Goal: Task Accomplishment & Management: Manage account settings

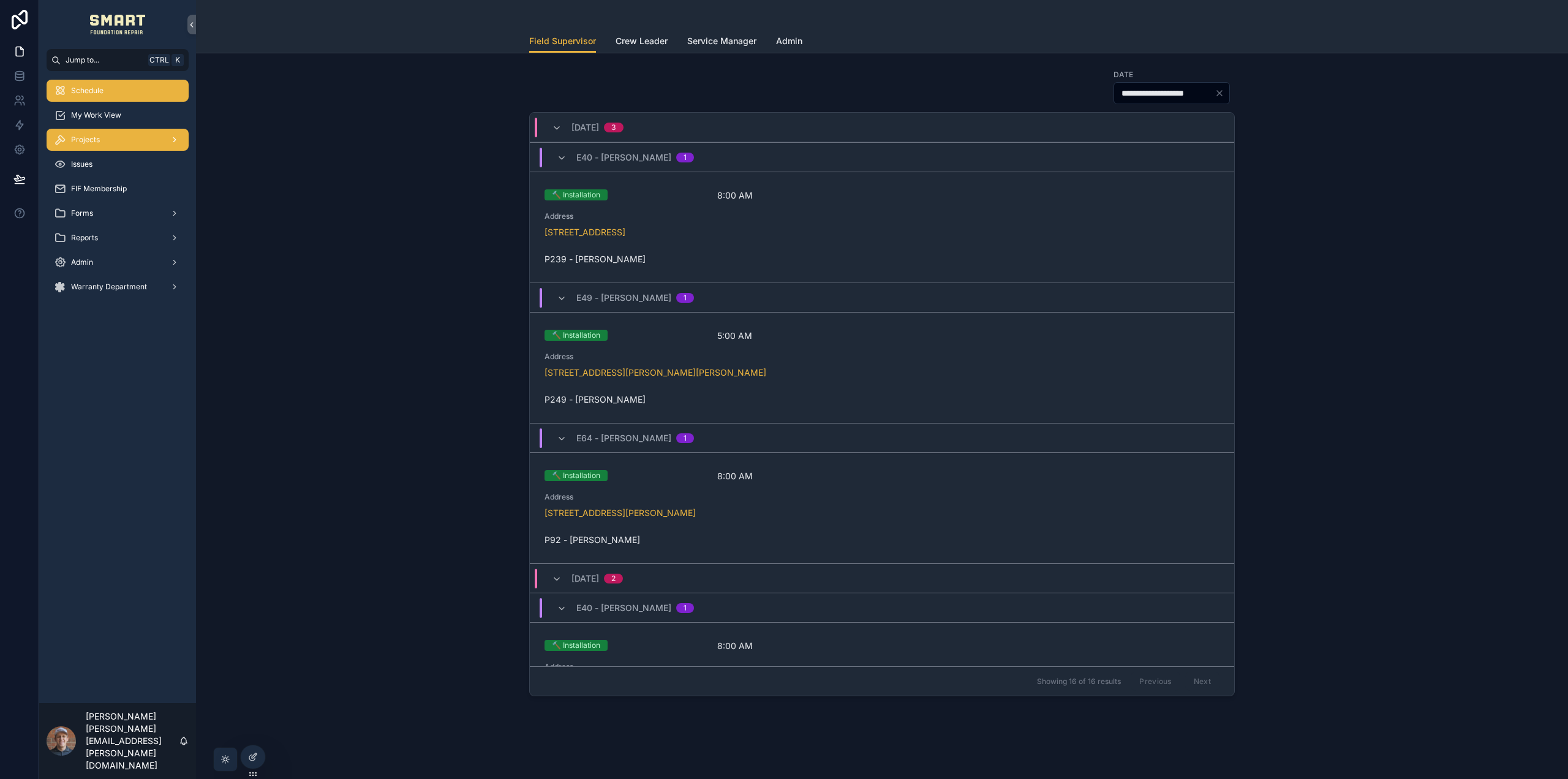
drag, startPoint x: 157, startPoint y: 148, endPoint x: 154, endPoint y: 143, distance: 5.8
click at [154, 143] on div "Projects" at bounding box center [118, 139] width 128 height 19
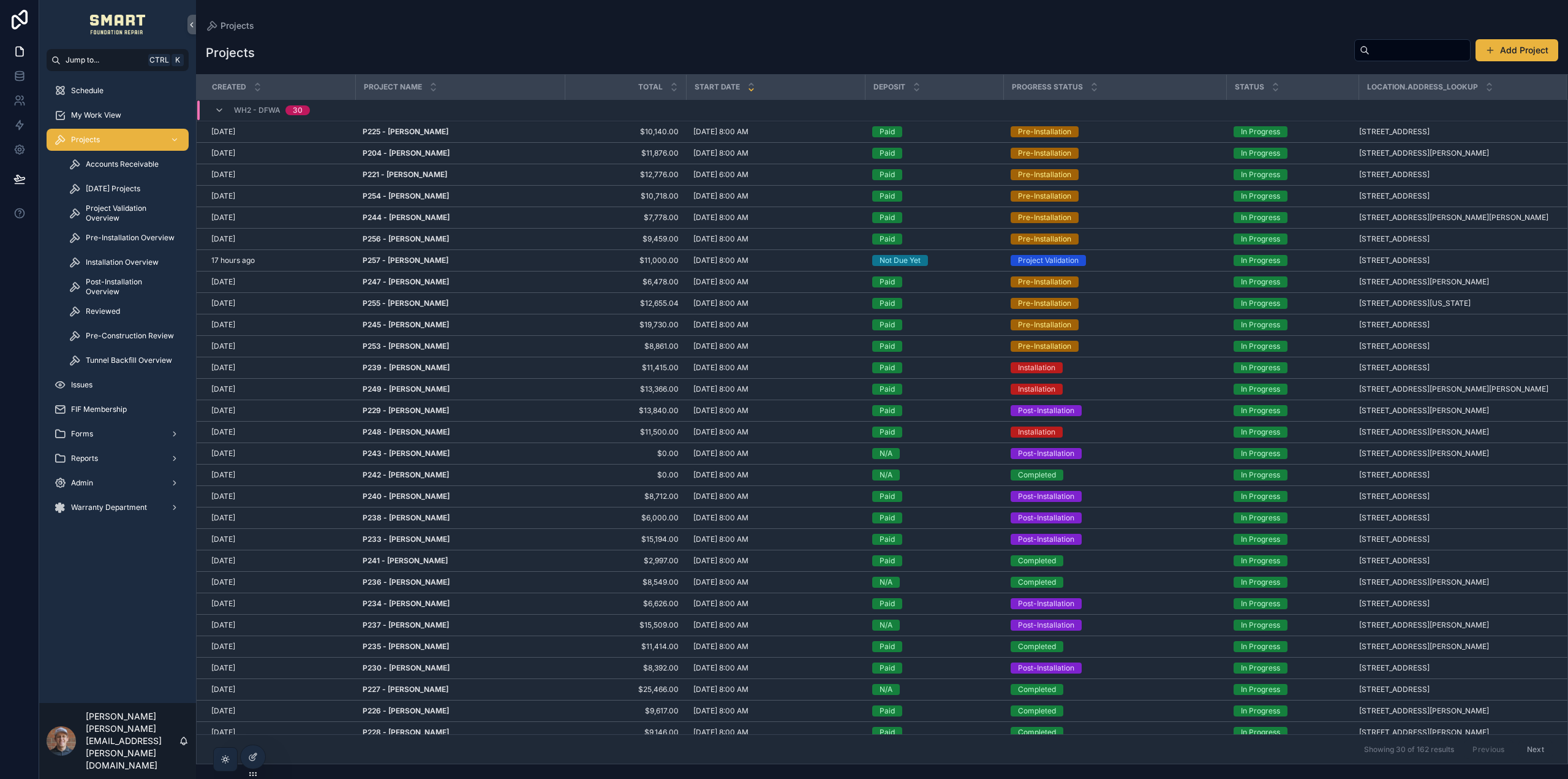
click at [1380, 51] on input "scrollable content" at bounding box center [1420, 50] width 100 height 17
type input "******"
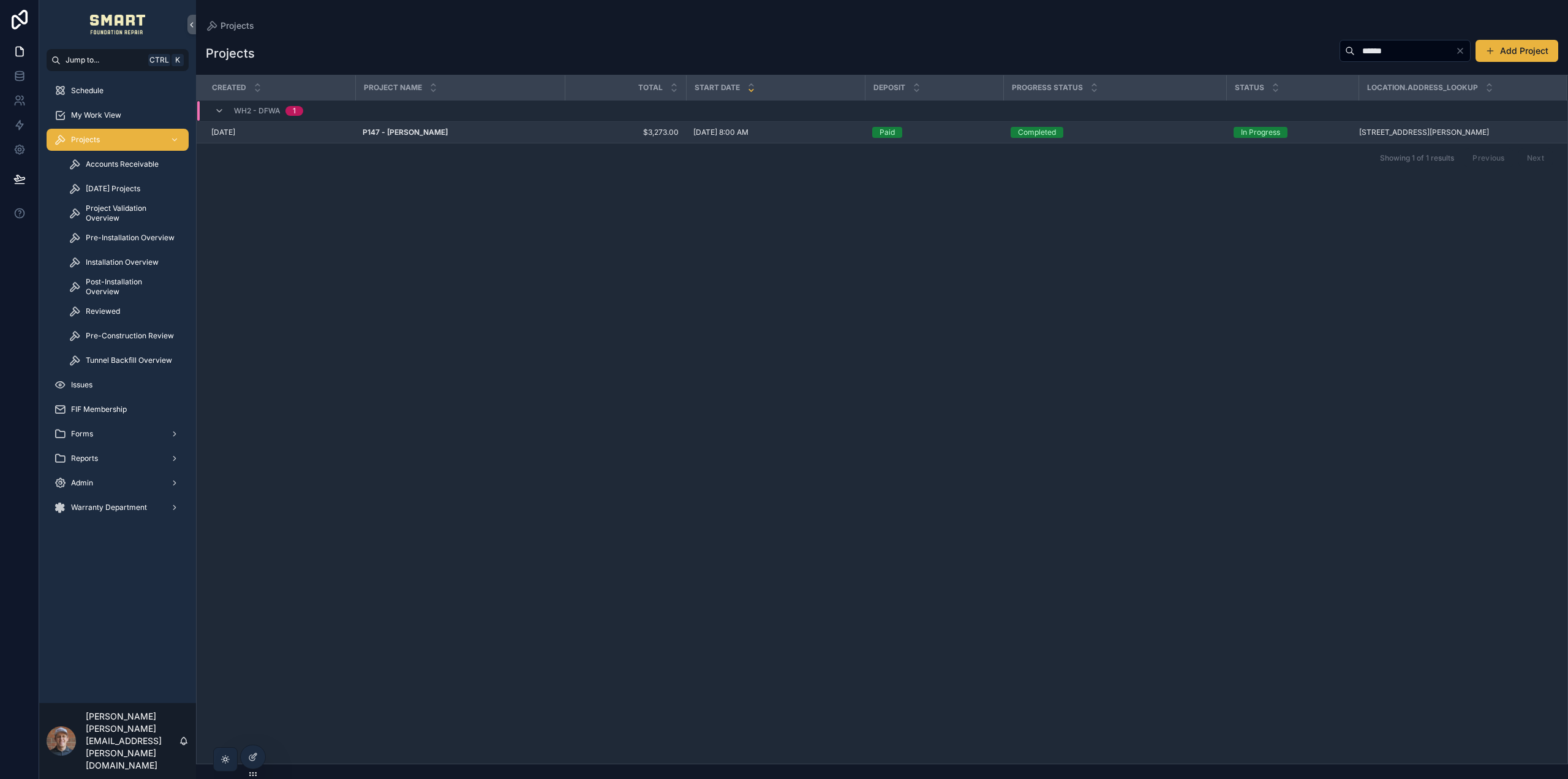
click at [407, 129] on strong "P147 - Harold Sandberg" at bounding box center [405, 132] width 85 height 9
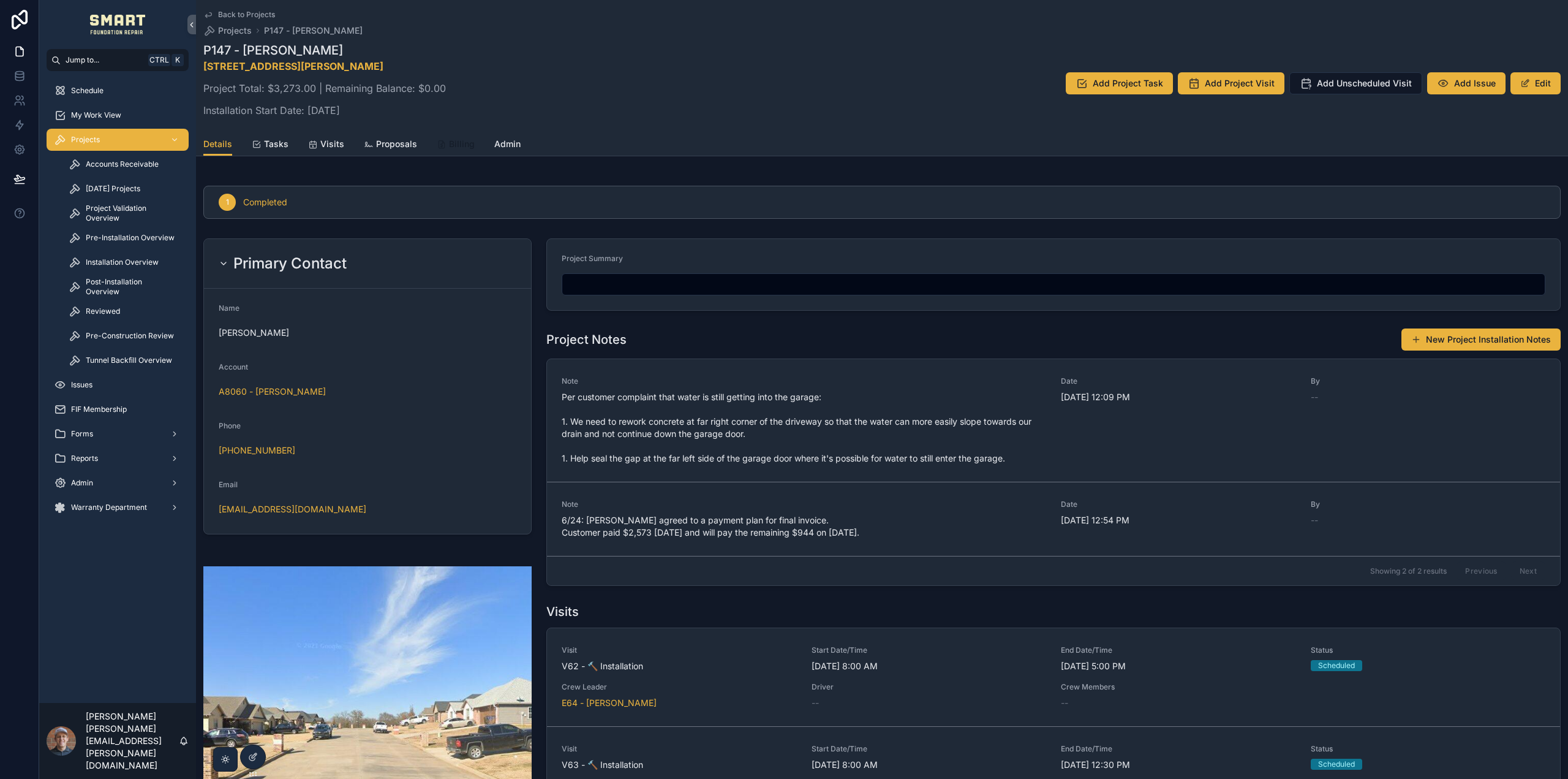
click at [445, 144] on div "Billing" at bounding box center [456, 144] width 38 height 12
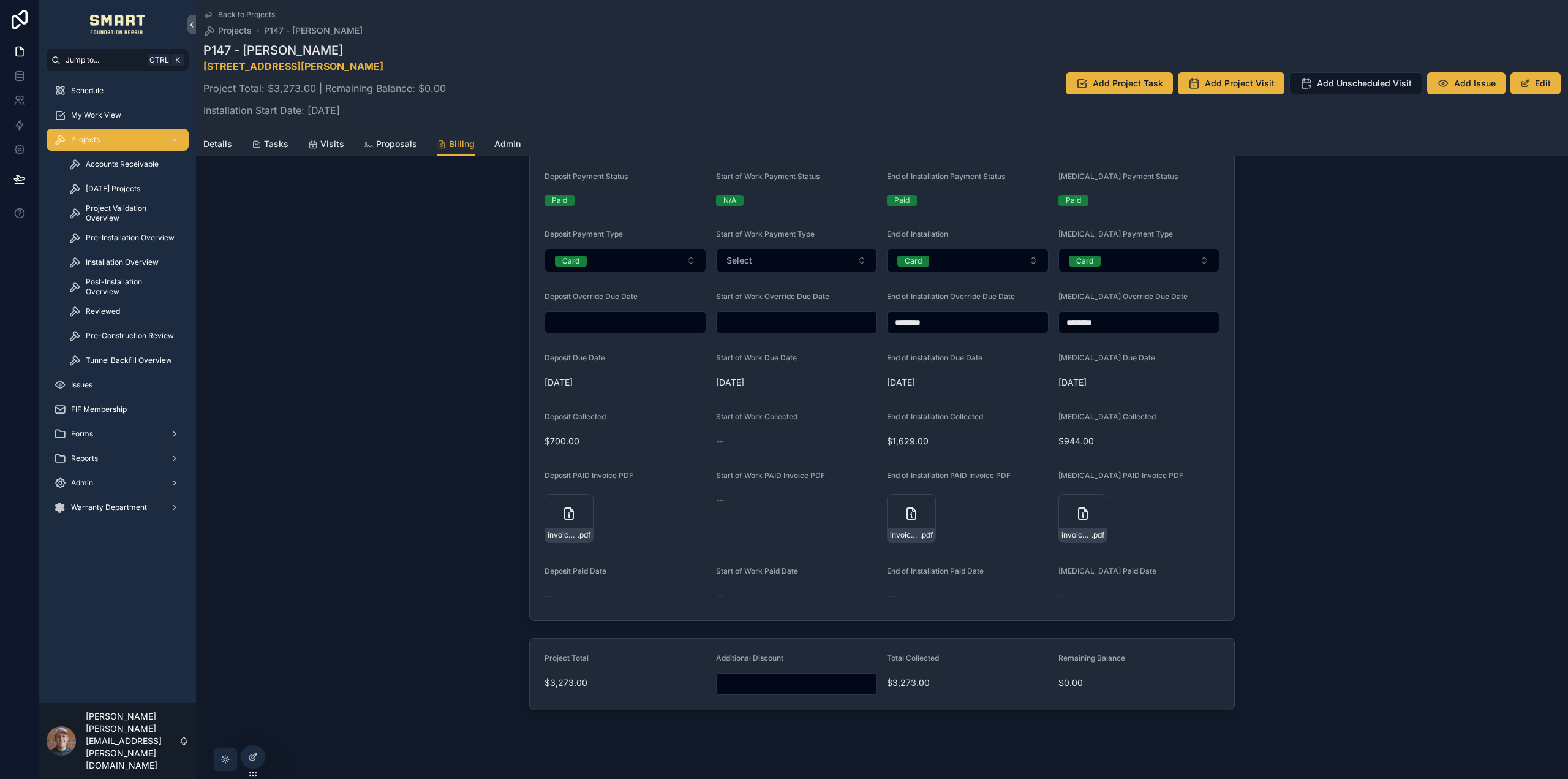
scroll to position [417, 0]
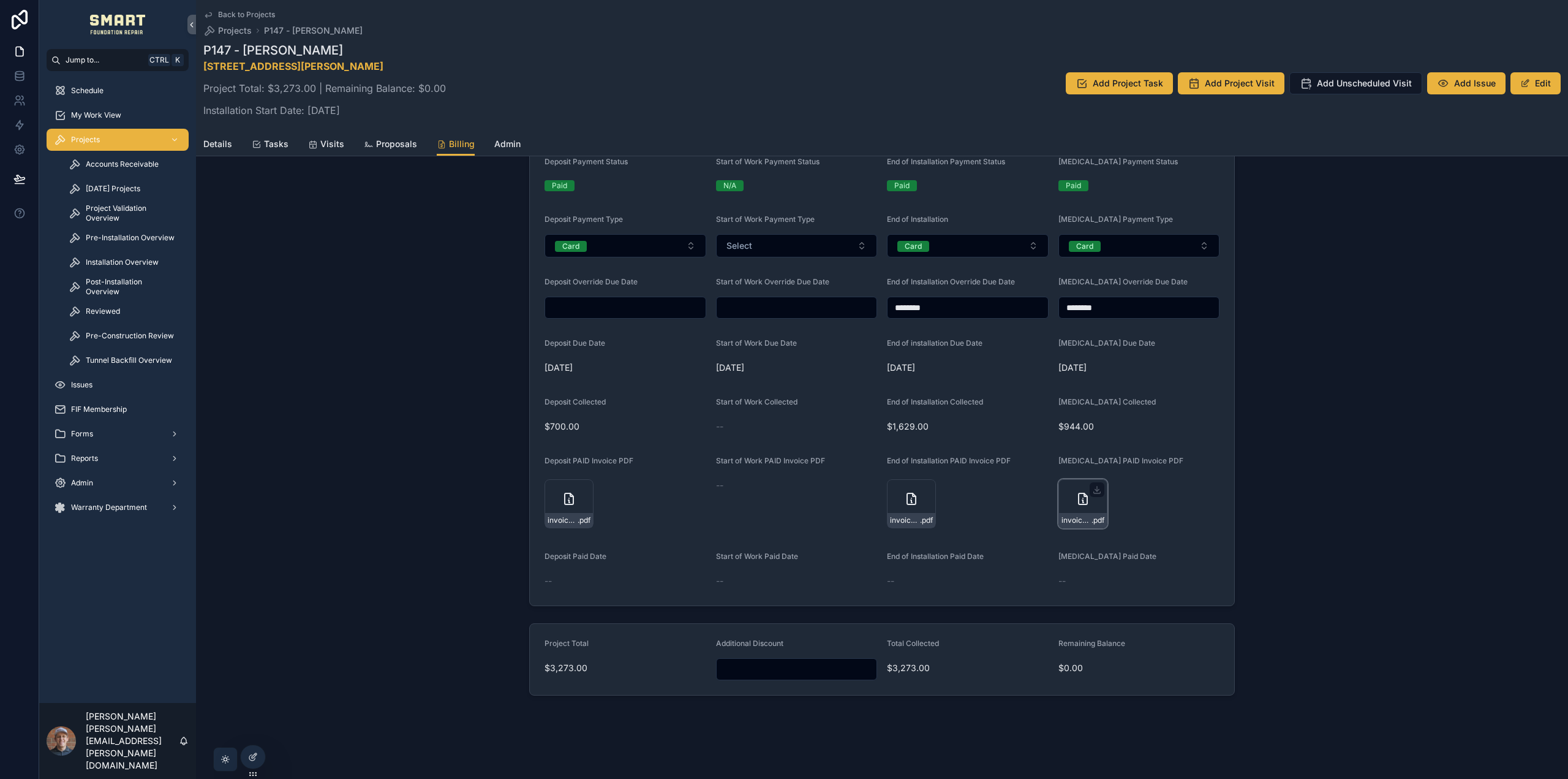
click at [1076, 505] on icon "scrollable content" at bounding box center [1083, 499] width 15 height 15
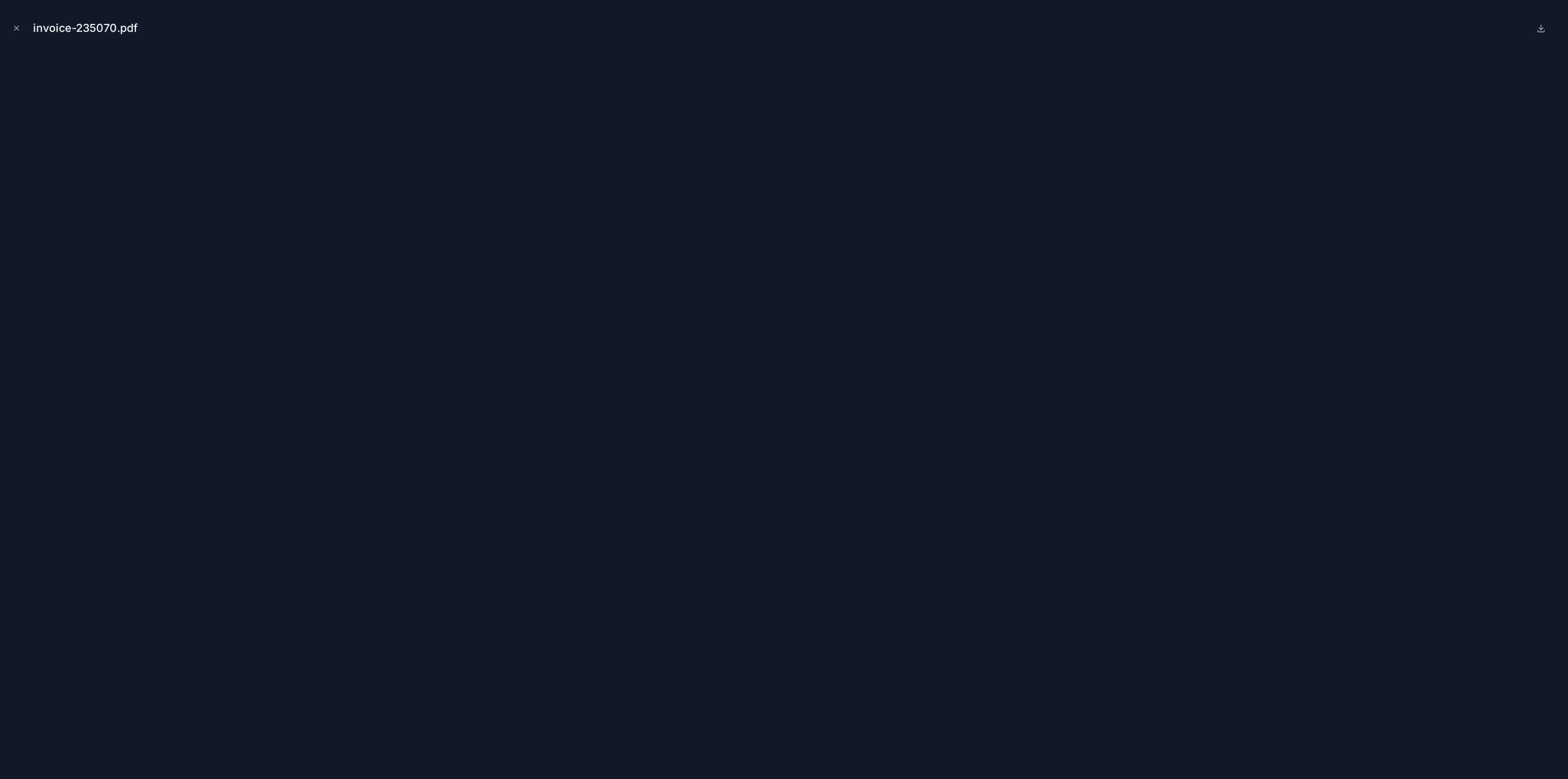
drag, startPoint x: 14, startPoint y: 30, endPoint x: 91, endPoint y: 44, distance: 78.3
click at [14, 30] on icon "Close modal" at bounding box center [17, 28] width 9 height 9
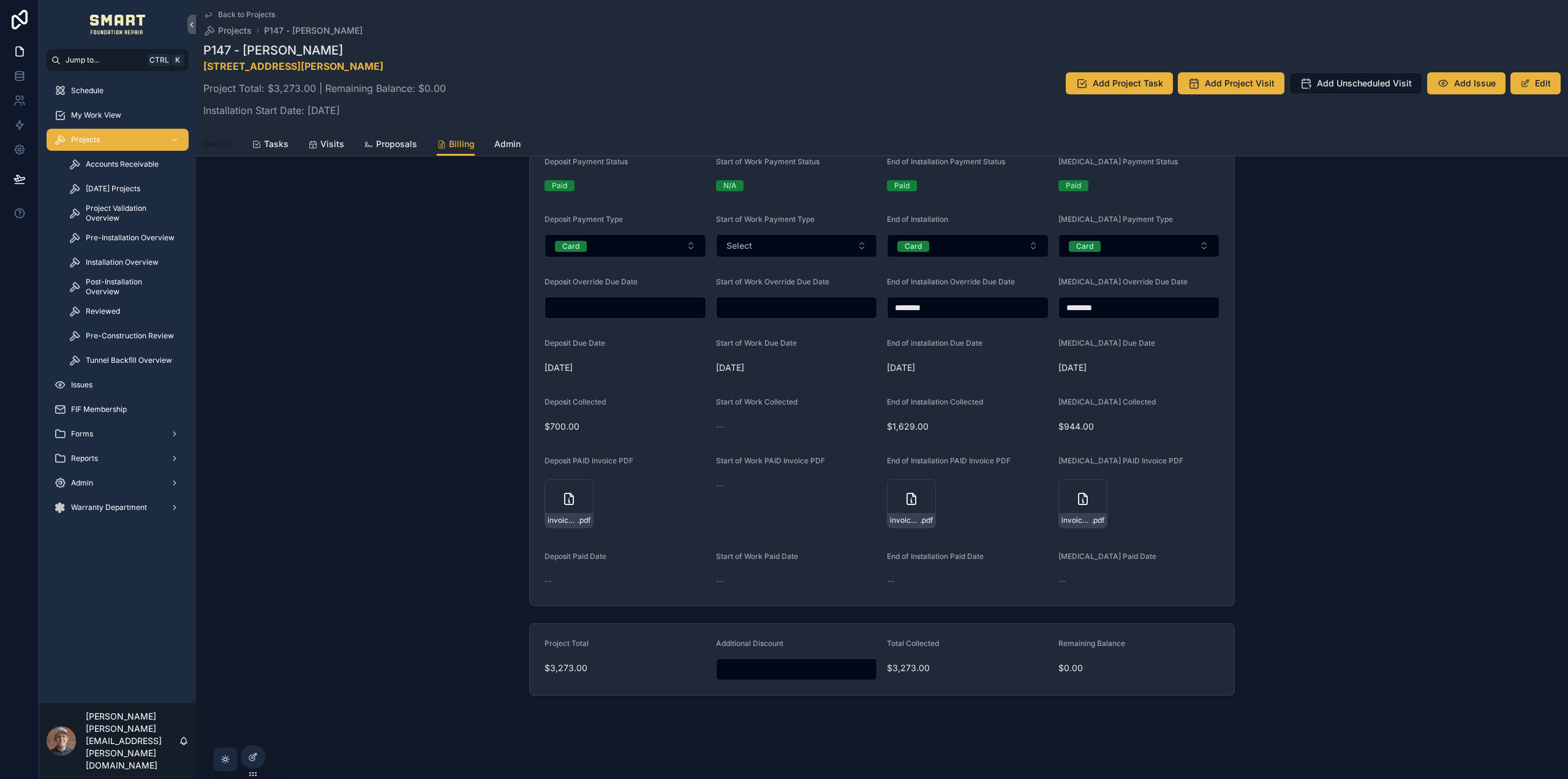
click at [213, 142] on span "Details" at bounding box center [218, 144] width 29 height 12
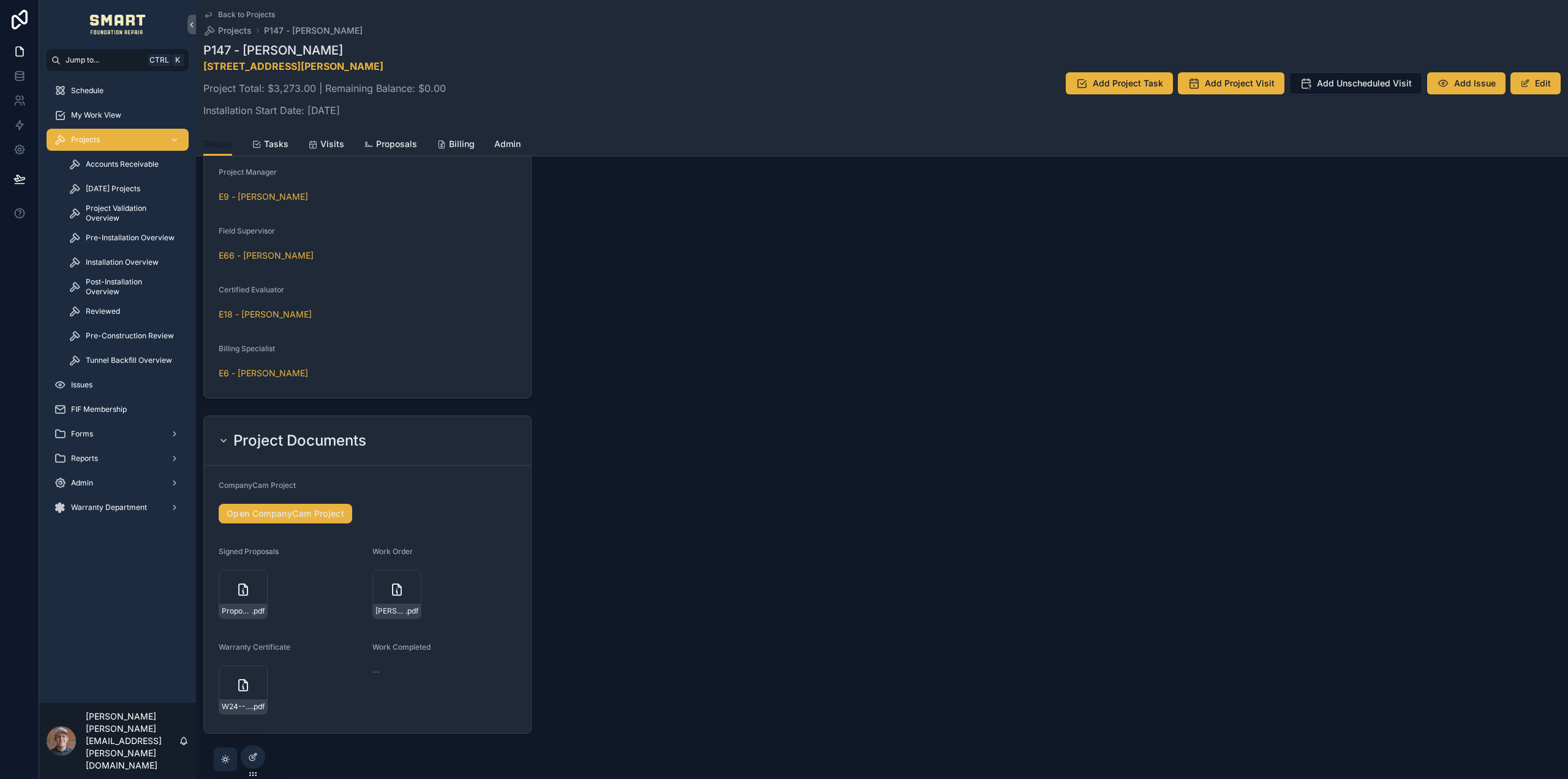
scroll to position [1154, 0]
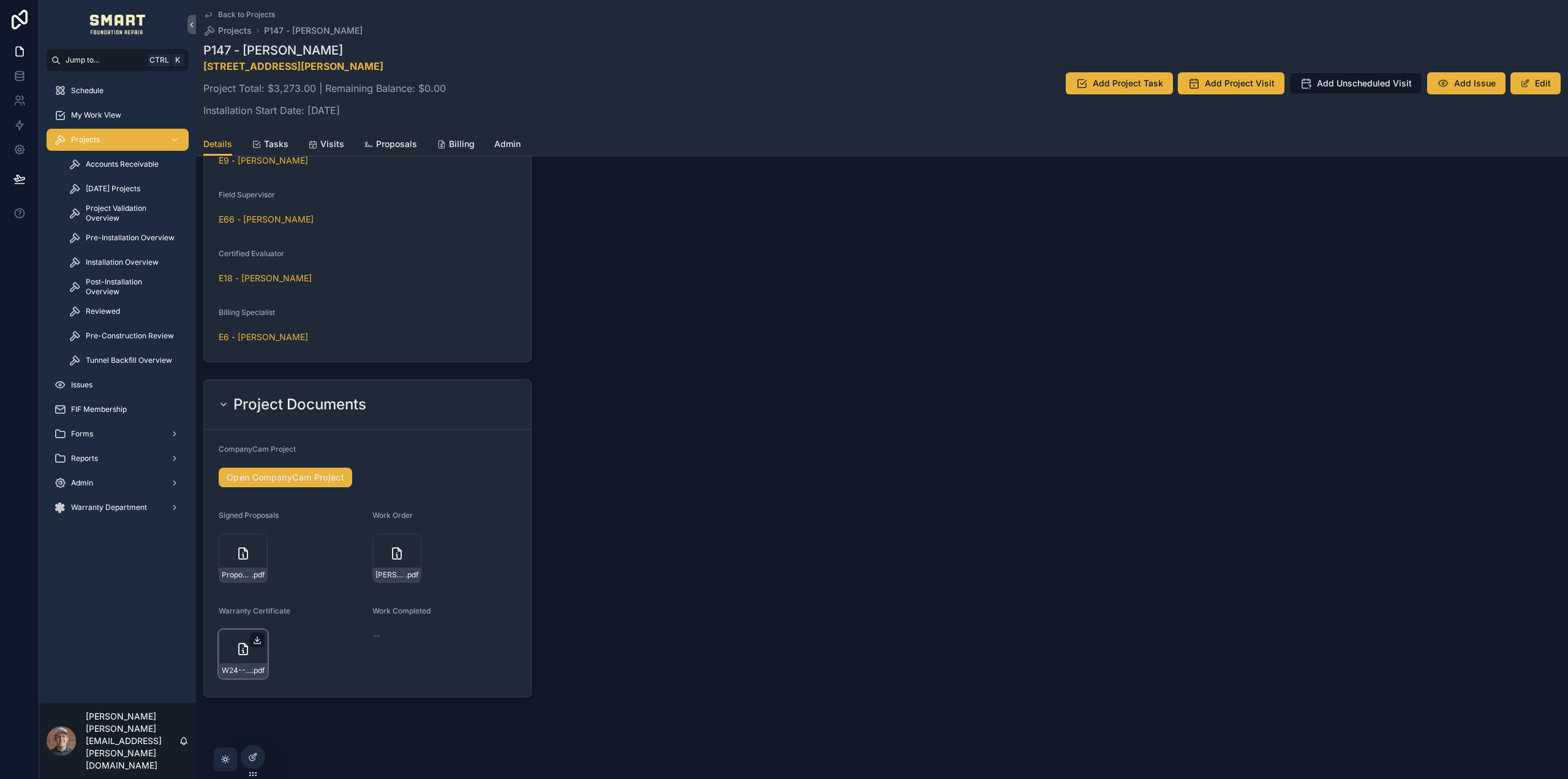
click at [260, 638] on icon "scrollable content" at bounding box center [257, 640] width 10 height 10
click at [412, 544] on icon "scrollable content" at bounding box center [411, 544] width 4 height 2
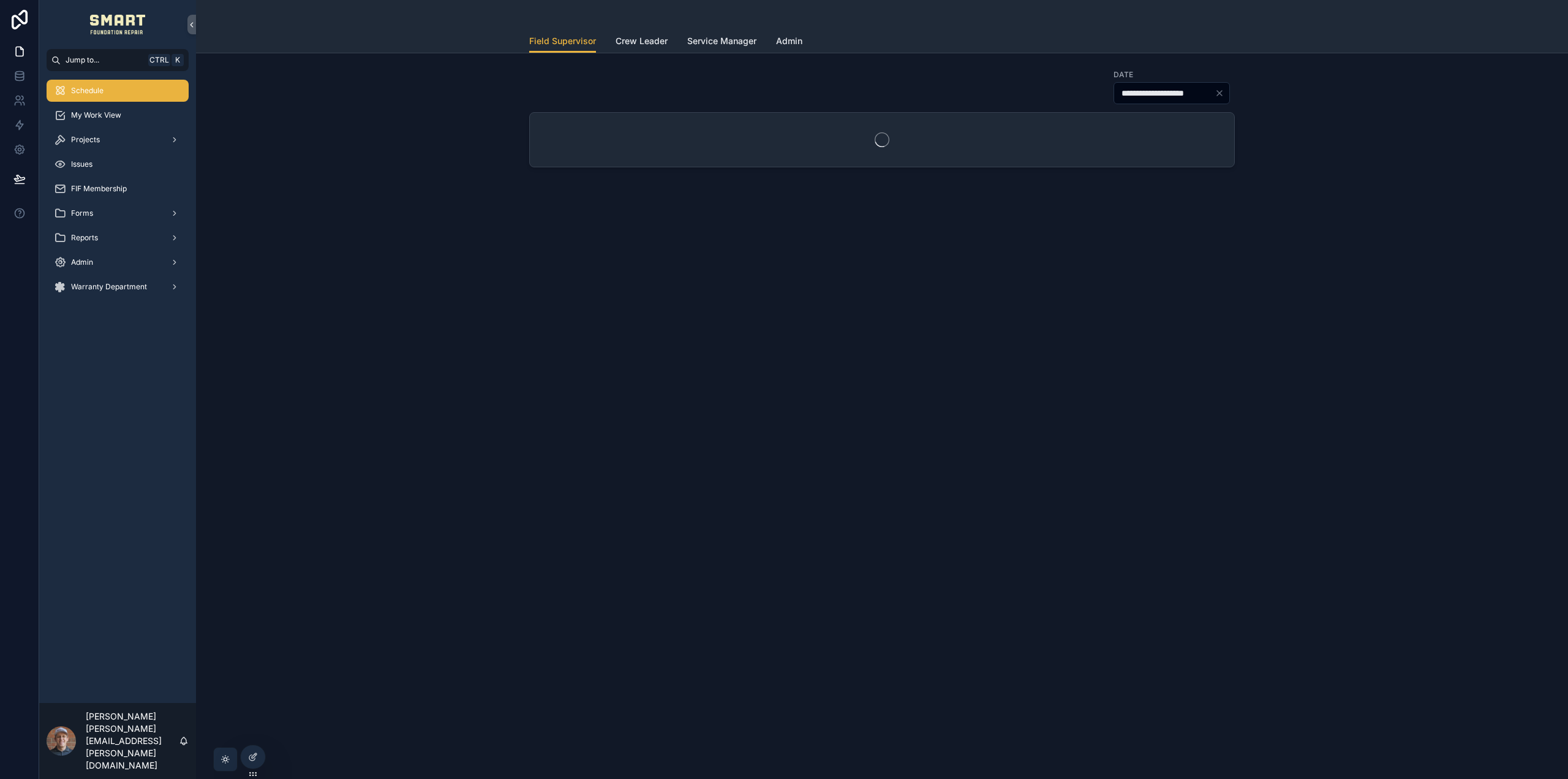
click at [115, 136] on div "Projects" at bounding box center [118, 139] width 128 height 19
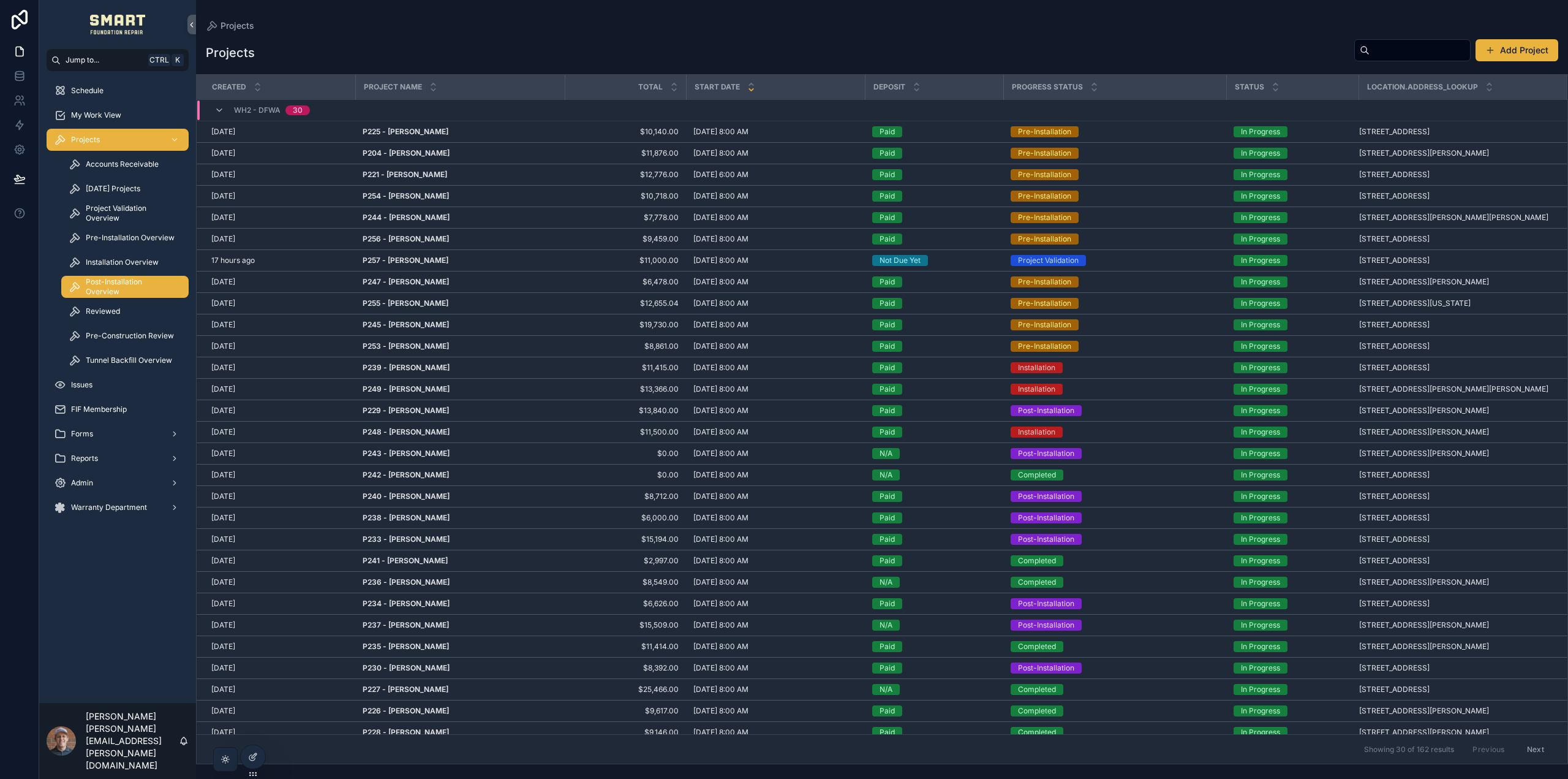
click at [122, 286] on span "Post-Installation Overview" at bounding box center [131, 286] width 91 height 19
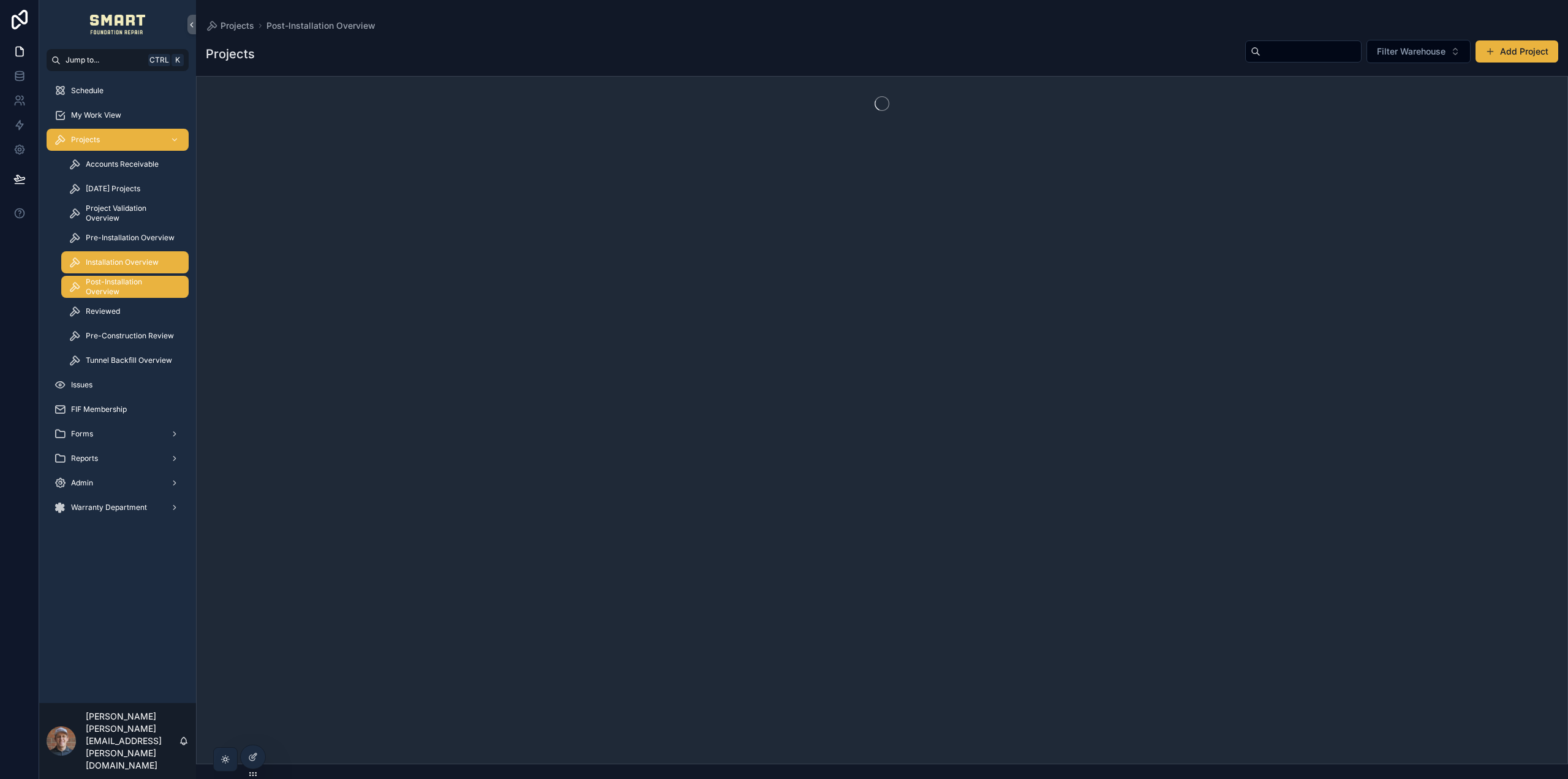
click at [122, 252] on link "Installation Overview" at bounding box center [124, 262] width 128 height 22
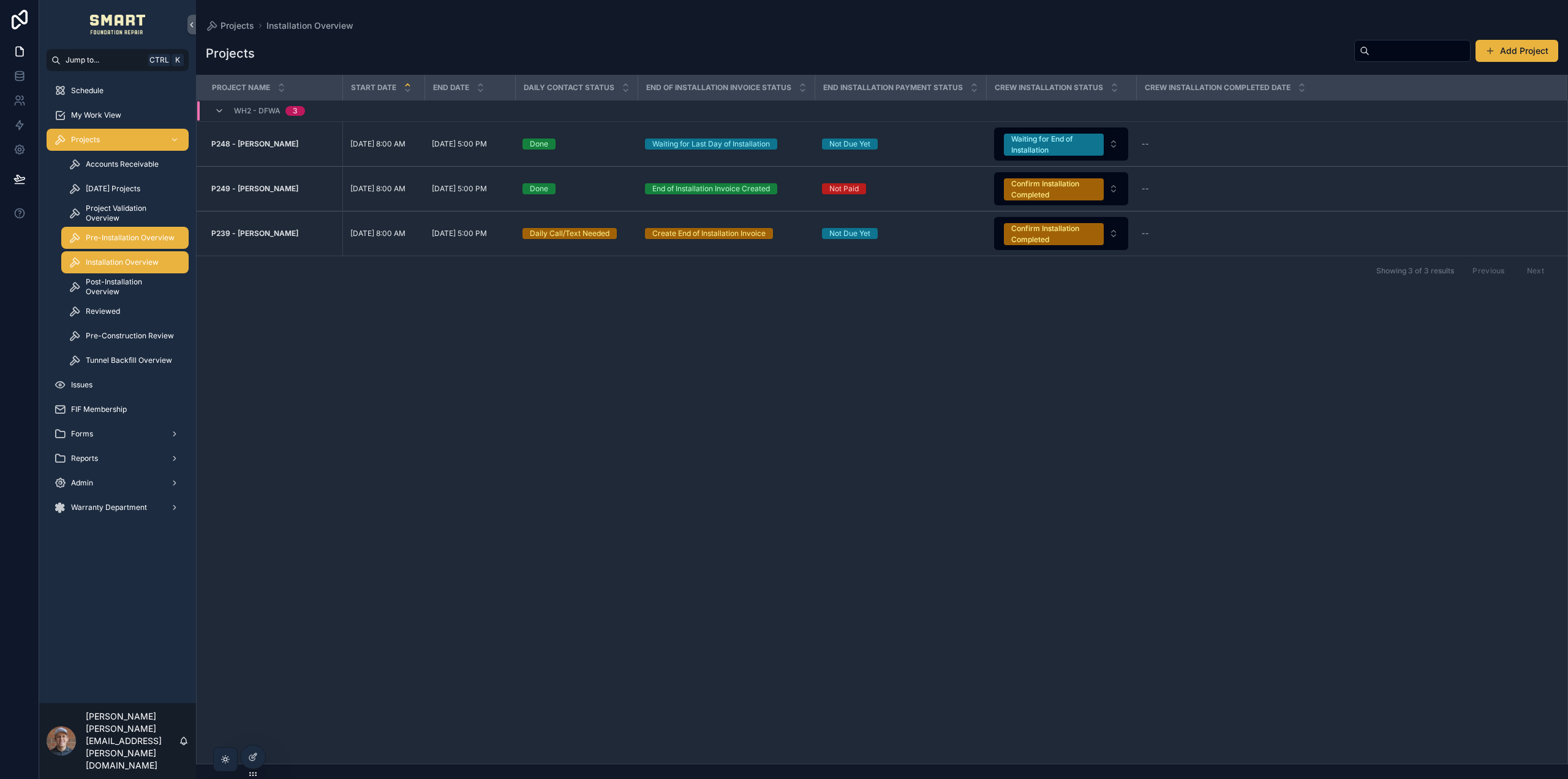
click at [126, 240] on span "Pre-Installation Overview" at bounding box center [130, 238] width 89 height 10
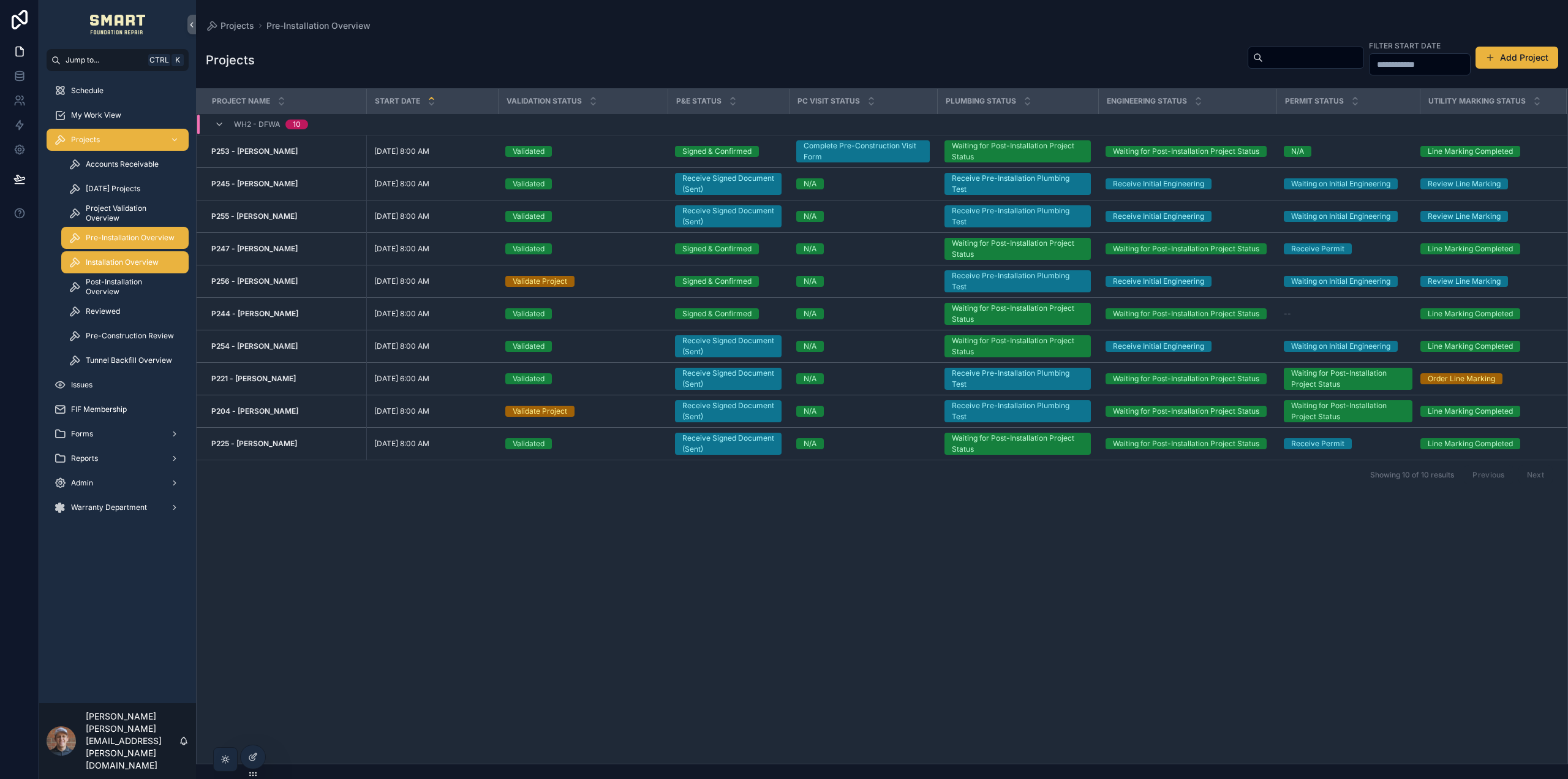
click at [133, 259] on span "Installation Overview" at bounding box center [122, 262] width 73 height 10
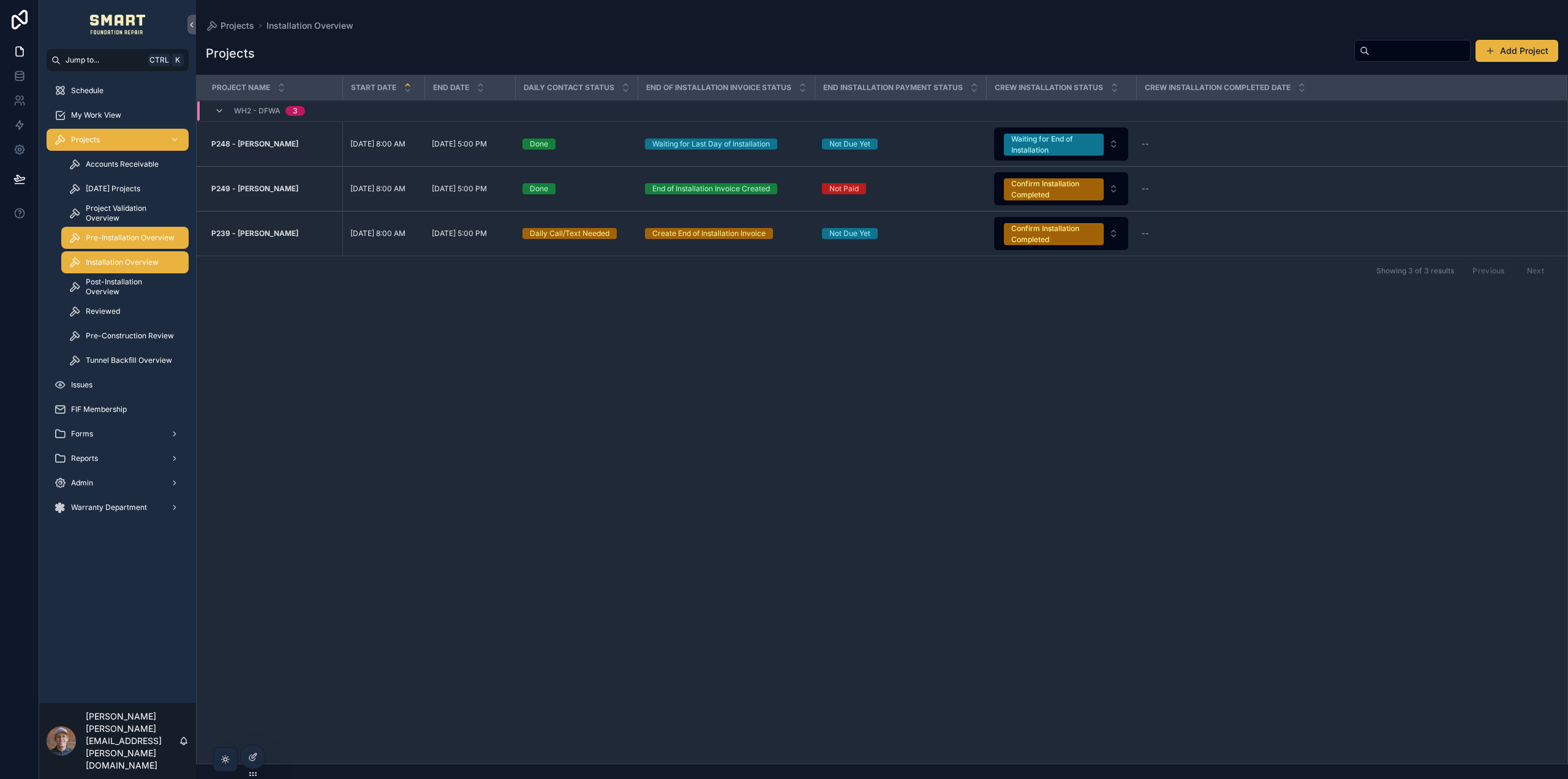
click at [142, 237] on span "Pre-Installation Overview" at bounding box center [130, 238] width 89 height 10
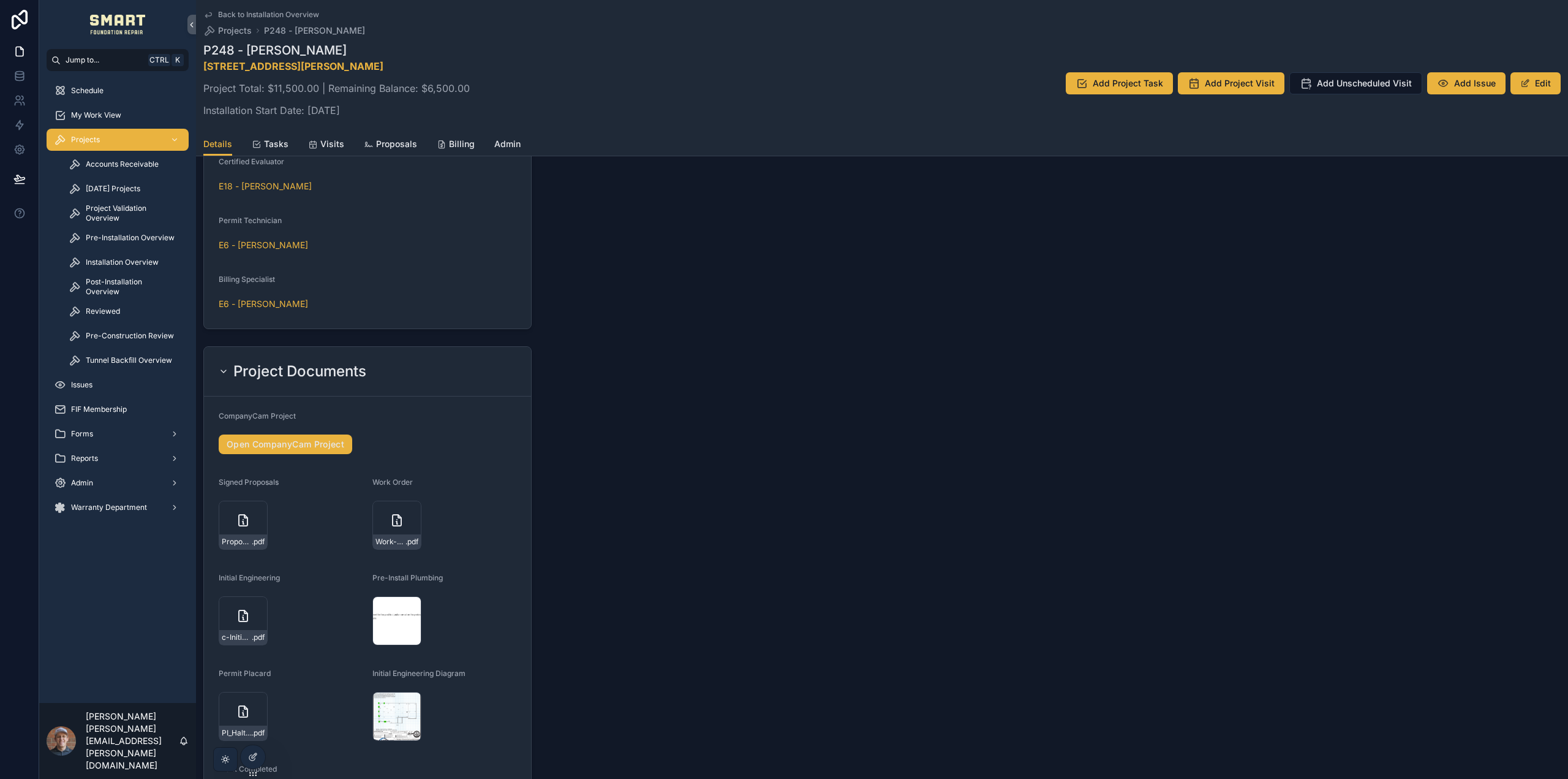
scroll to position [1408, 0]
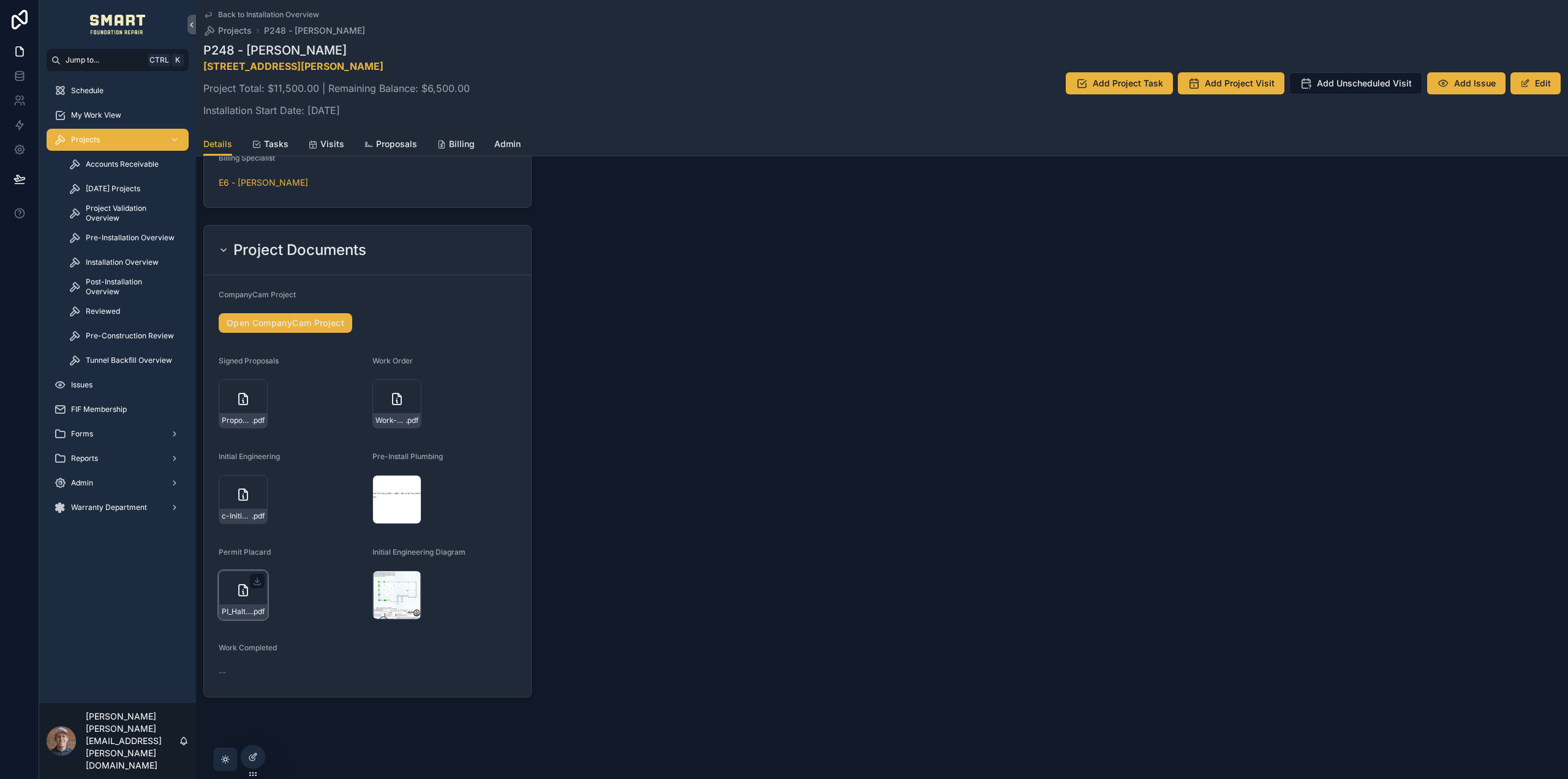
click at [238, 595] on icon "scrollable content" at bounding box center [243, 590] width 15 height 15
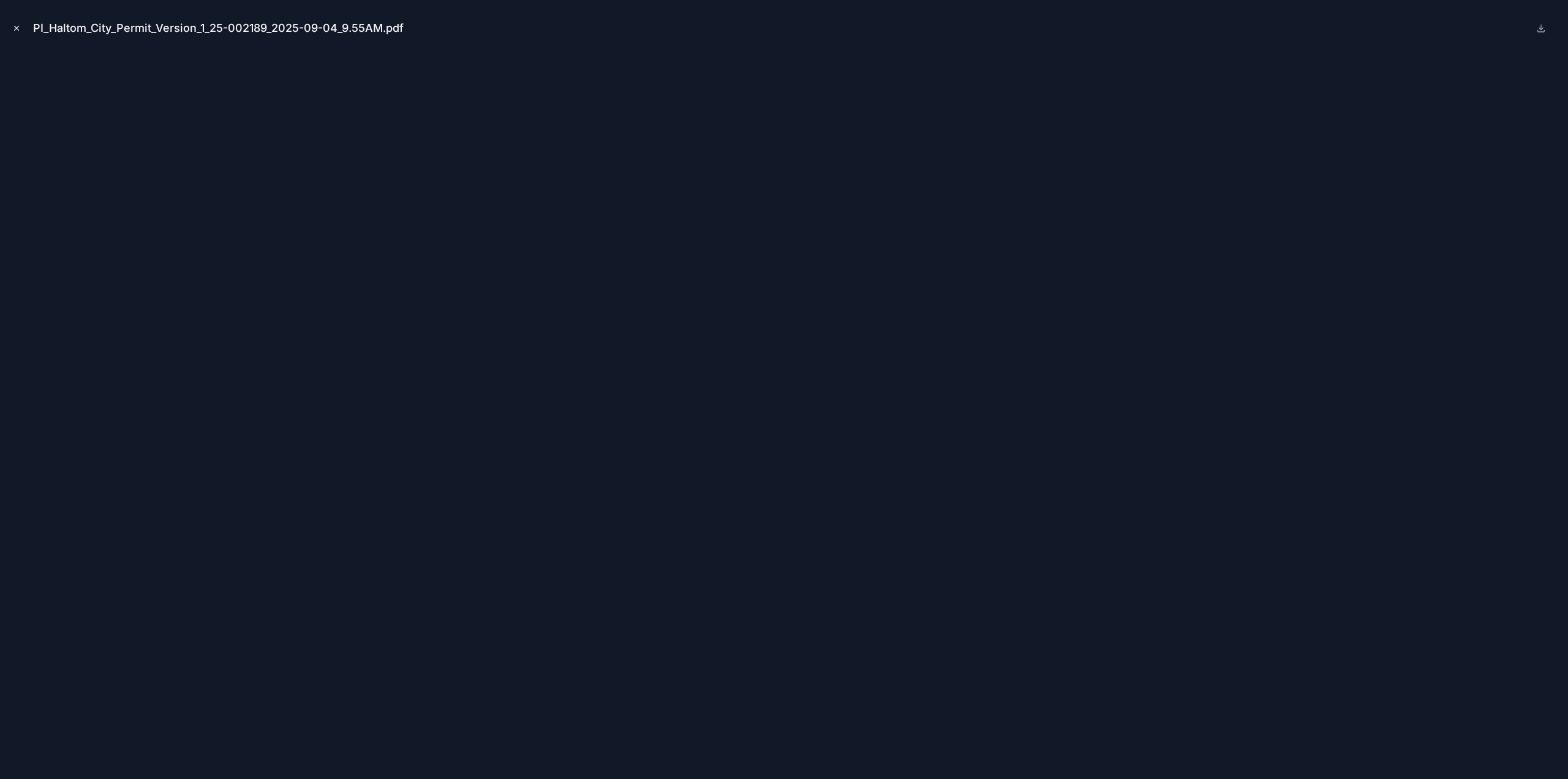
click at [16, 25] on icon "Close modal" at bounding box center [17, 28] width 9 height 9
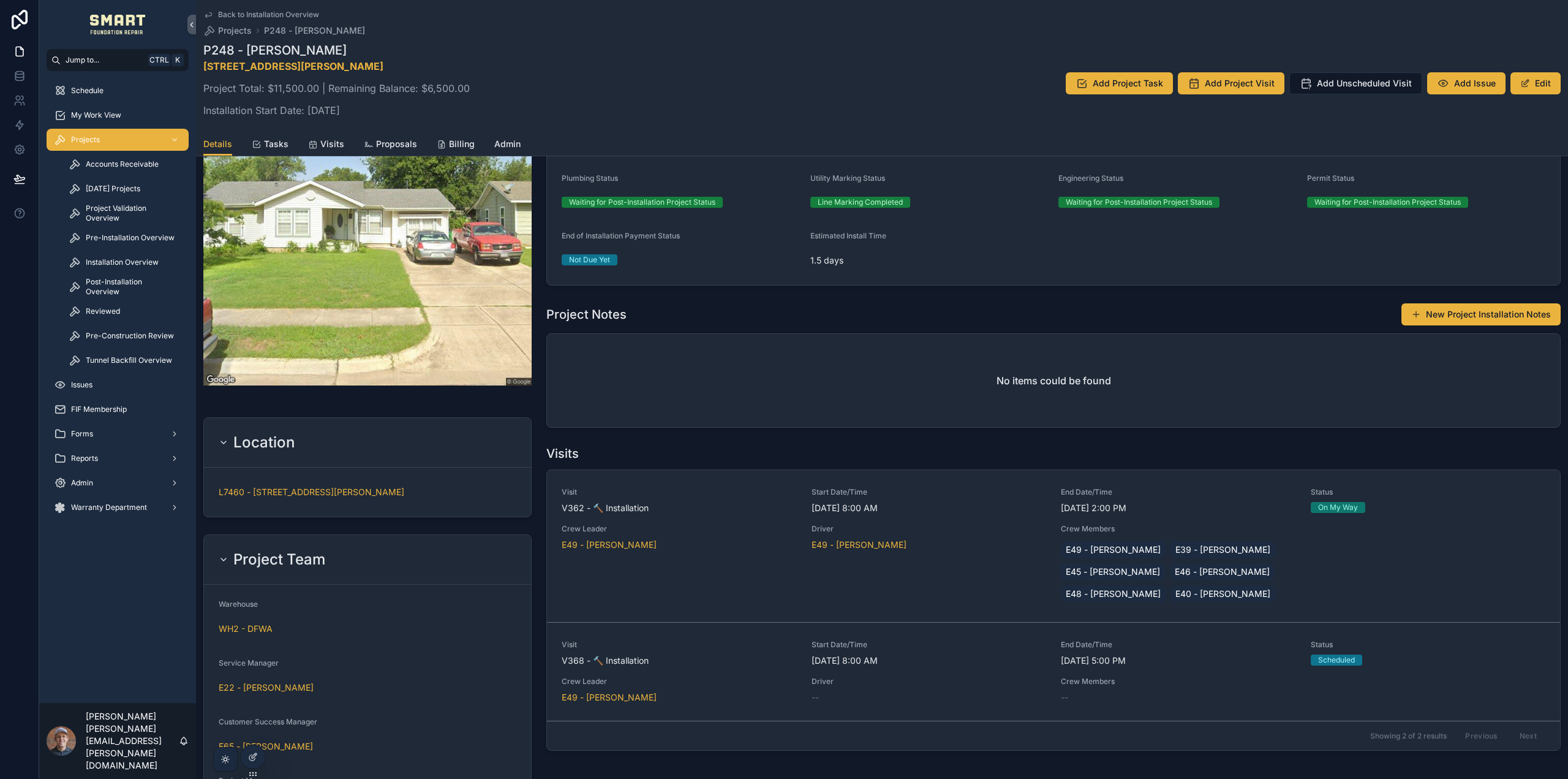
scroll to position [182, 0]
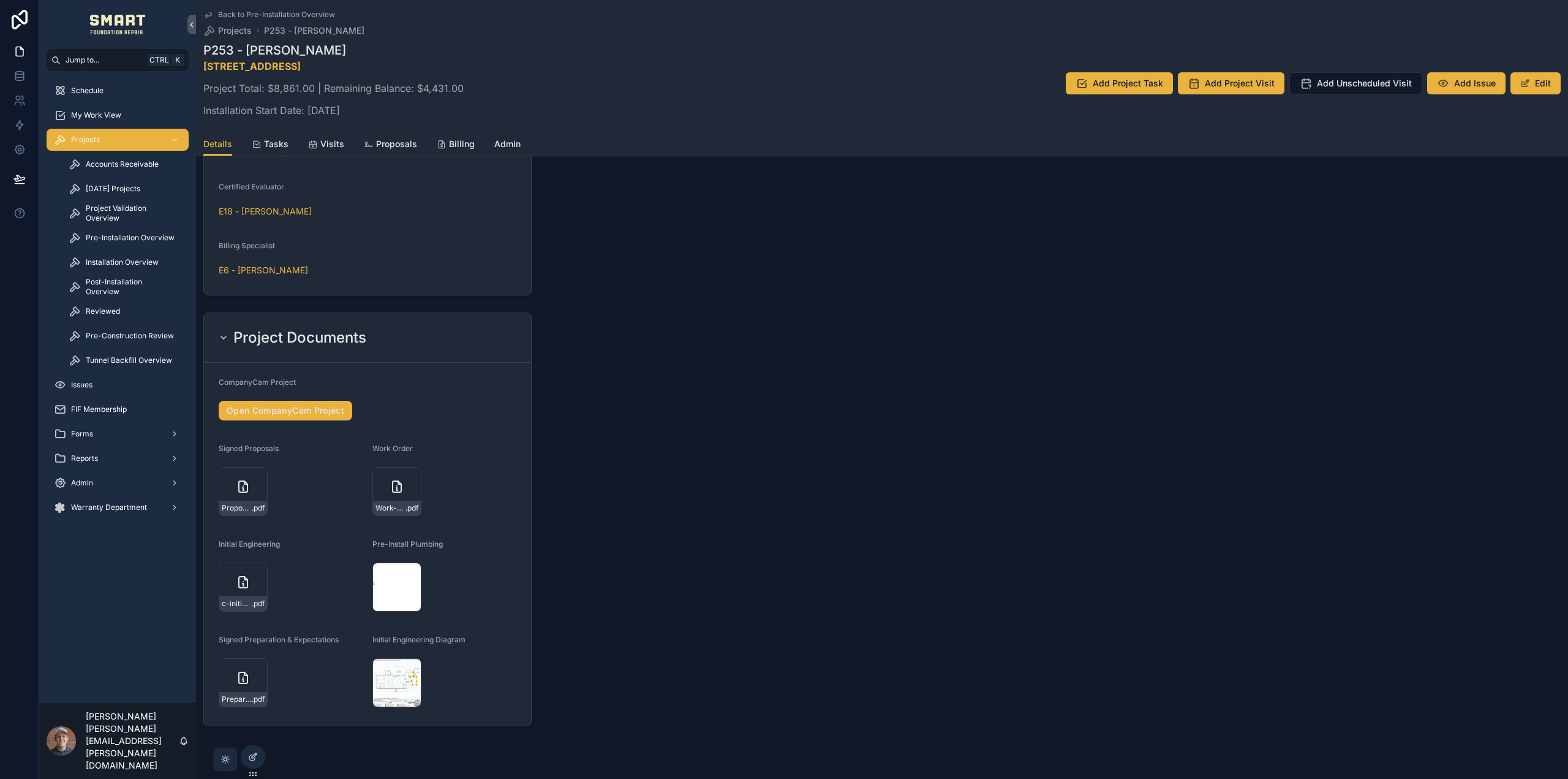
scroll to position [1250, 0]
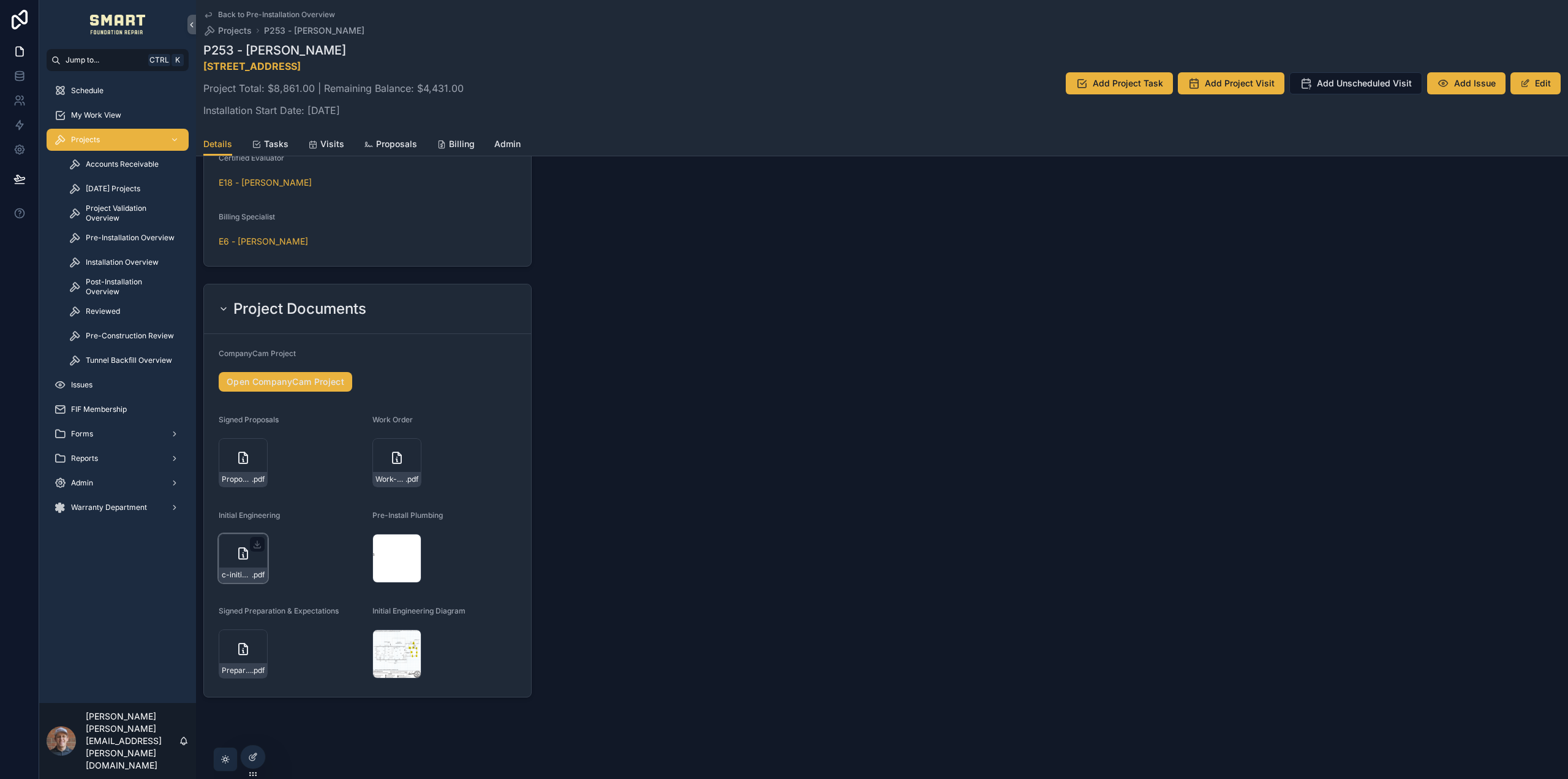
click at [230, 545] on div "c-initial-report-1675-Cedar-Creek-Rd-09.02.25 .pdf" at bounding box center [243, 558] width 49 height 49
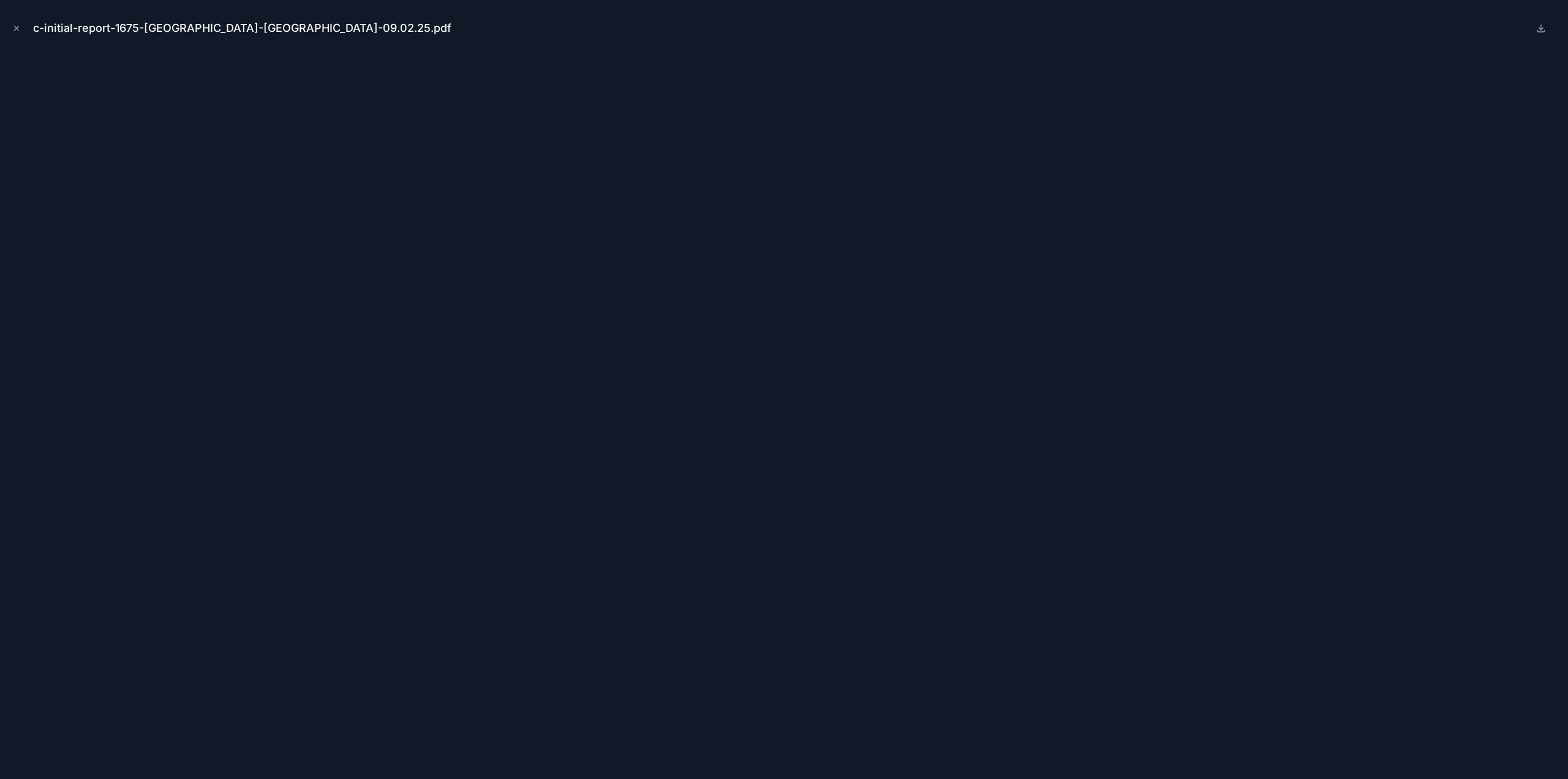
click at [18, 26] on button "Close modal" at bounding box center [17, 28] width 14 height 14
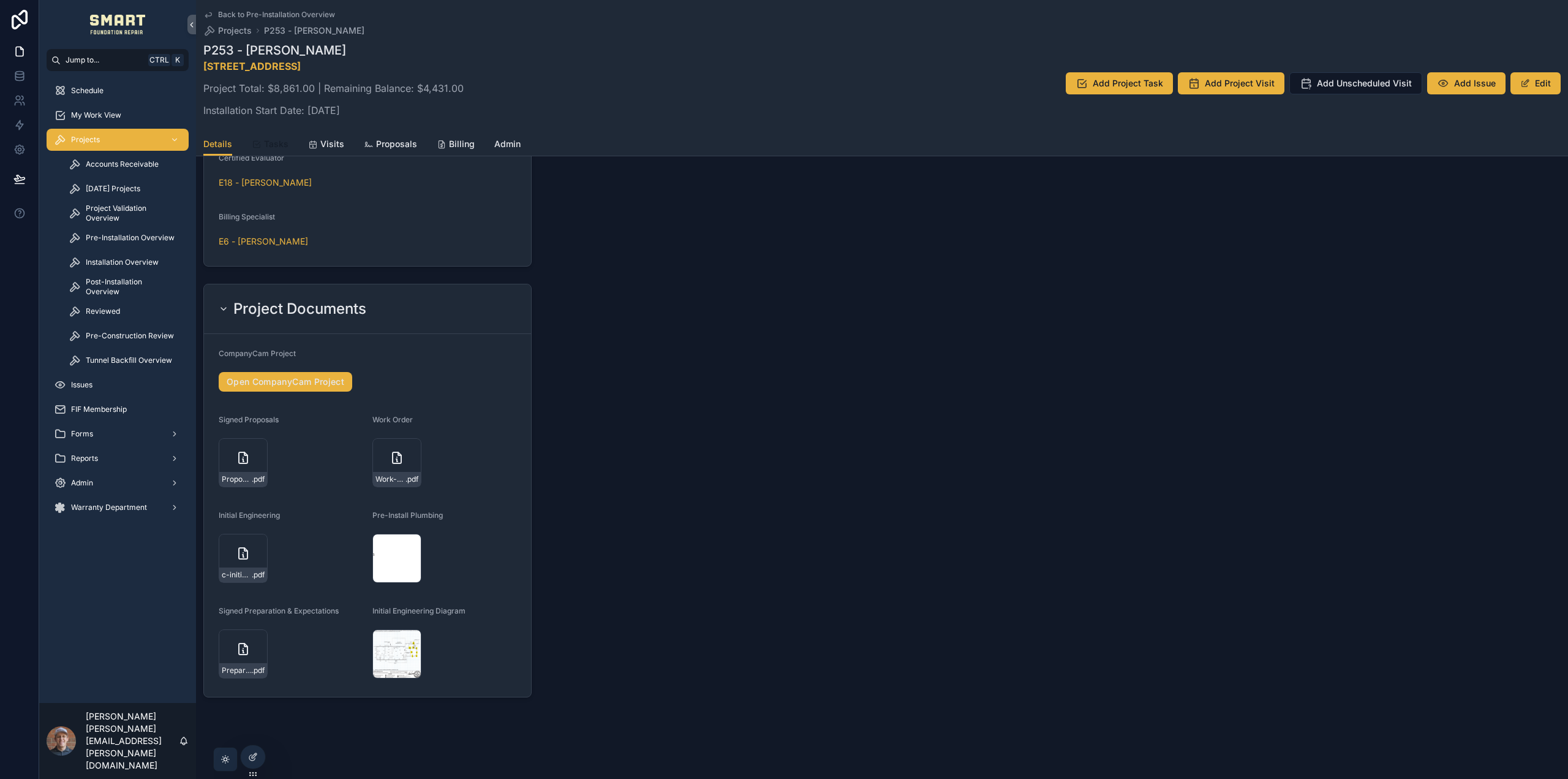
click at [280, 141] on span "Tasks" at bounding box center [276, 144] width 24 height 12
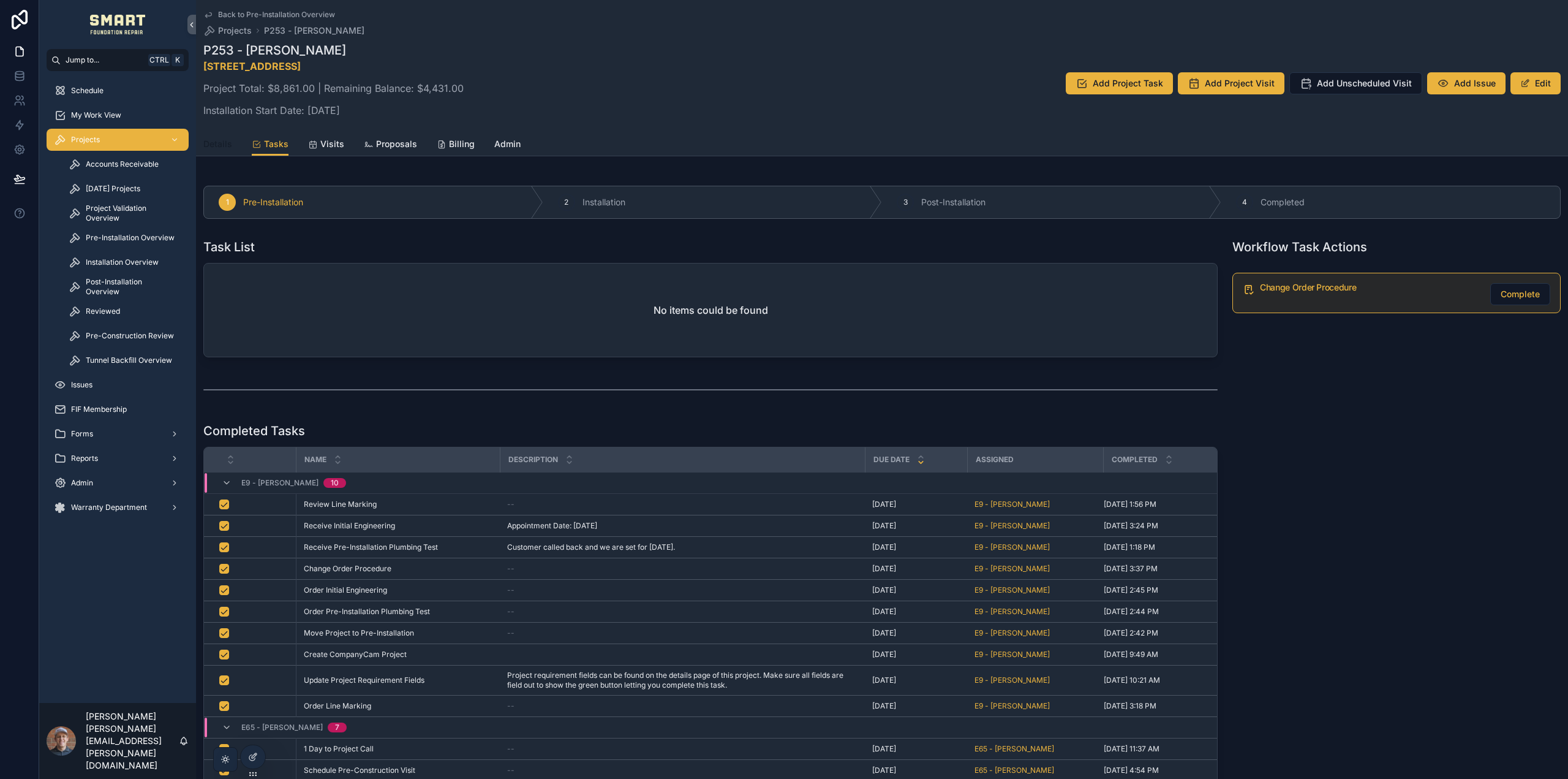
click at [215, 140] on span "Details" at bounding box center [218, 144] width 29 height 12
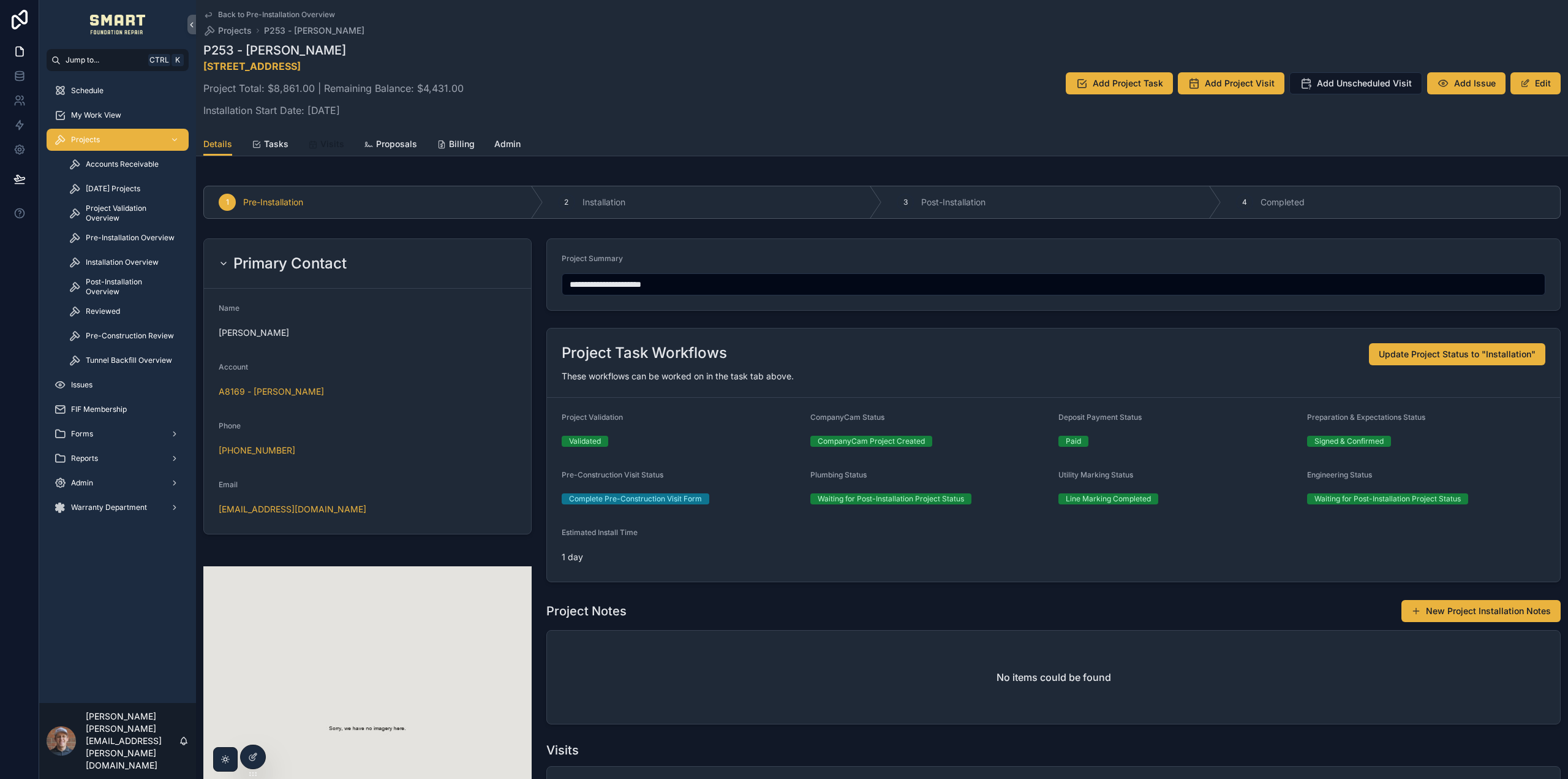
click at [329, 142] on span "Visits" at bounding box center [332, 144] width 24 height 12
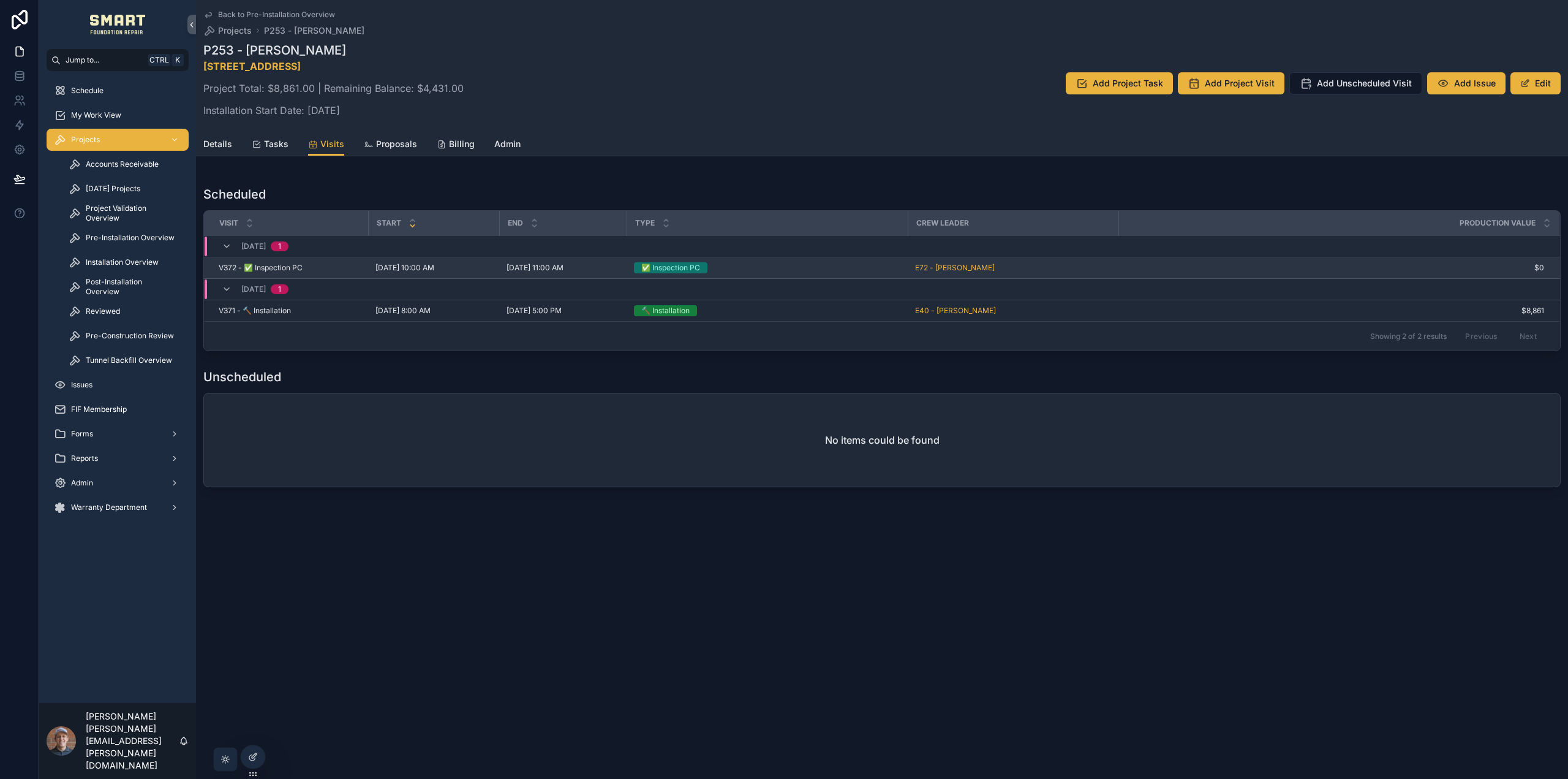
click at [289, 260] on td "V372 - ✅ Inspection PC V372 - ✅ Inspection PC" at bounding box center [286, 268] width 164 height 21
click at [291, 265] on span "V372 - ✅ Inspection PC" at bounding box center [260, 268] width 84 height 10
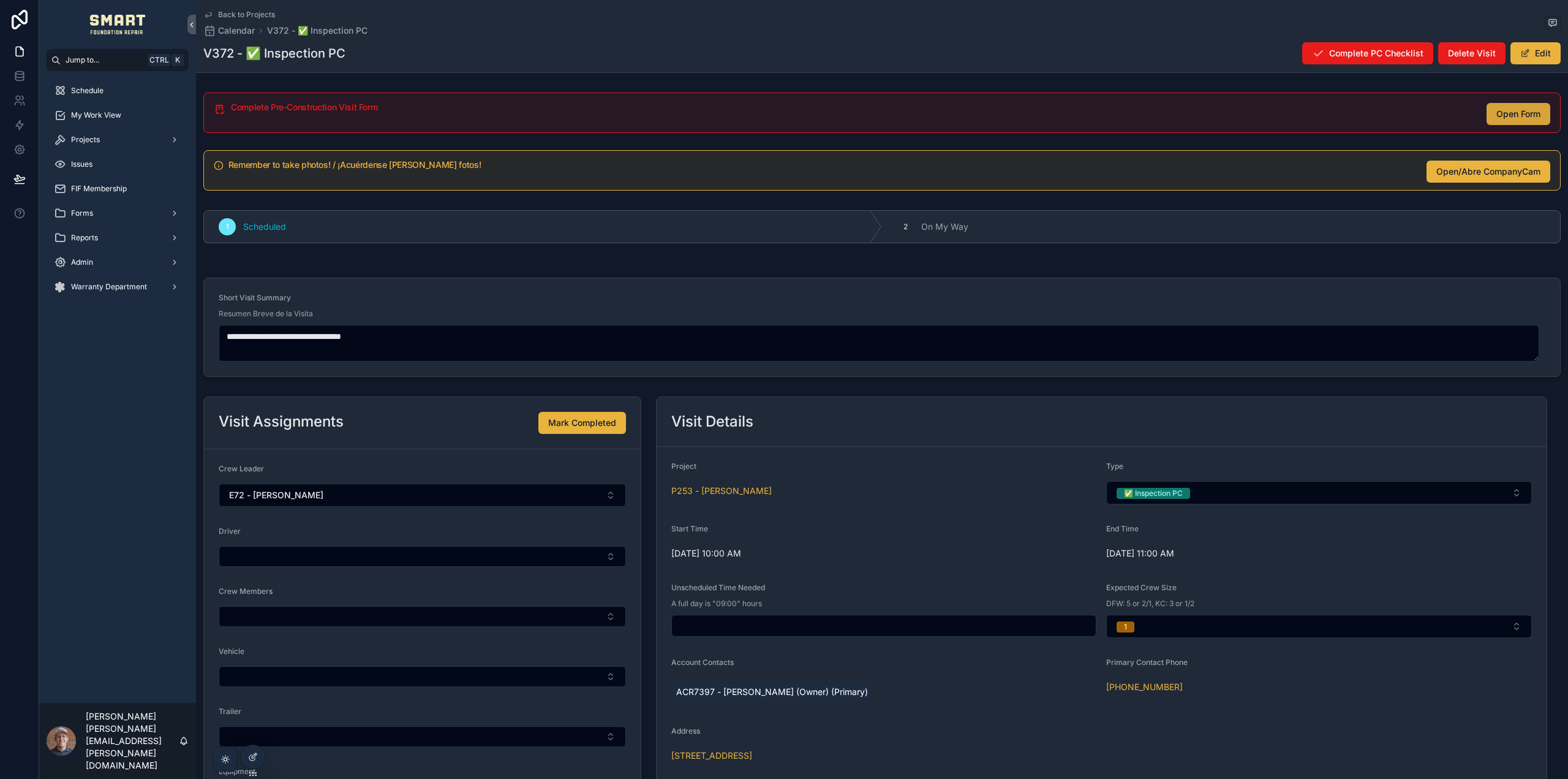
click at [1496, 112] on span "Open Form" at bounding box center [1518, 114] width 44 height 12
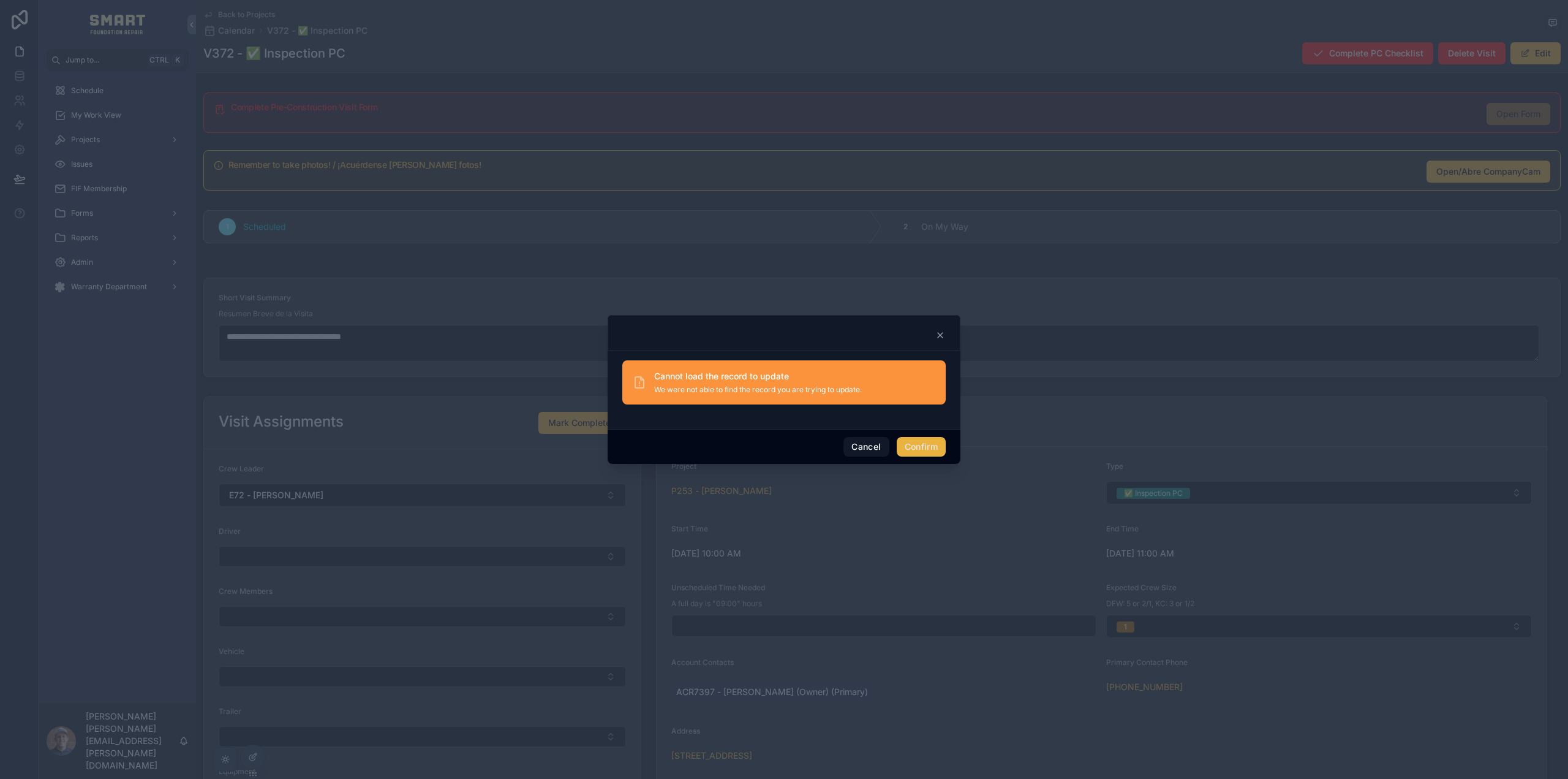
click at [945, 334] on div at bounding box center [784, 333] width 353 height 35
click at [942, 334] on icon at bounding box center [941, 335] width 5 height 5
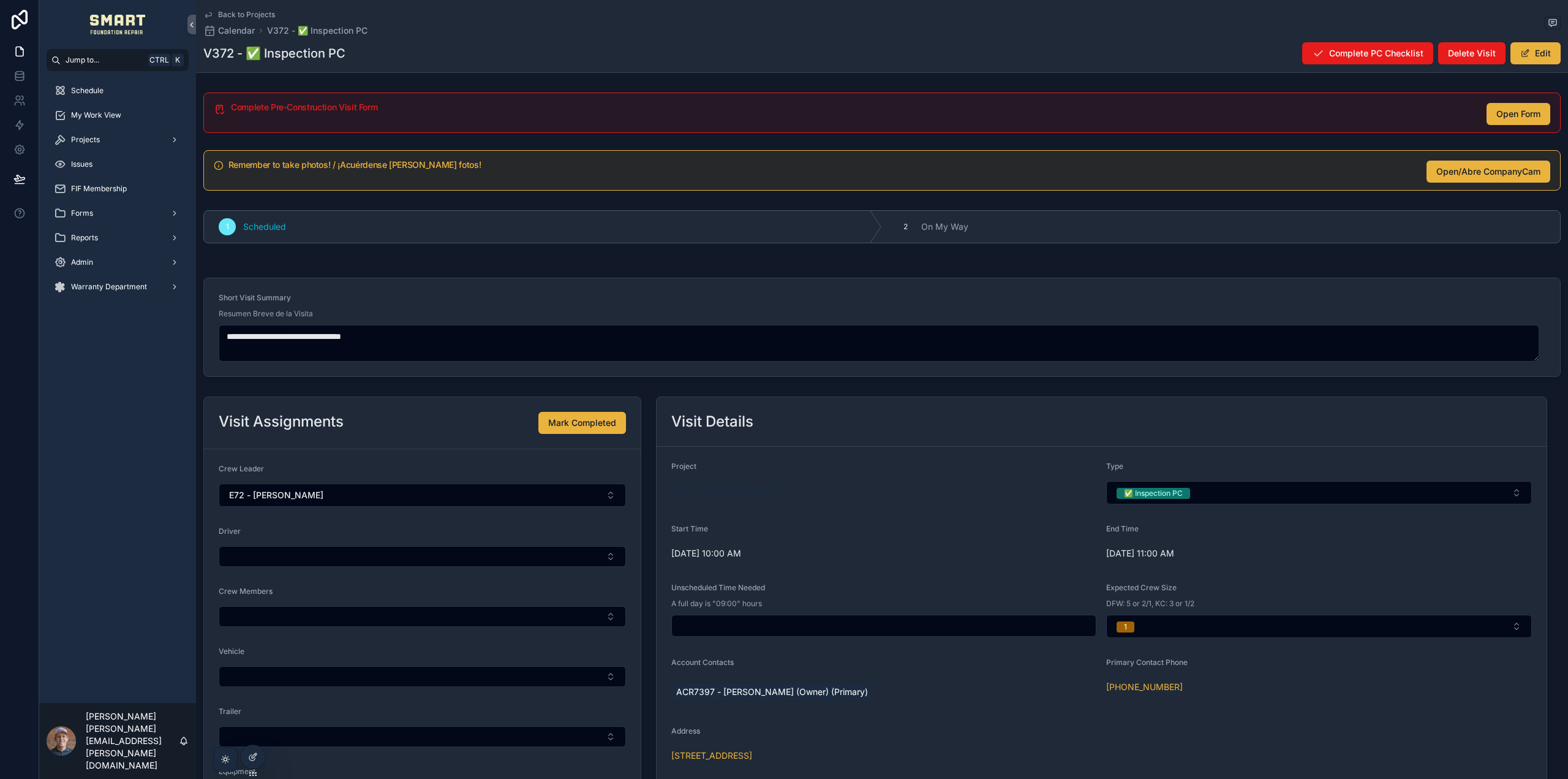
click at [724, 493] on span "P253 - Chris Stockwell" at bounding box center [721, 491] width 100 height 12
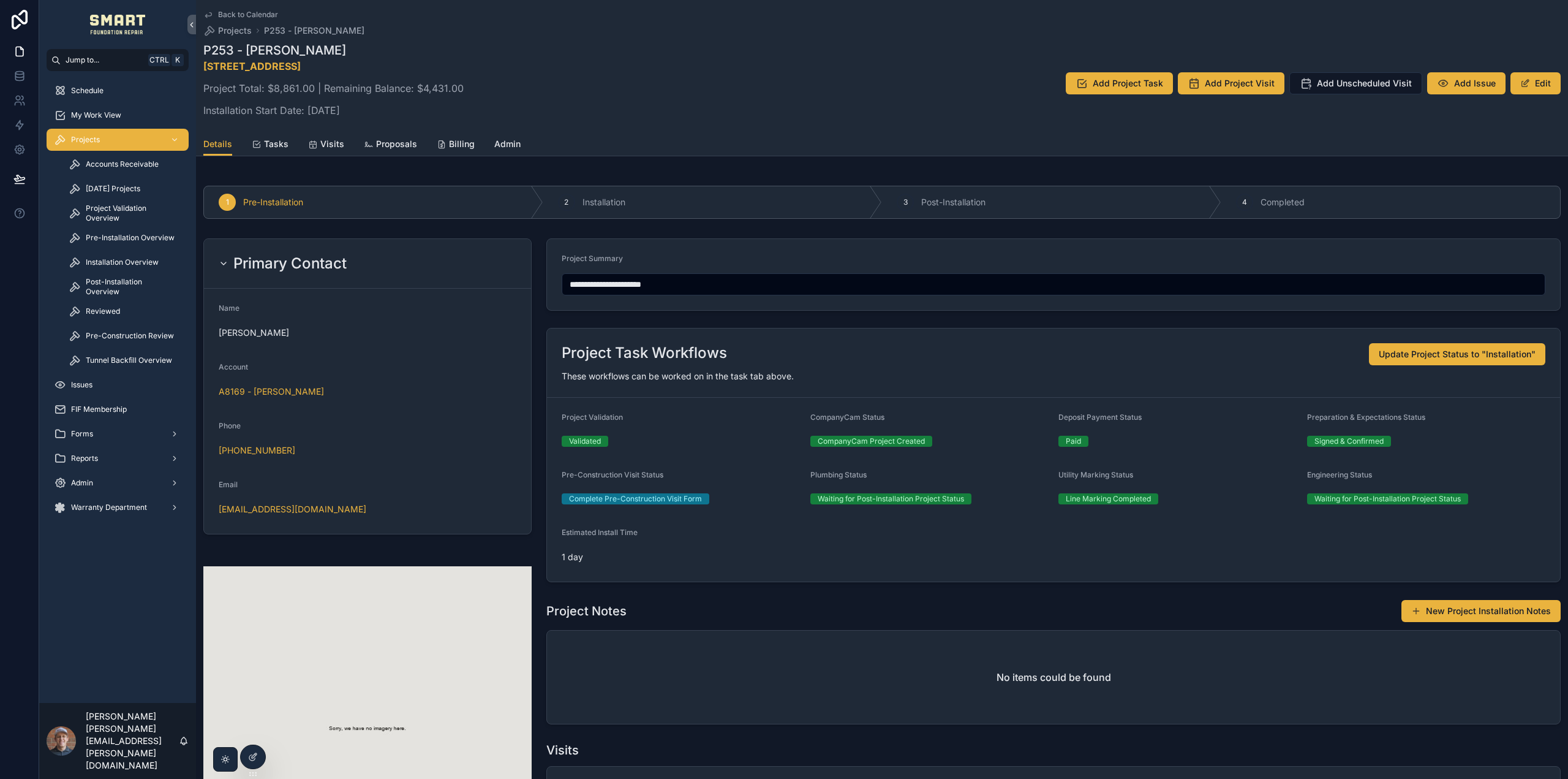
click at [1525, 84] on button "Edit" at bounding box center [1536, 83] width 50 height 22
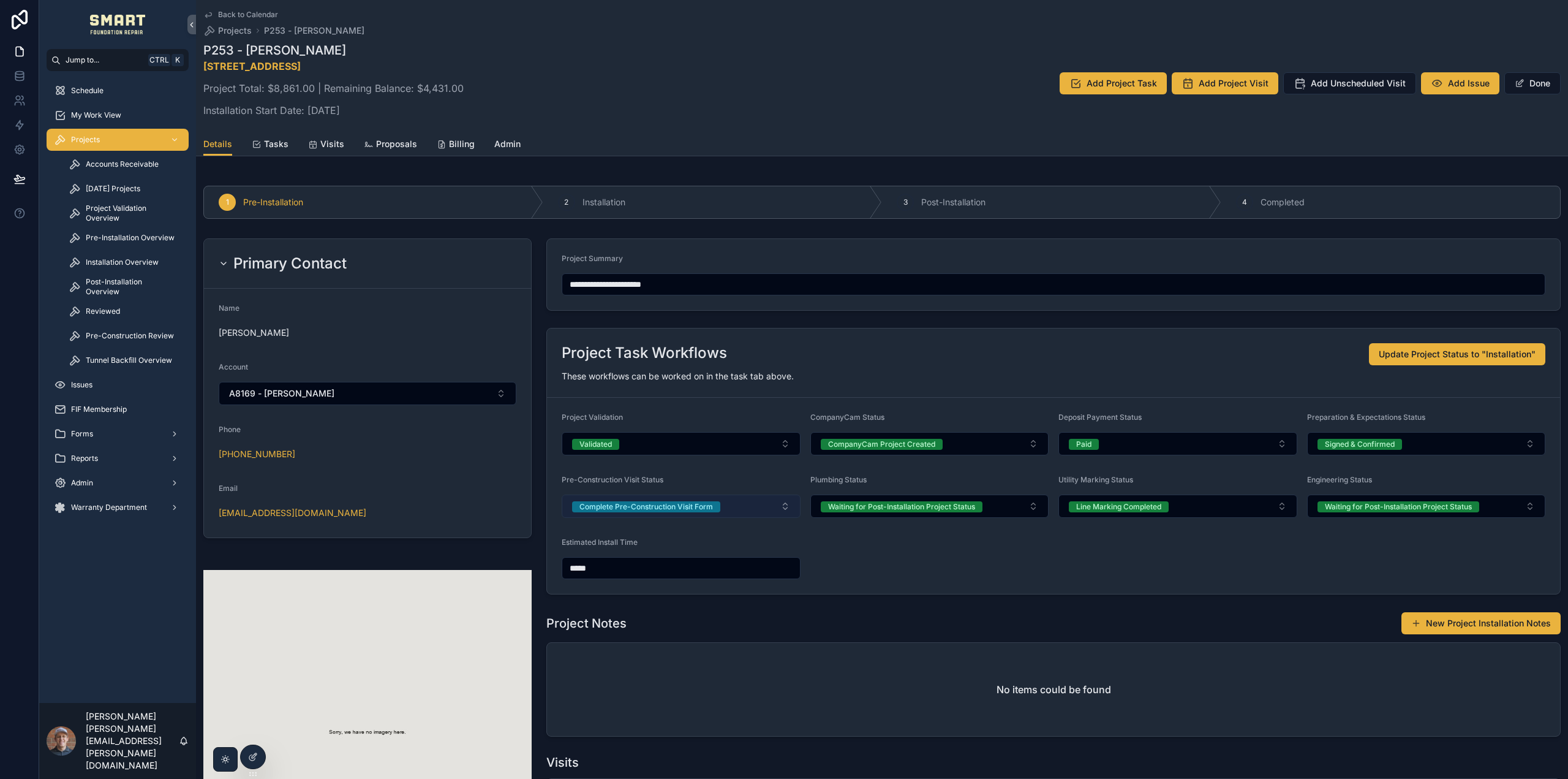
click at [748, 511] on button "Complete Pre-Construction Visit Form" at bounding box center [681, 506] width 239 height 23
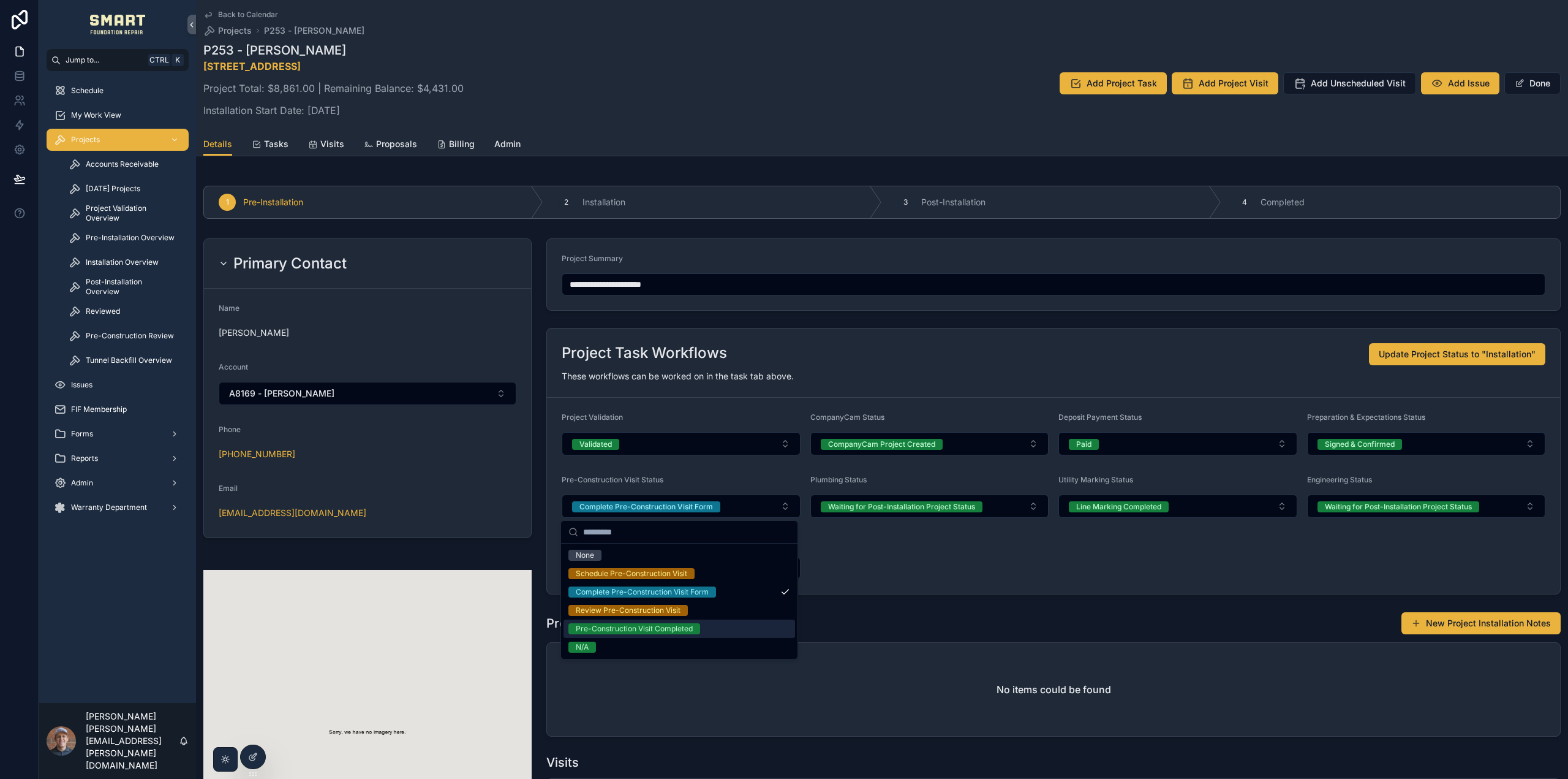
click at [697, 632] on span "Pre-Construction Visit Completed" at bounding box center [634, 629] width 132 height 11
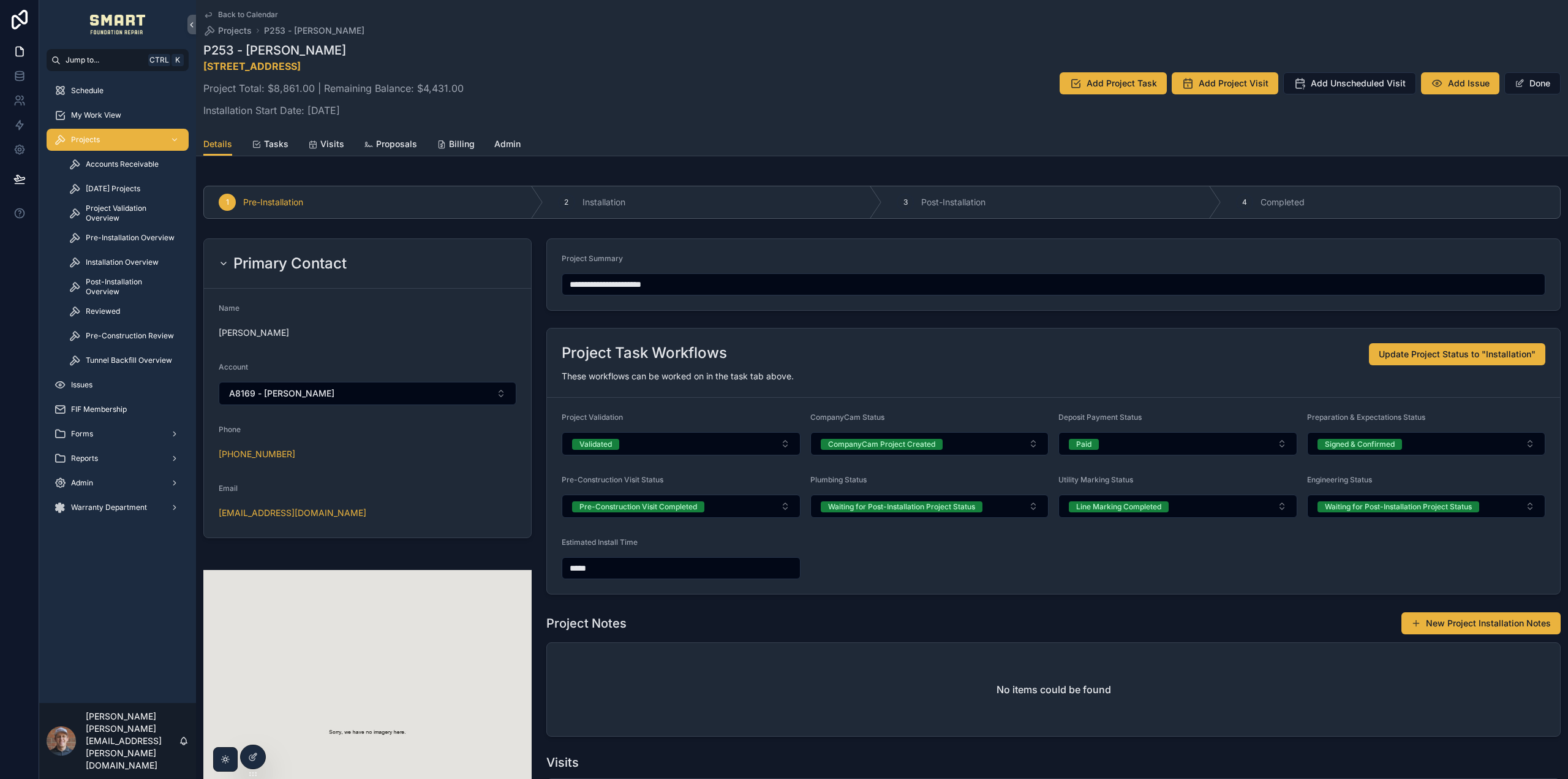
click at [1521, 83] on button "Done" at bounding box center [1533, 83] width 57 height 22
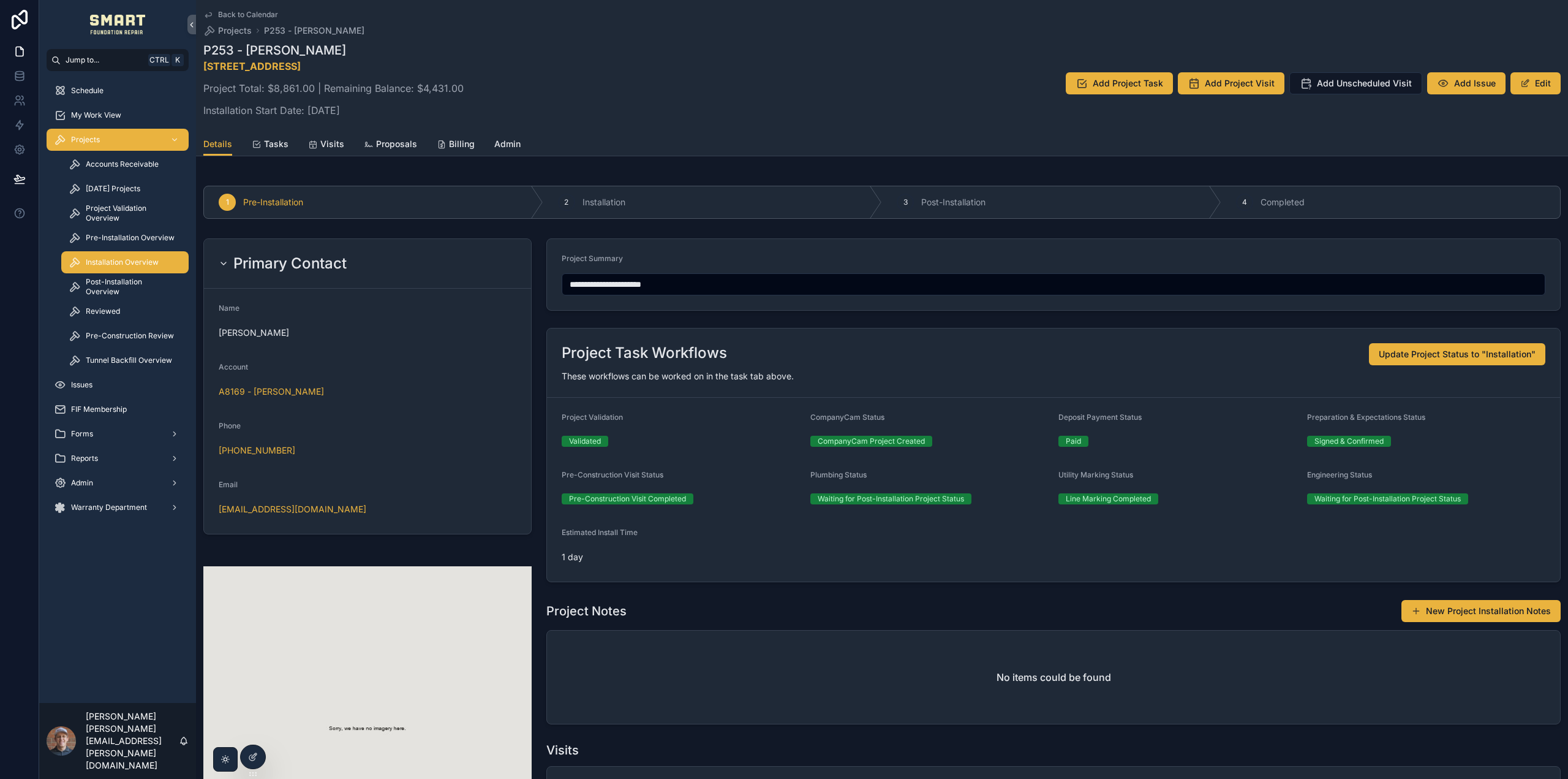
click at [120, 261] on span "Installation Overview" at bounding box center [122, 262] width 73 height 10
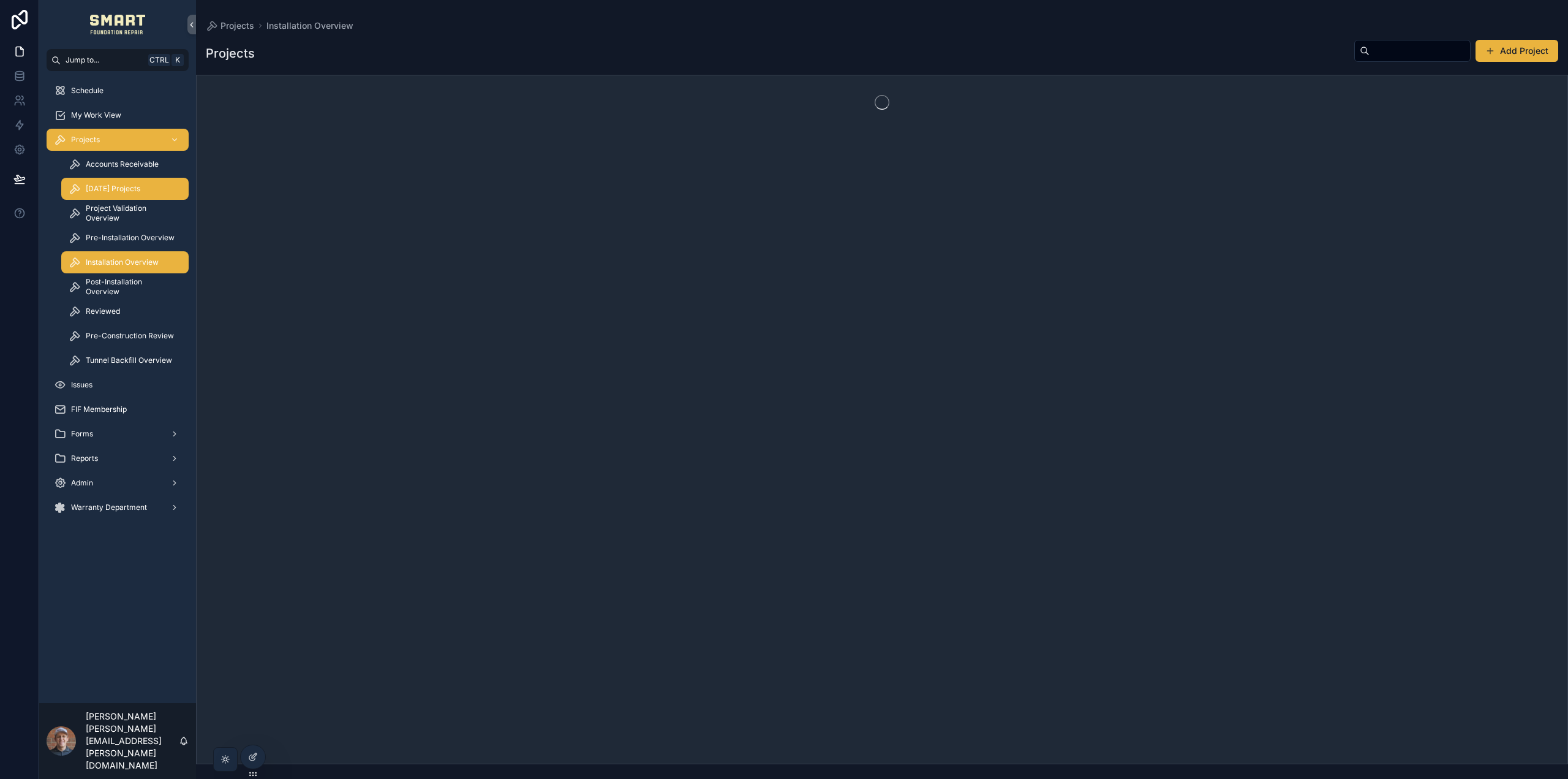
click at [126, 188] on span "Today's Projects" at bounding box center [113, 189] width 55 height 10
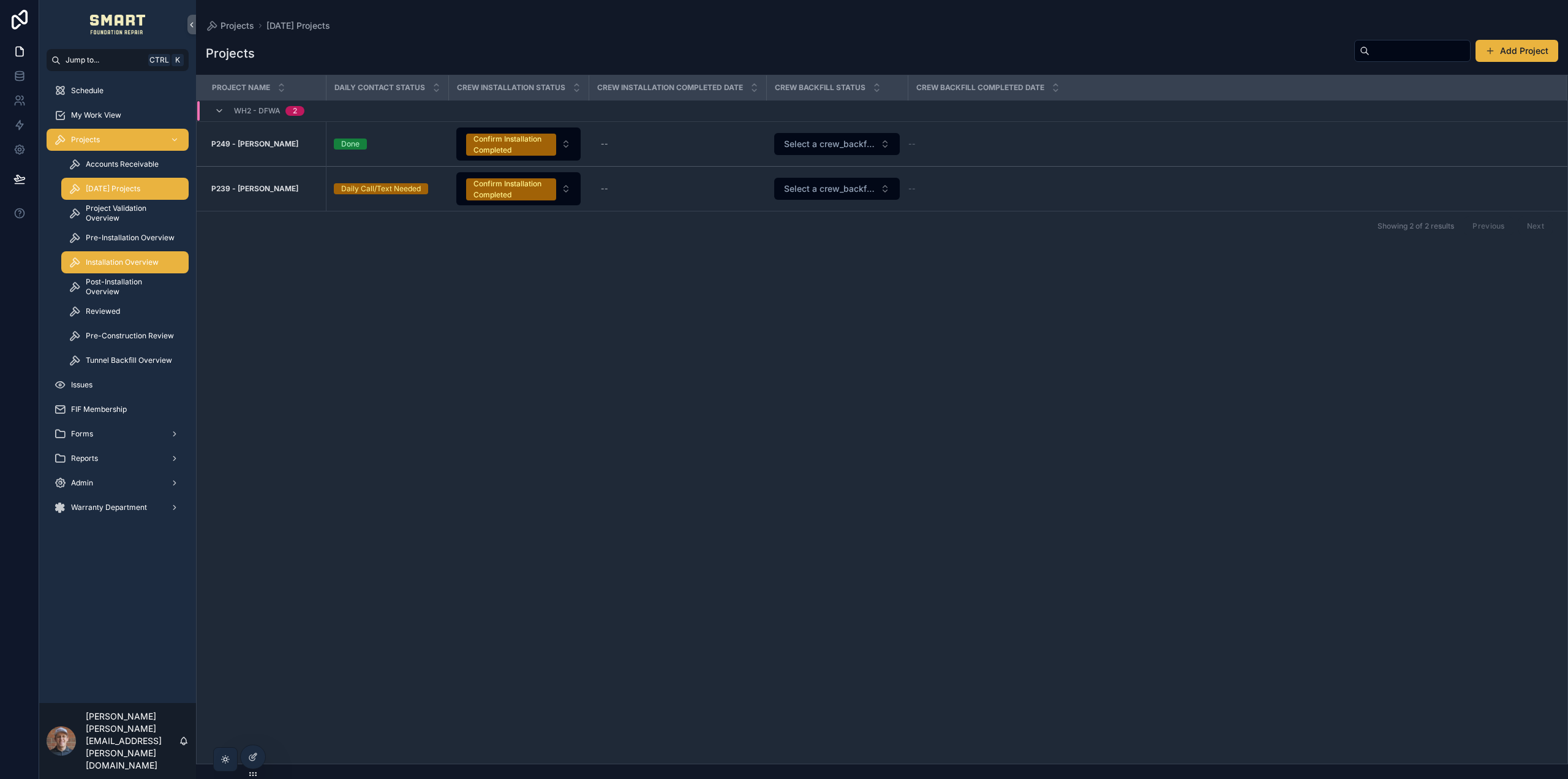
click at [139, 260] on span "Installation Overview" at bounding box center [122, 262] width 73 height 10
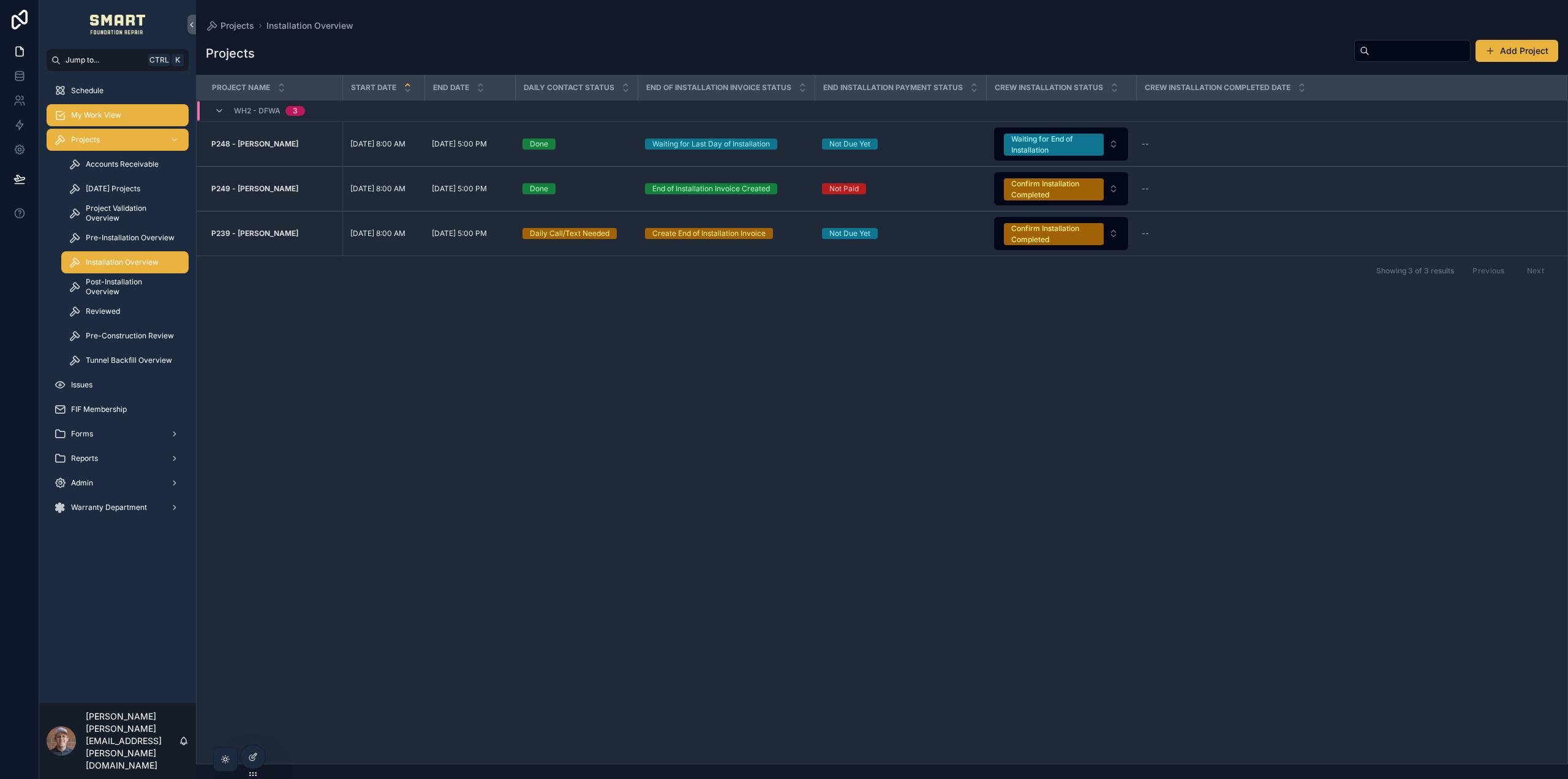
click at [111, 115] on span "My Work View" at bounding box center [96, 115] width 50 height 10
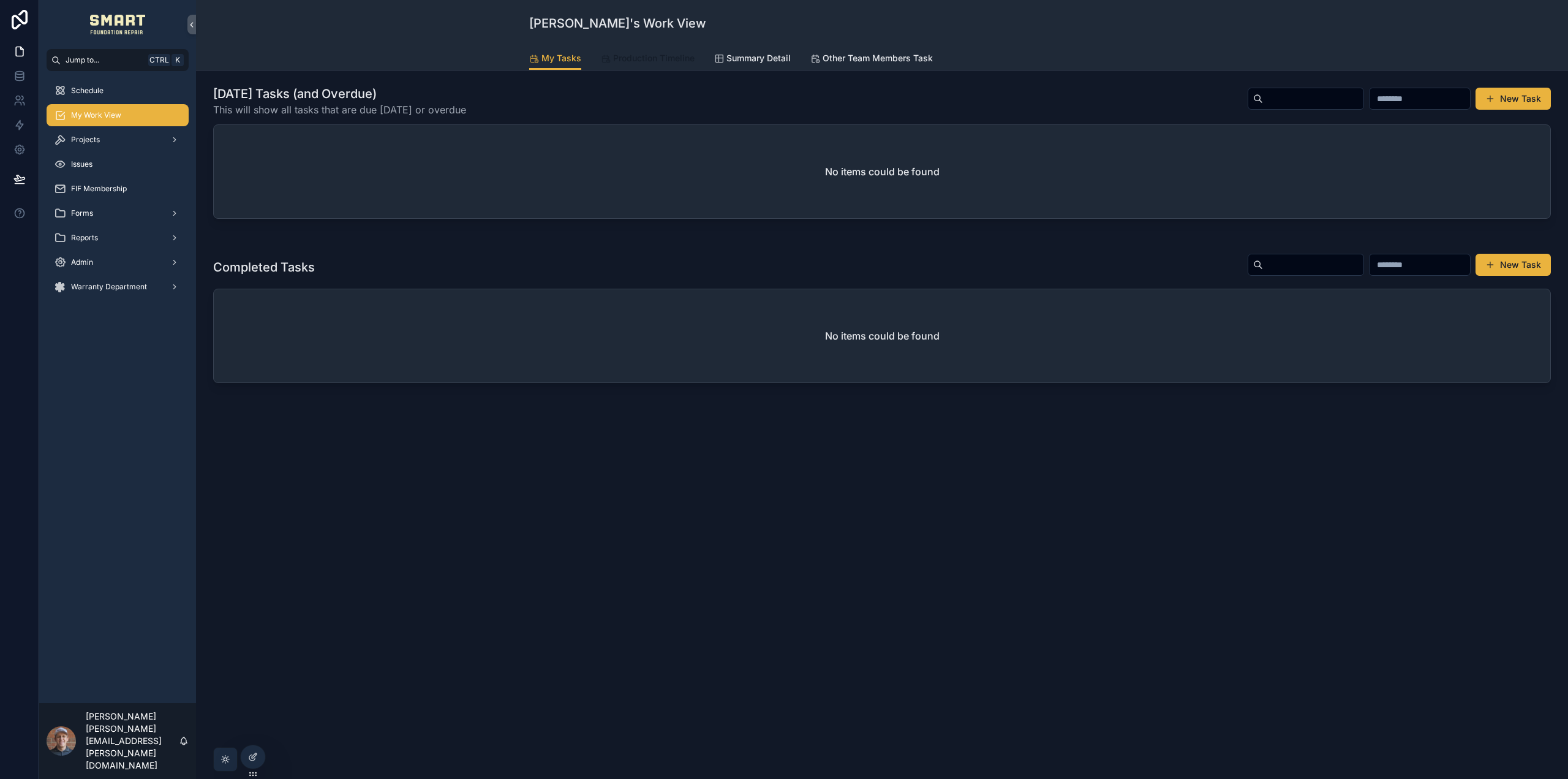
click at [660, 49] on link "Production Timeline" at bounding box center [647, 59] width 94 height 24
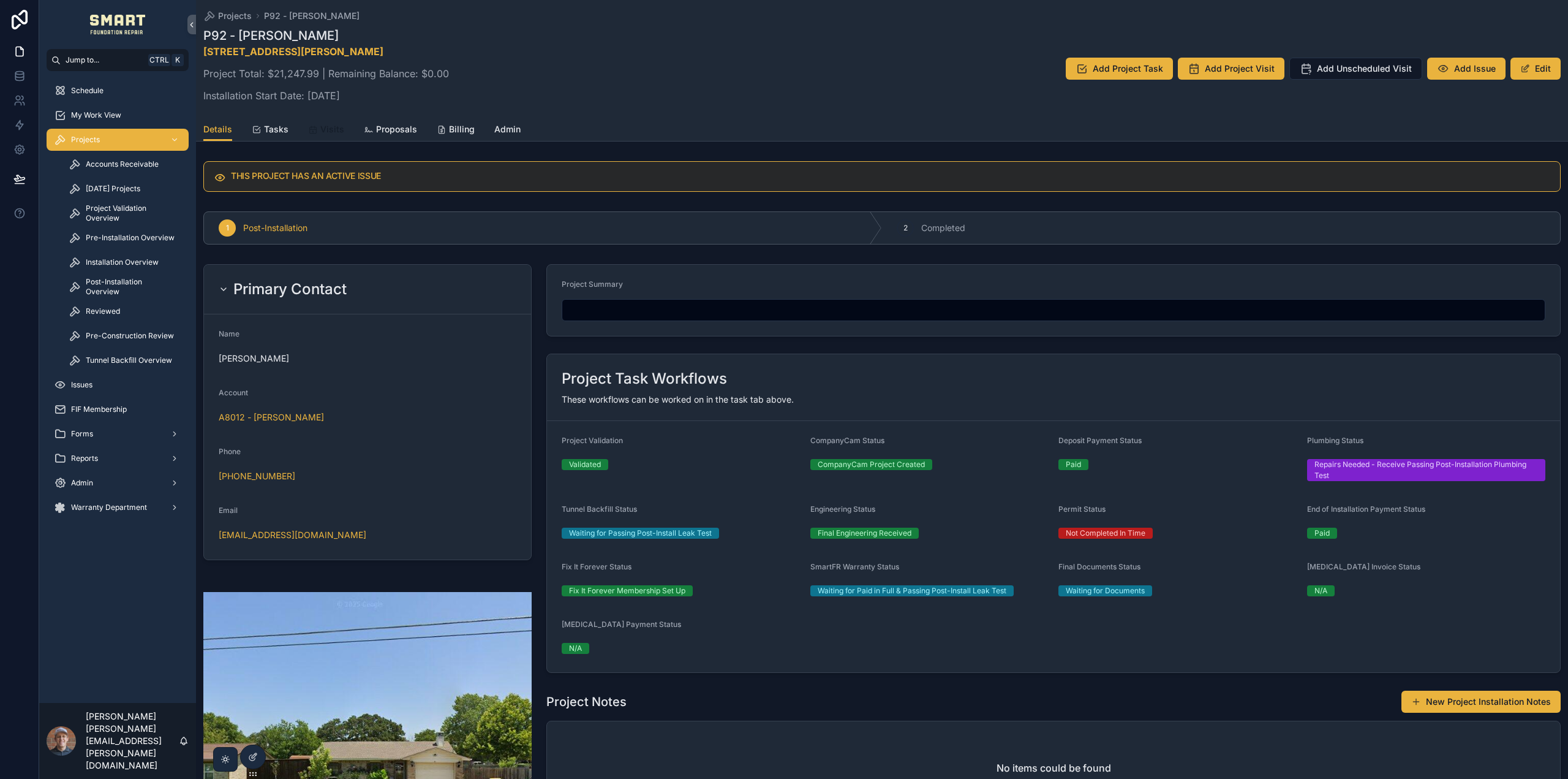
click at [333, 133] on span "Visits" at bounding box center [332, 130] width 24 height 12
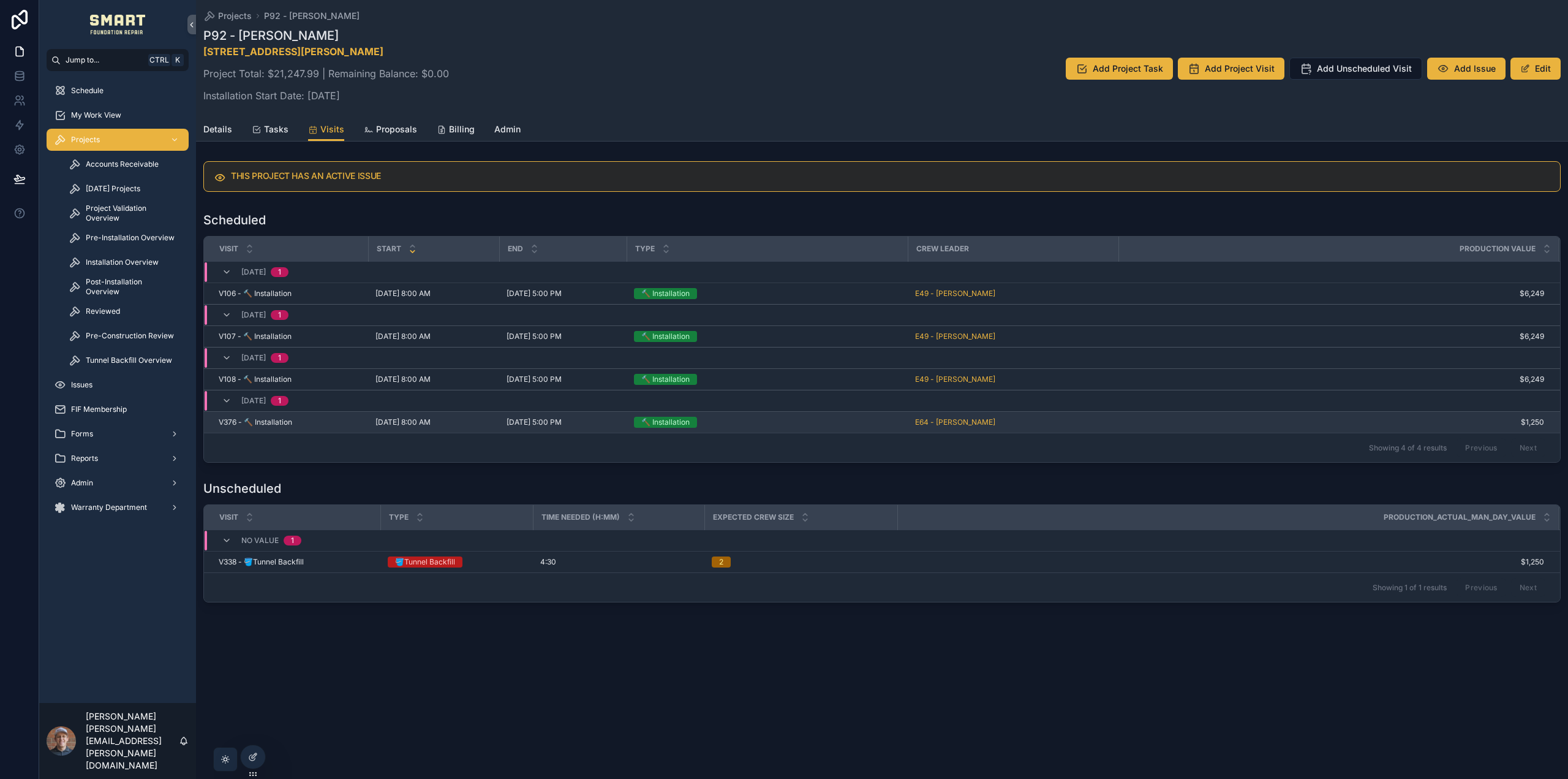
click at [497, 419] on td "[DATE] 8:00 AM [DATE] 8:00 AM" at bounding box center [433, 422] width 131 height 21
click at [250, 418] on span "V376 - 🔨 Installation" at bounding box center [255, 422] width 73 height 10
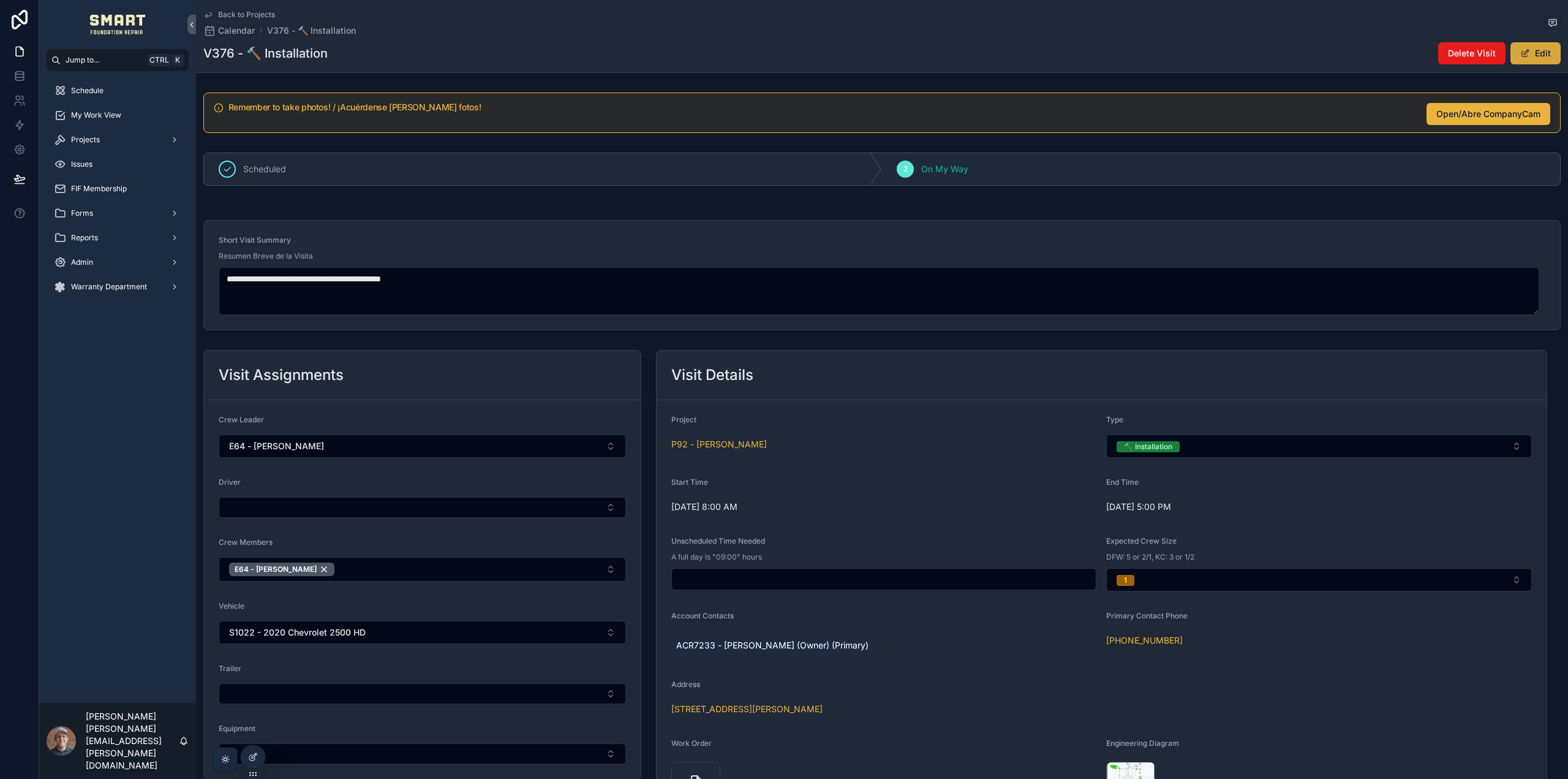
click at [1536, 54] on button "Edit" at bounding box center [1536, 53] width 50 height 22
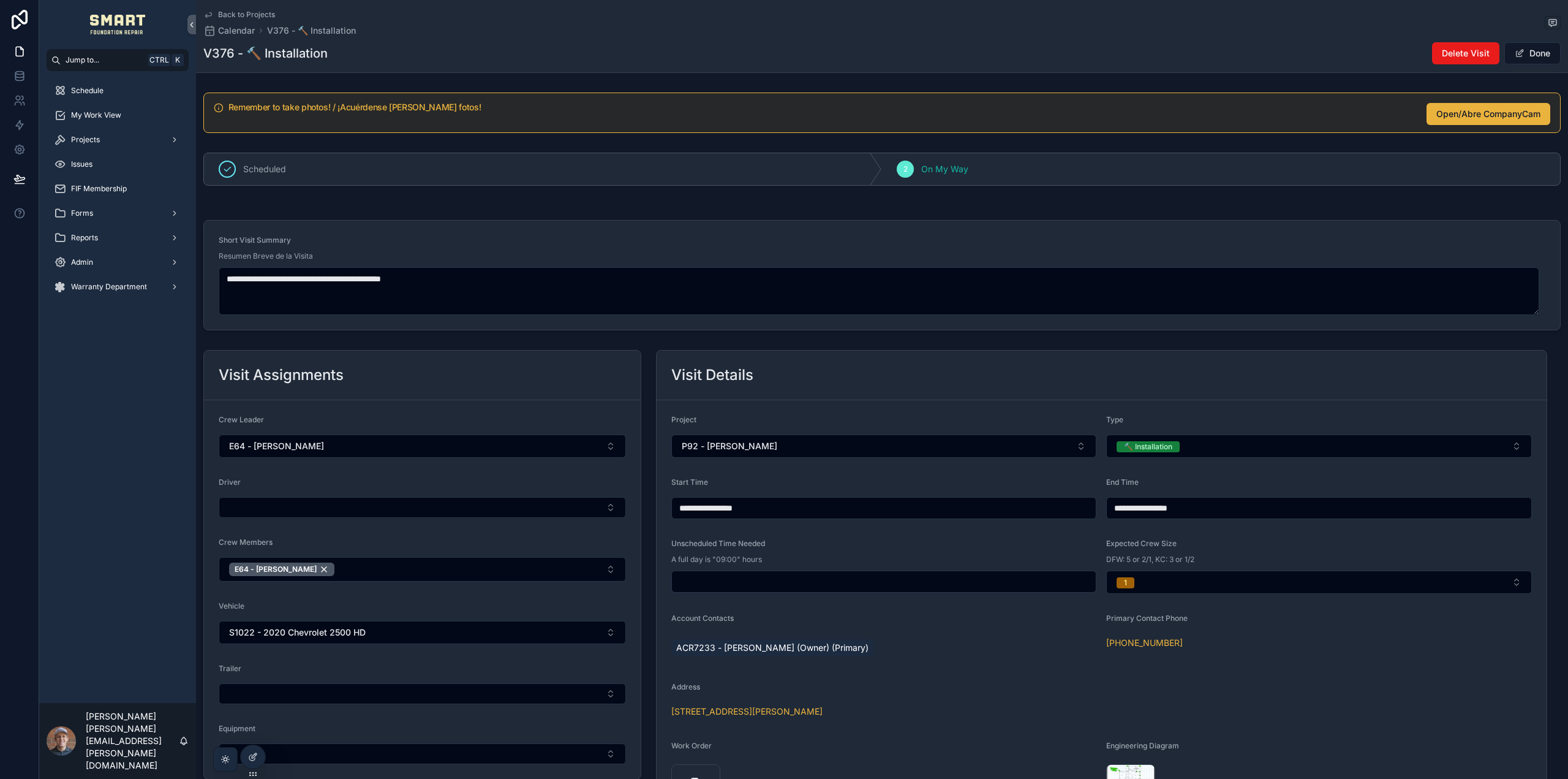
click at [1162, 504] on input "**********" at bounding box center [1318, 508] width 424 height 17
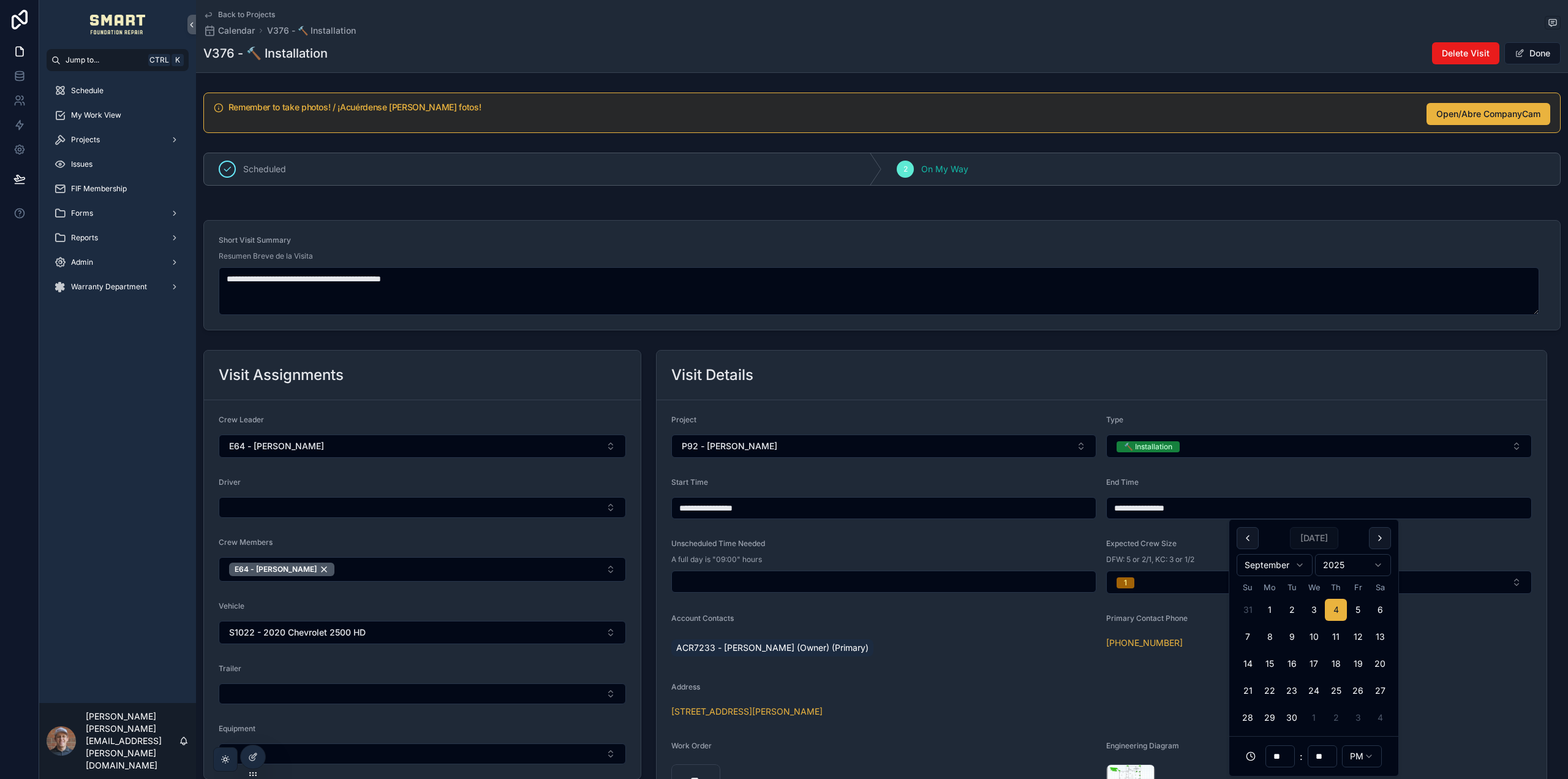
type input "**********"
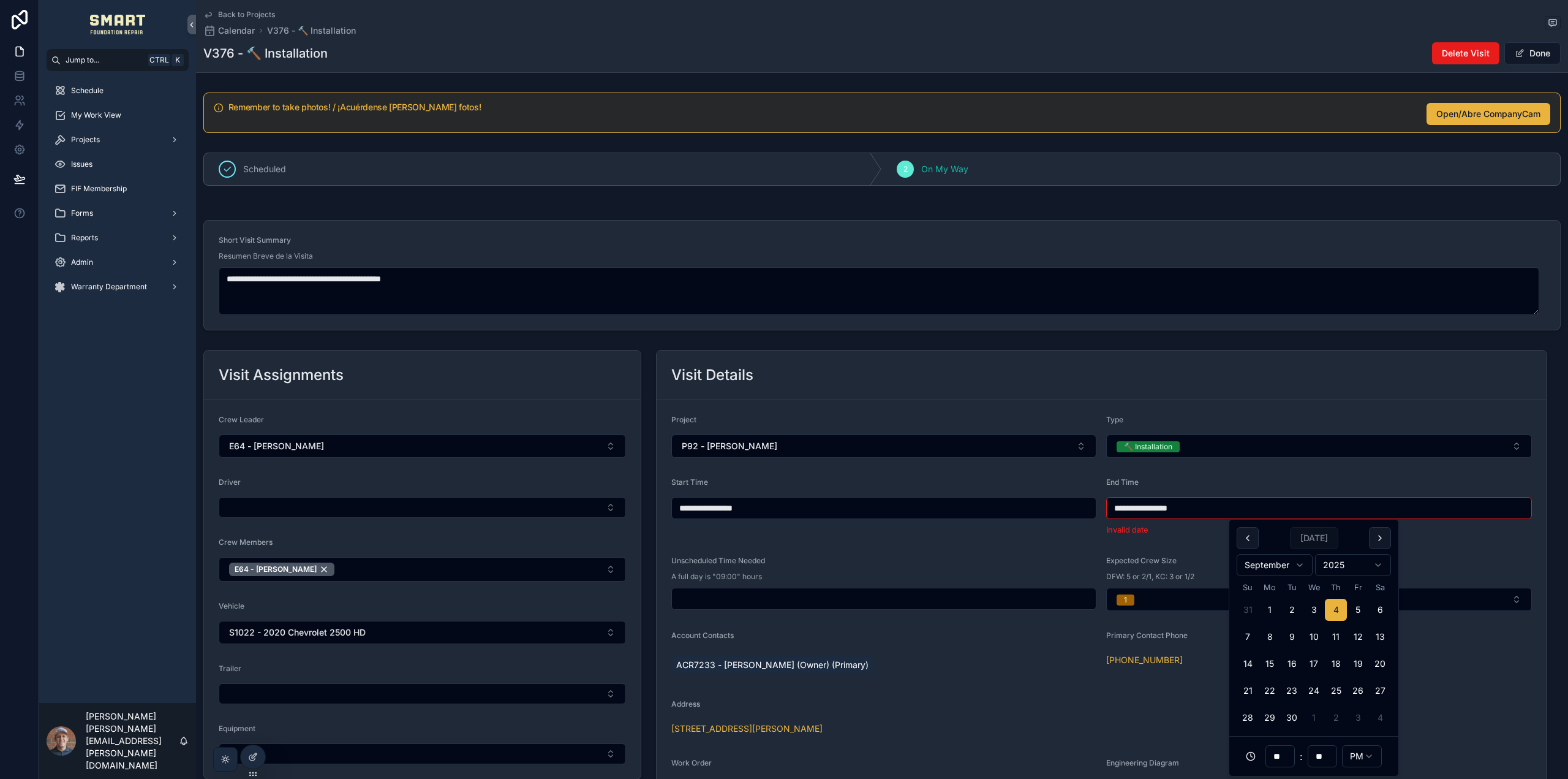
type input "**"
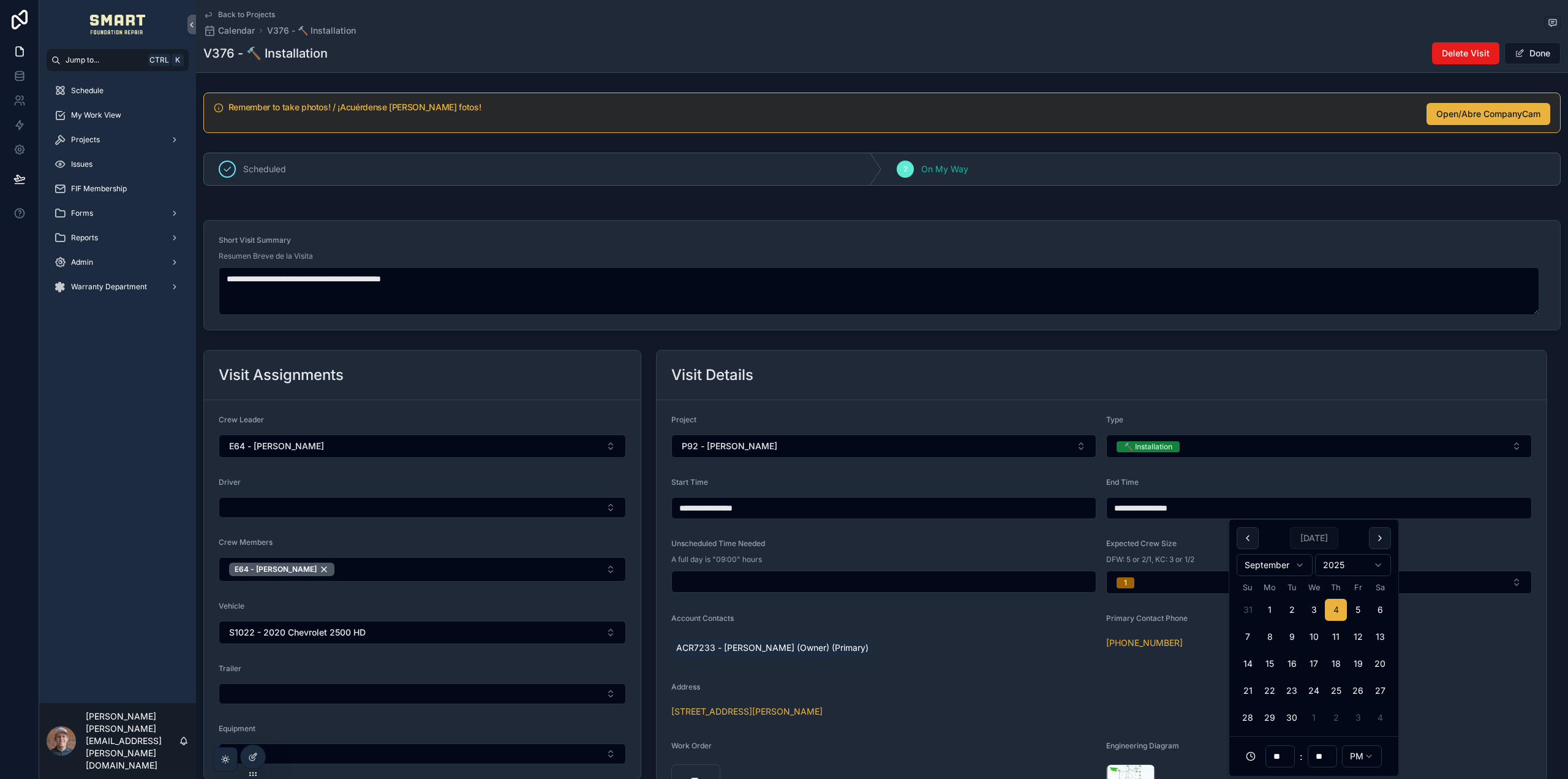
type input "**********"
click at [1388, 483] on div "End Time" at bounding box center [1318, 485] width 425 height 15
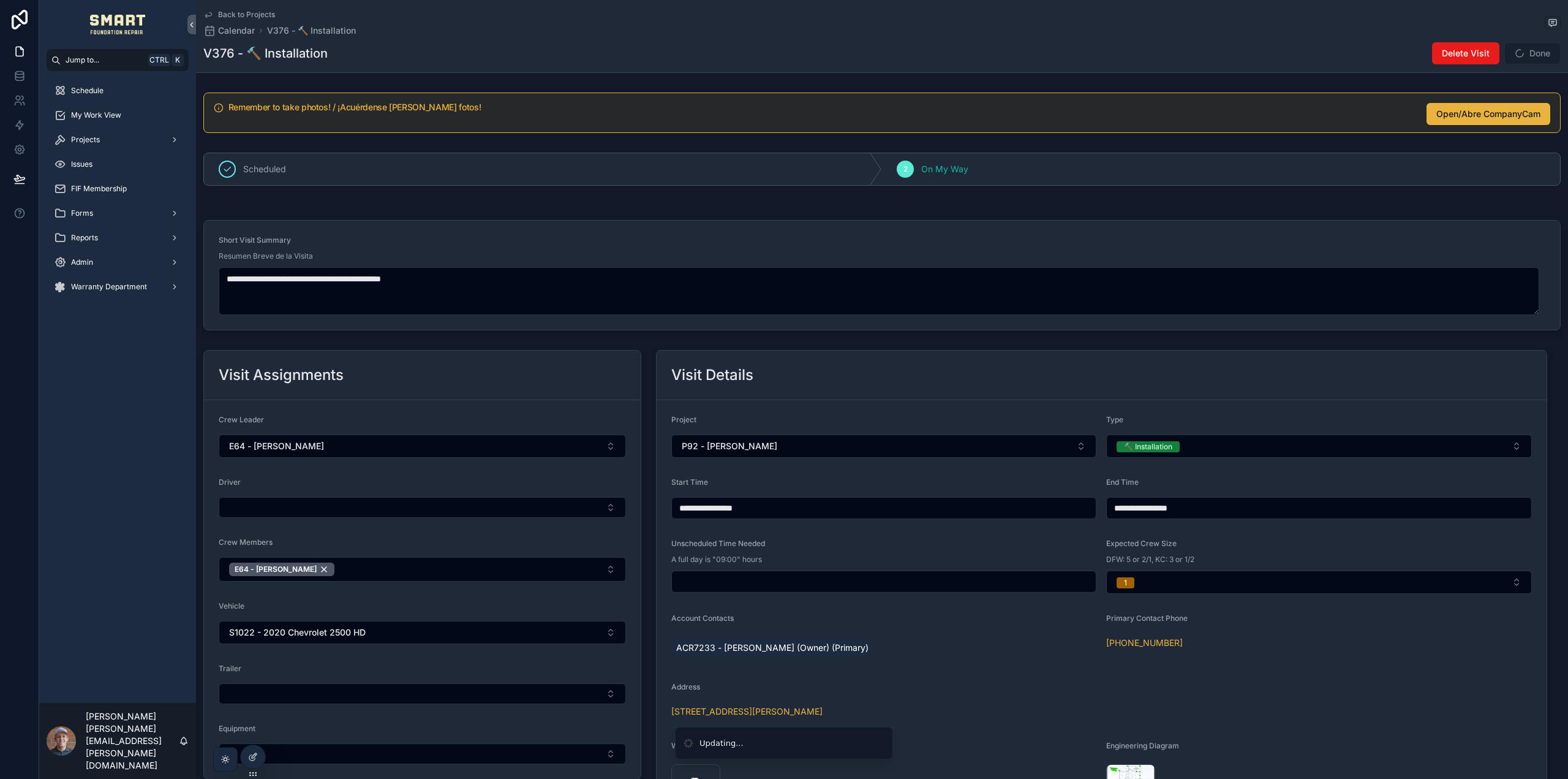
click at [1526, 54] on span "Done" at bounding box center [1533, 53] width 57 height 22
click at [1515, 55] on span "scrollable content" at bounding box center [1520, 54] width 10 height 10
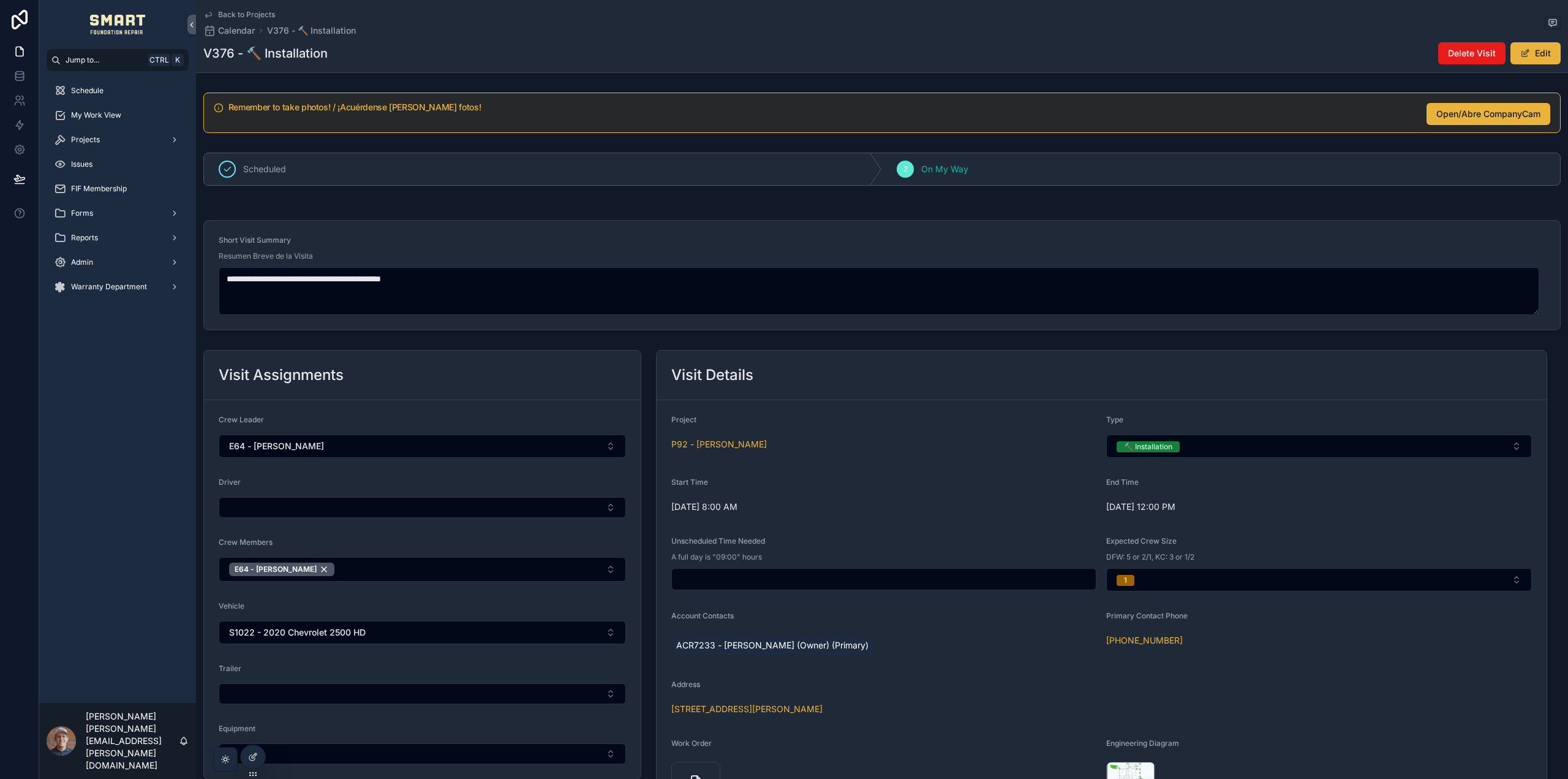
click at [243, 11] on span "Back to Projects" at bounding box center [246, 15] width 57 height 10
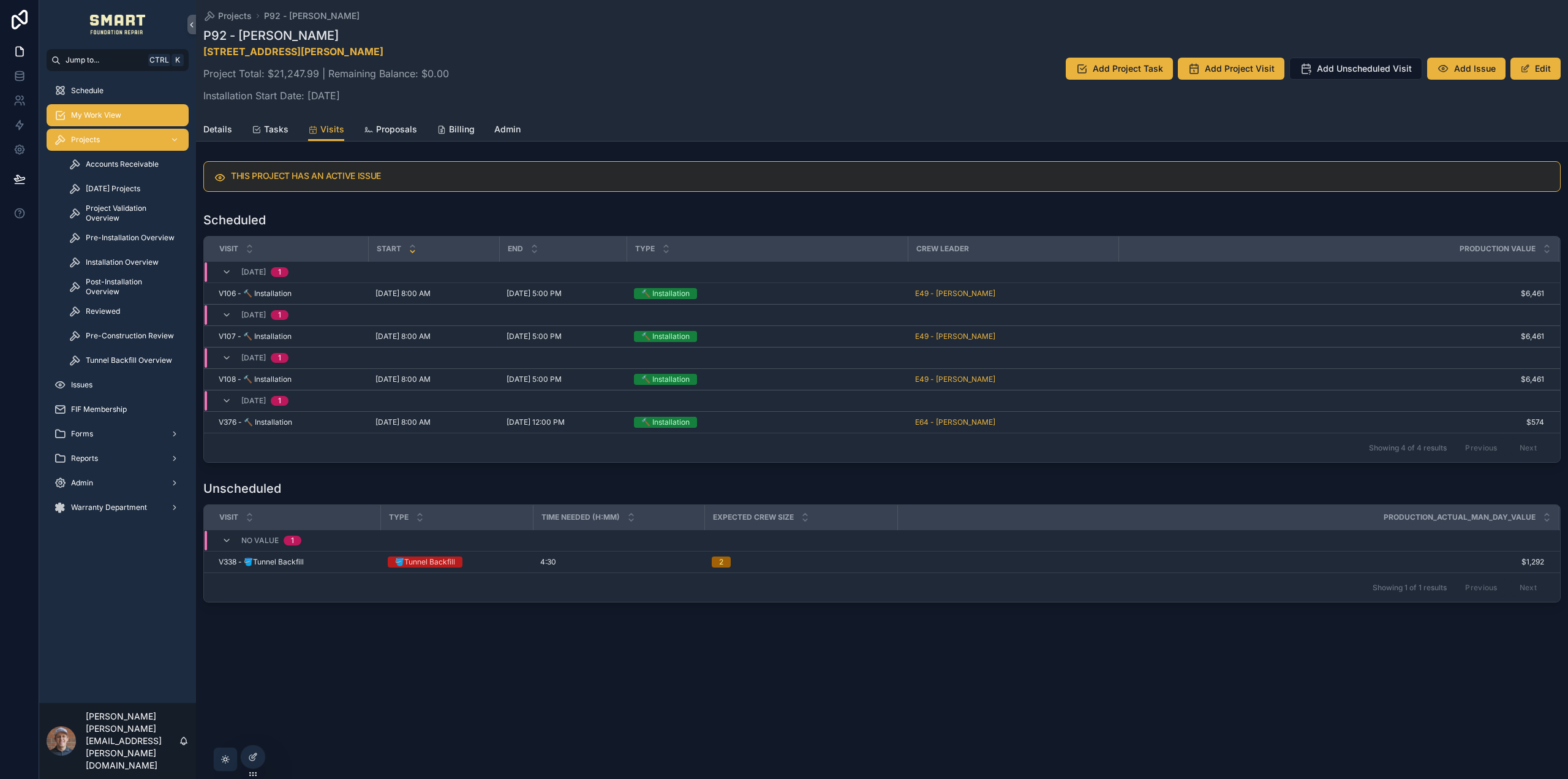
click at [124, 117] on div "My Work View" at bounding box center [118, 115] width 128 height 19
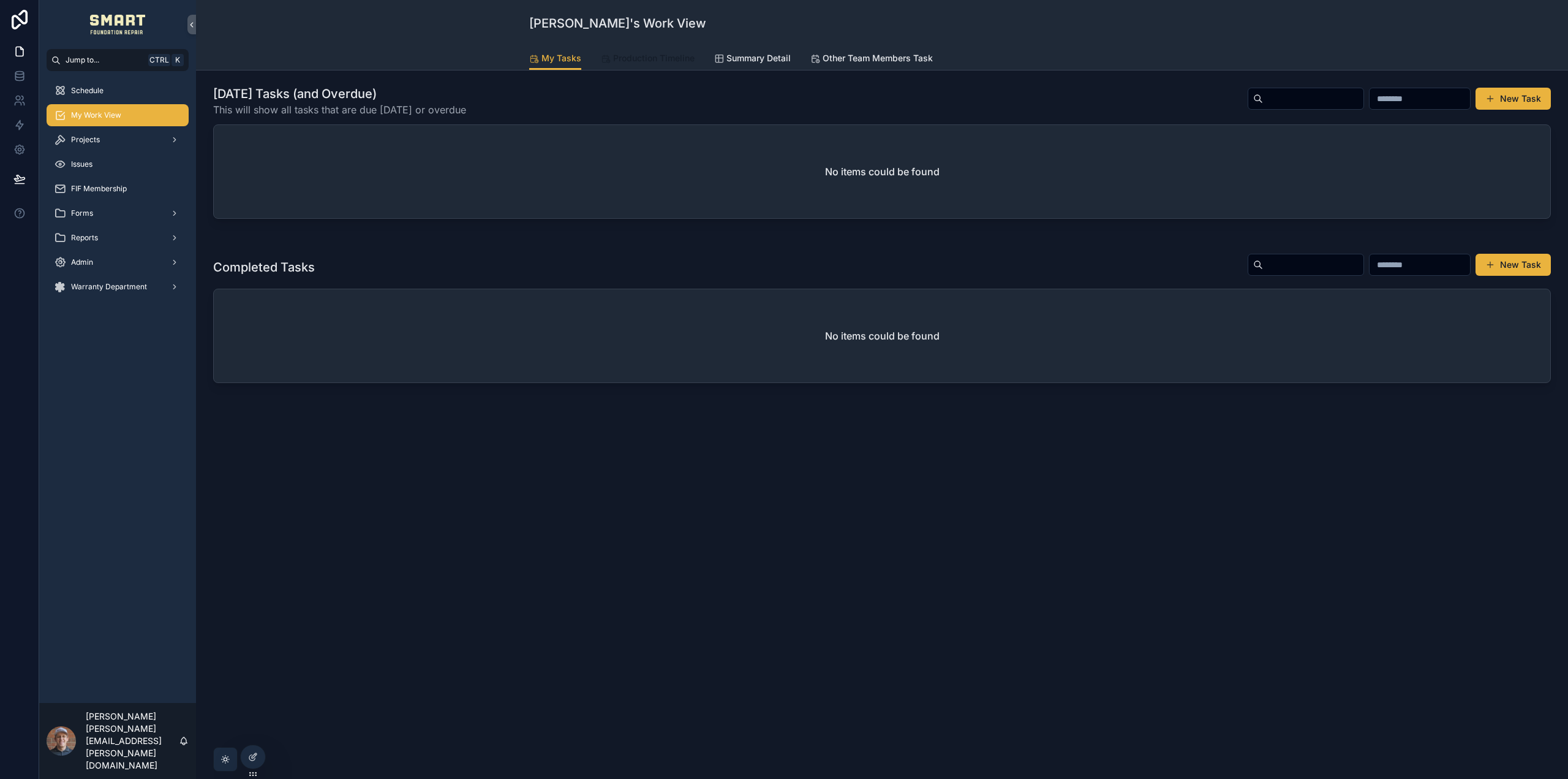
click at [667, 64] on link "Production Timeline" at bounding box center [647, 59] width 94 height 24
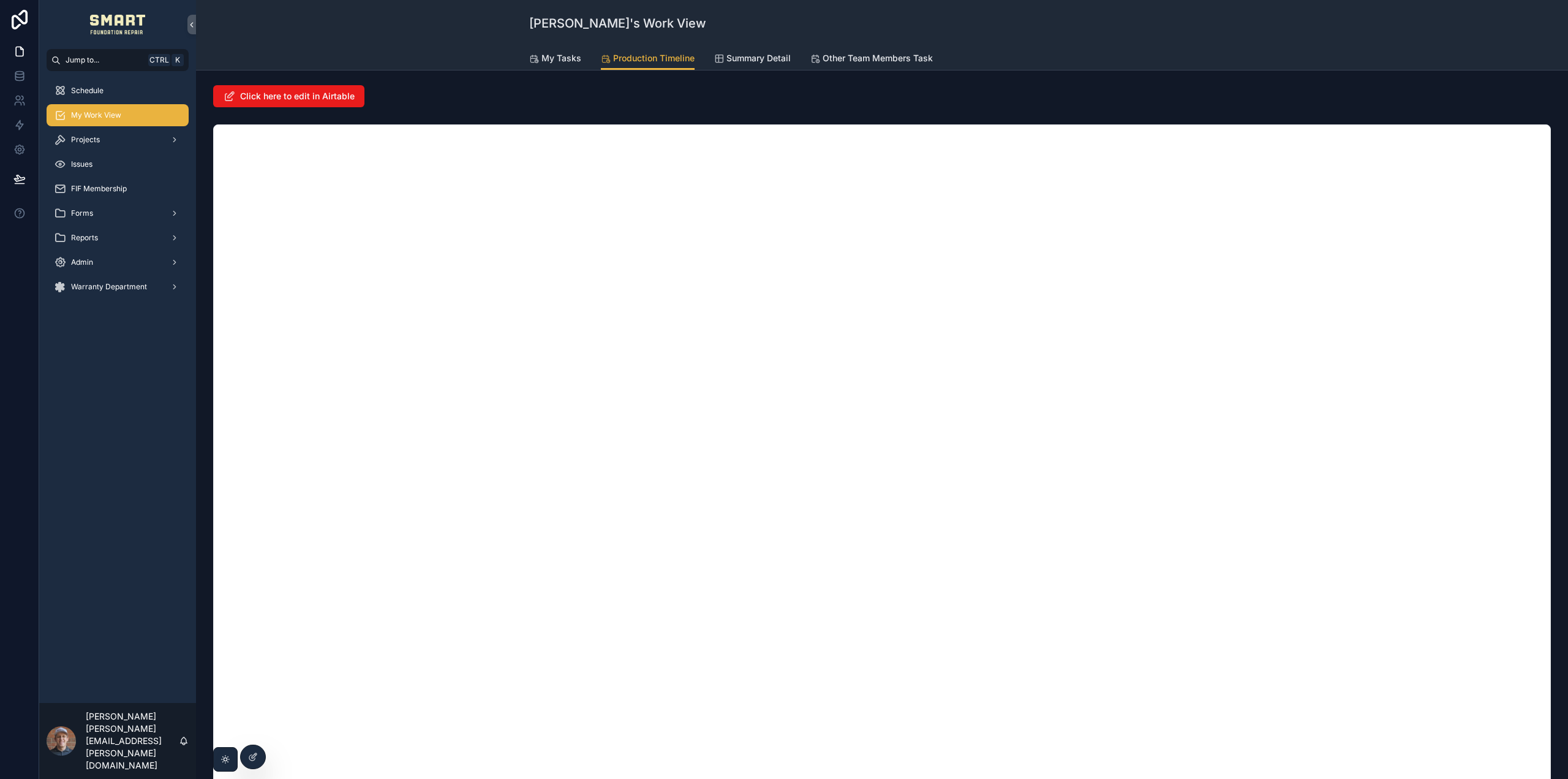
click at [1010, 39] on div "Steven's Work View" at bounding box center [882, 23] width 706 height 47
click at [847, 113] on div "Click here to edit in Airtable" at bounding box center [882, 495] width 1353 height 829
click at [1099, 77] on div "Click here to edit in Airtable" at bounding box center [882, 529] width 1373 height 917
click at [1198, 121] on div "scrollable content" at bounding box center [882, 514] width 1353 height 790
click at [128, 243] on div "Reports" at bounding box center [118, 237] width 128 height 19
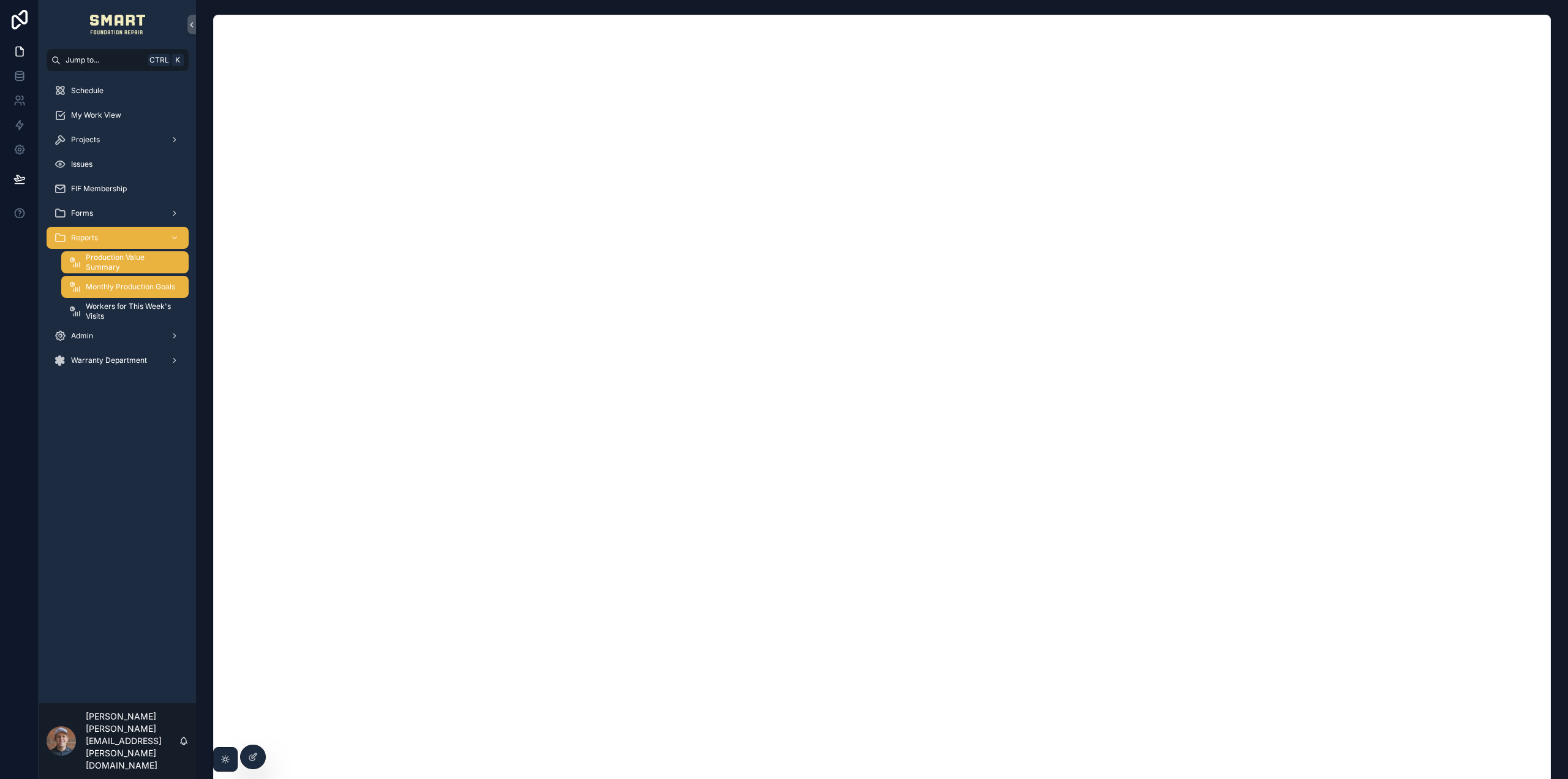
click at [115, 287] on span "Monthly Production Goals" at bounding box center [131, 287] width 90 height 10
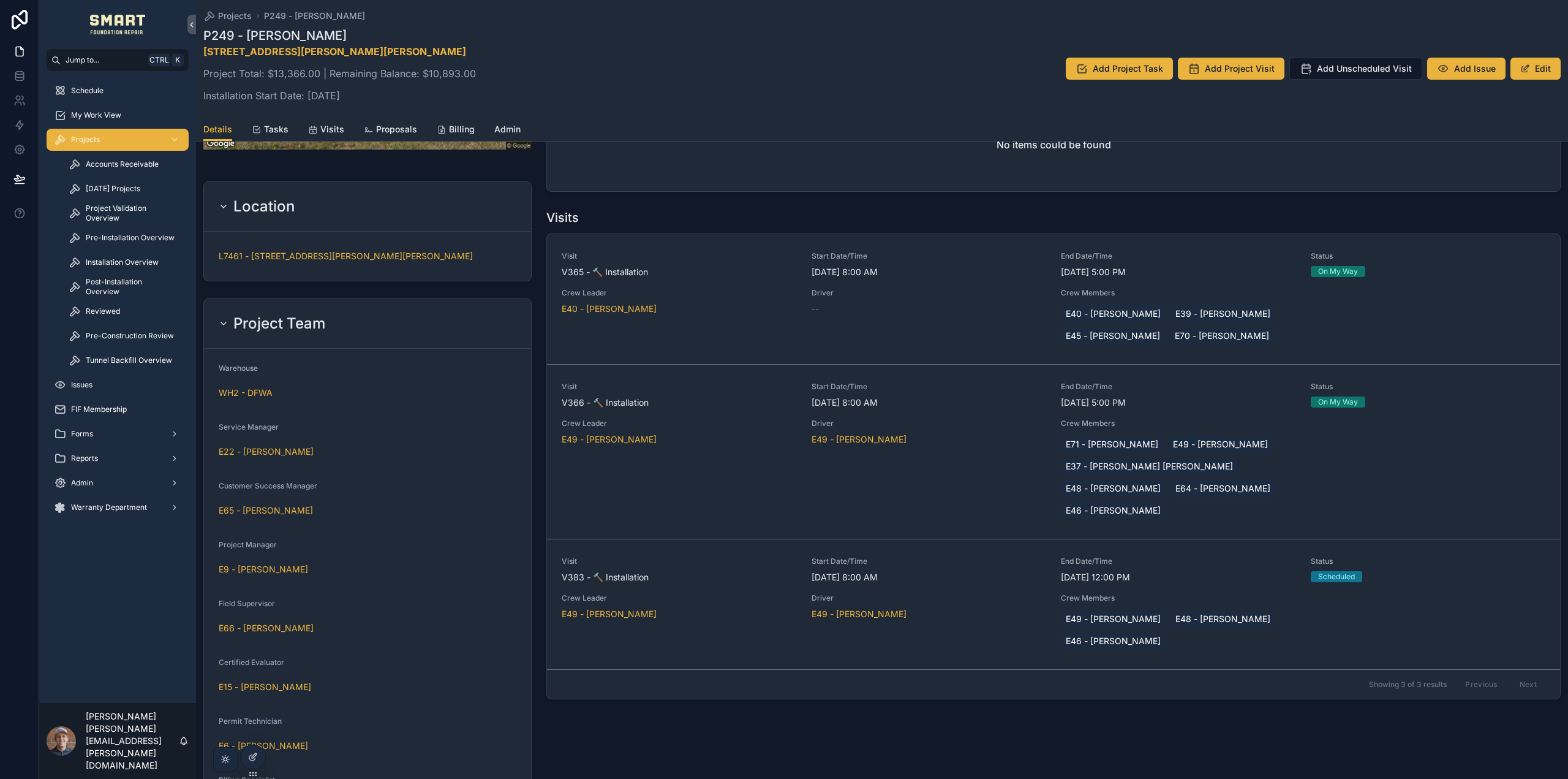
scroll to position [735, 0]
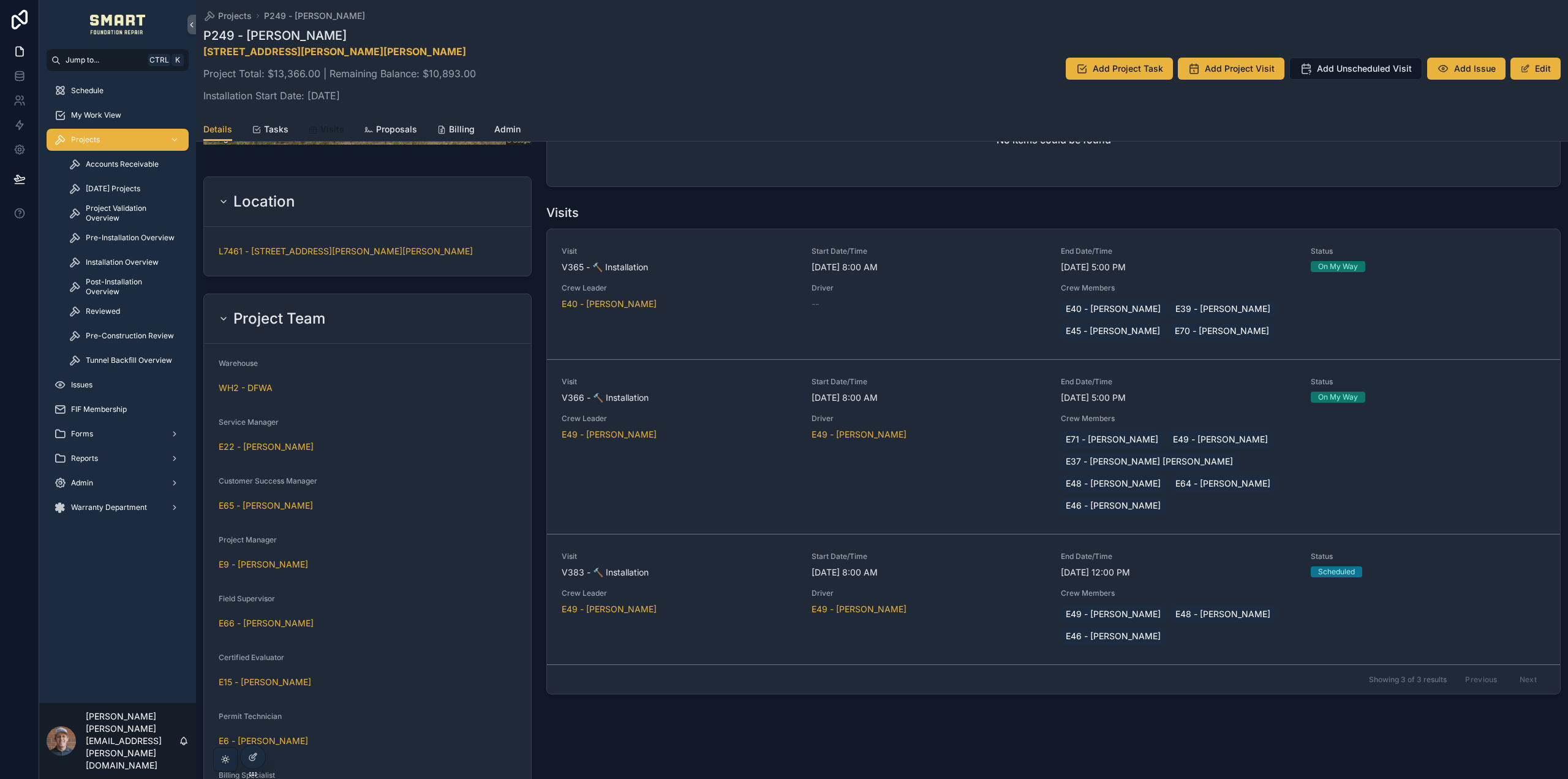
click at [341, 125] on span "Visits" at bounding box center [332, 130] width 24 height 12
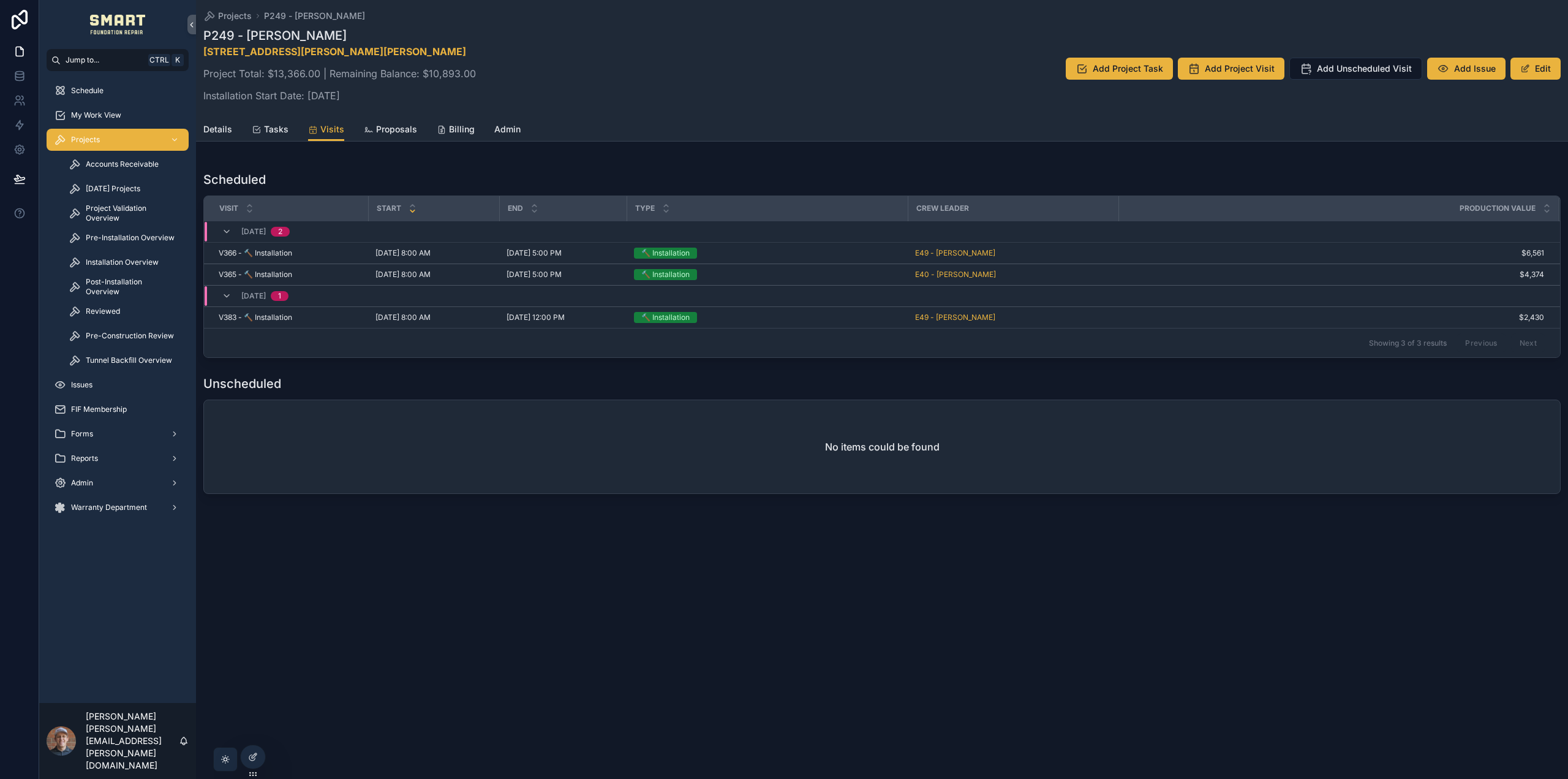
click at [833, 587] on div "Projects P249 - [PERSON_NAME] P249 - [PERSON_NAME] [STREET_ADDRESS][PERSON_NAME…" at bounding box center [882, 389] width 1373 height 779
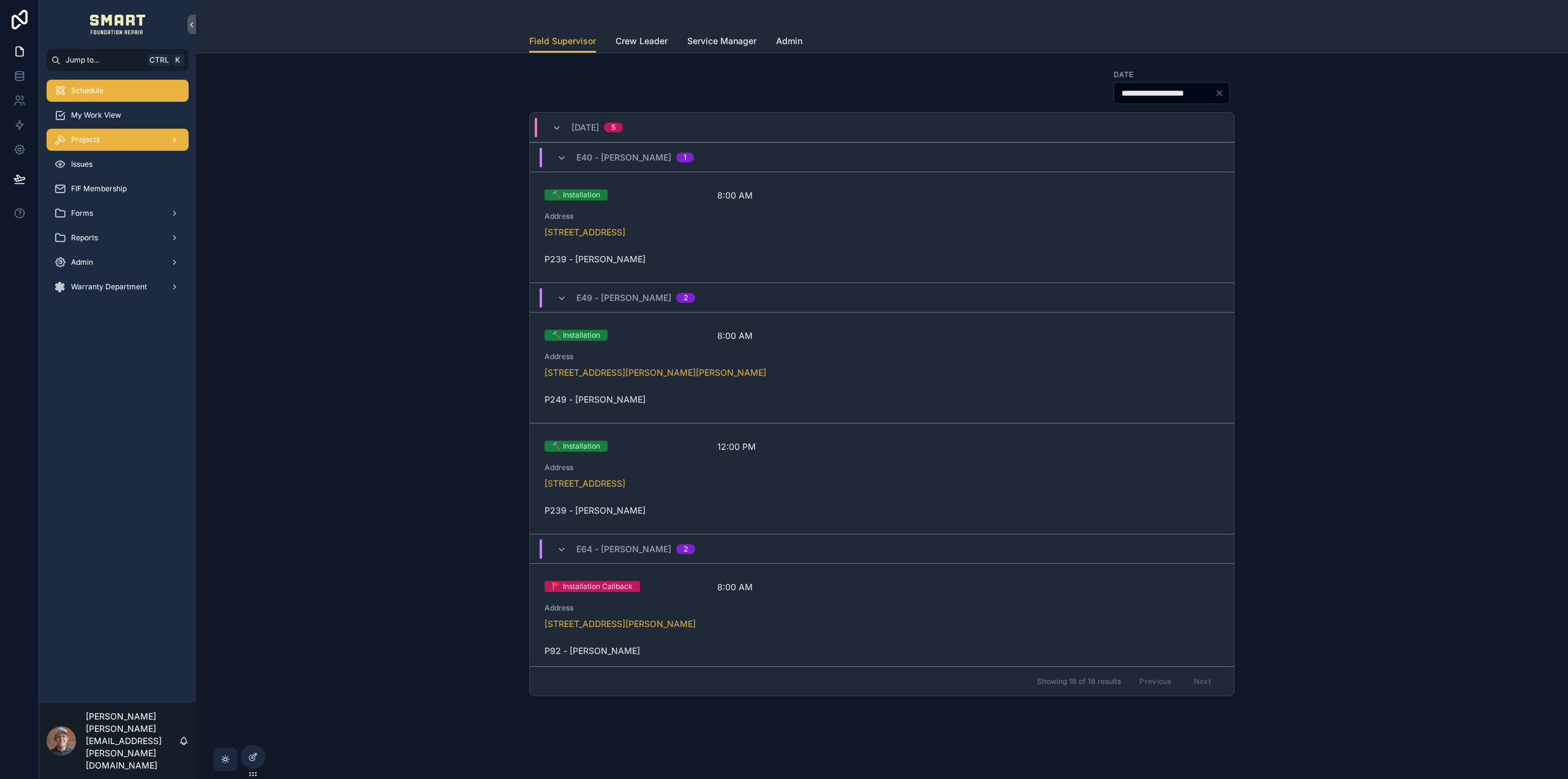
click at [128, 148] on div "Projects" at bounding box center [118, 139] width 128 height 19
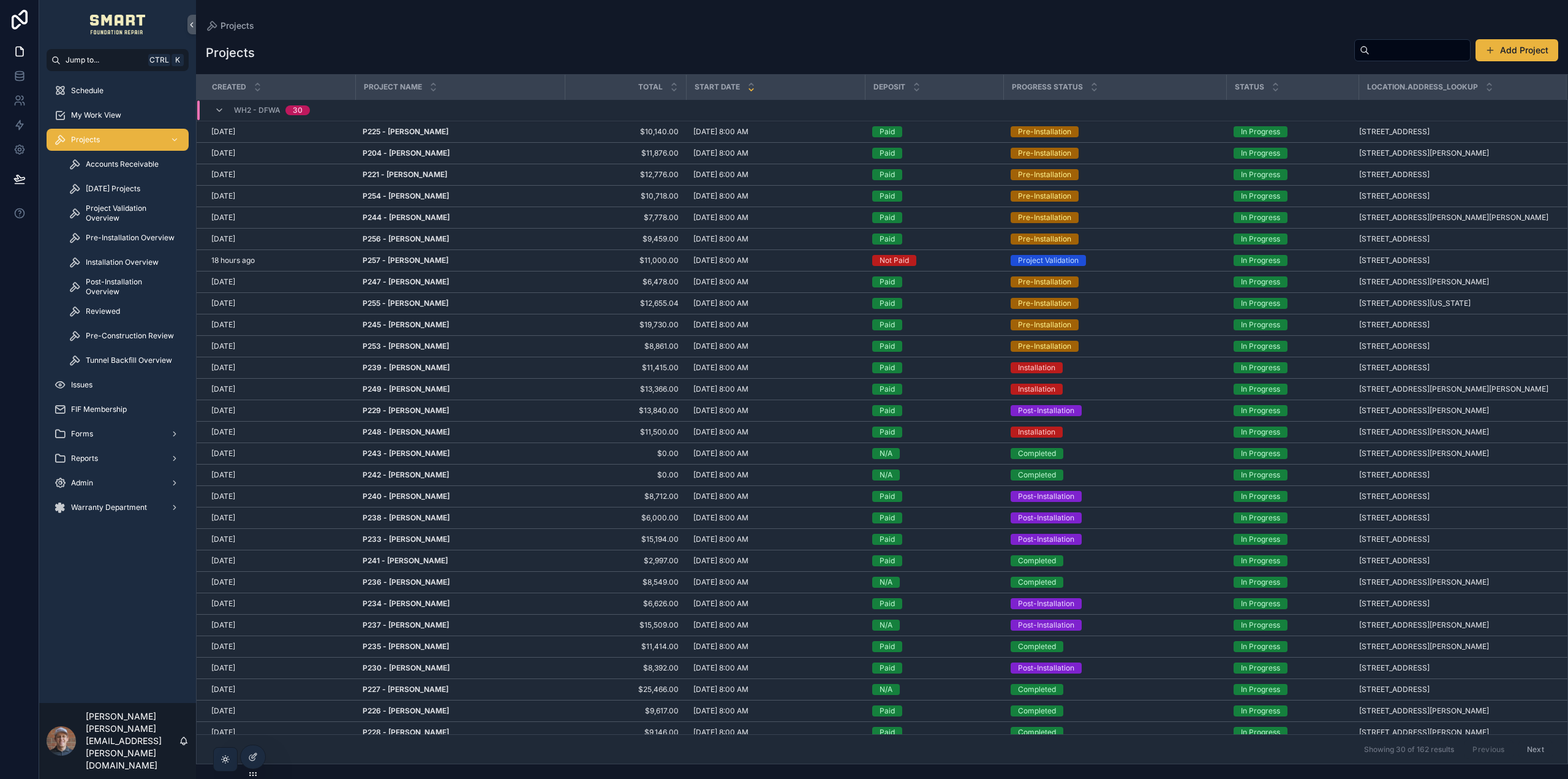
click at [1403, 47] on input "scrollable content" at bounding box center [1420, 50] width 100 height 17
type input "*********"
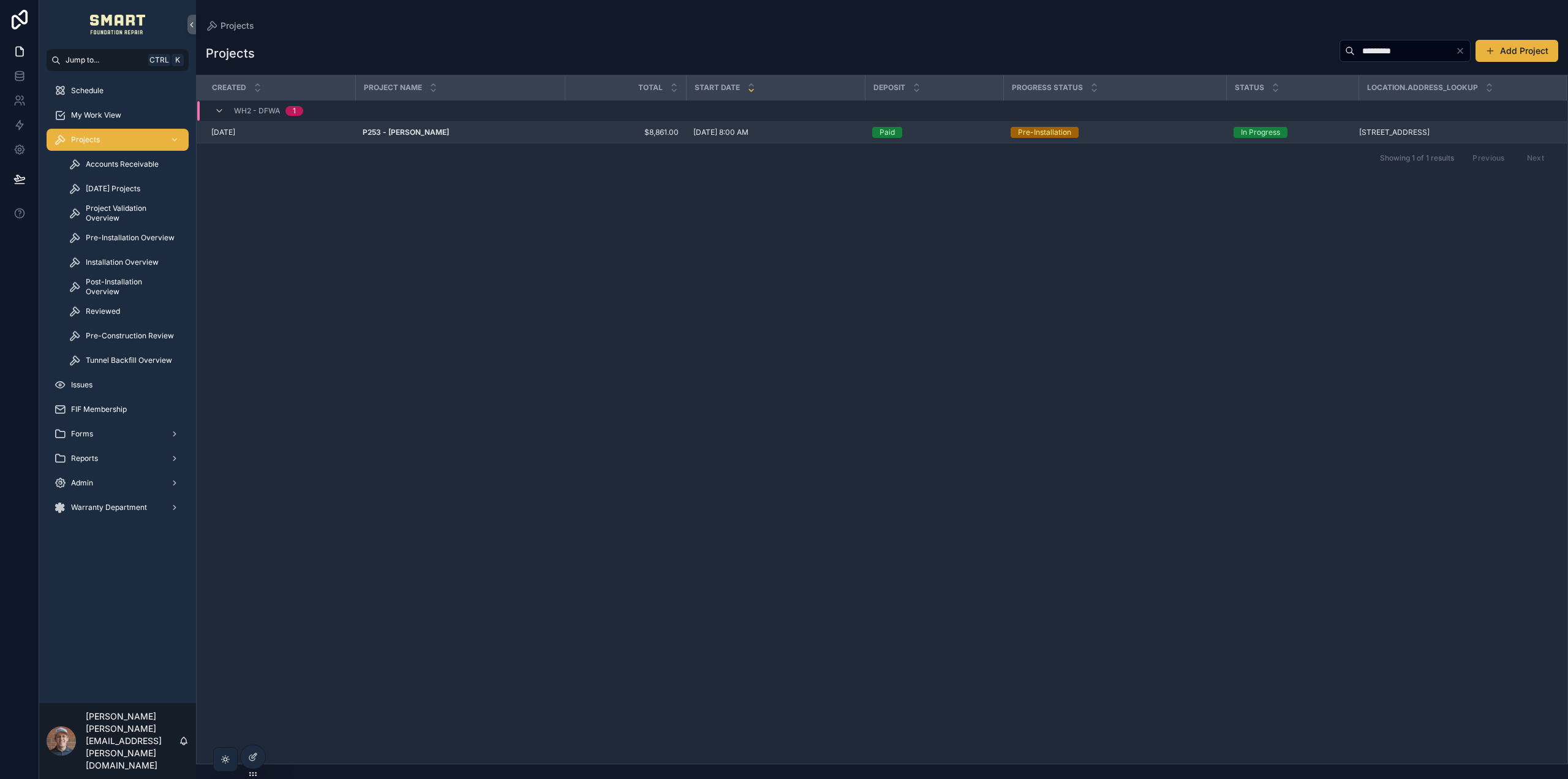
click at [441, 134] on strong "P253 - [PERSON_NAME]" at bounding box center [406, 132] width 87 height 9
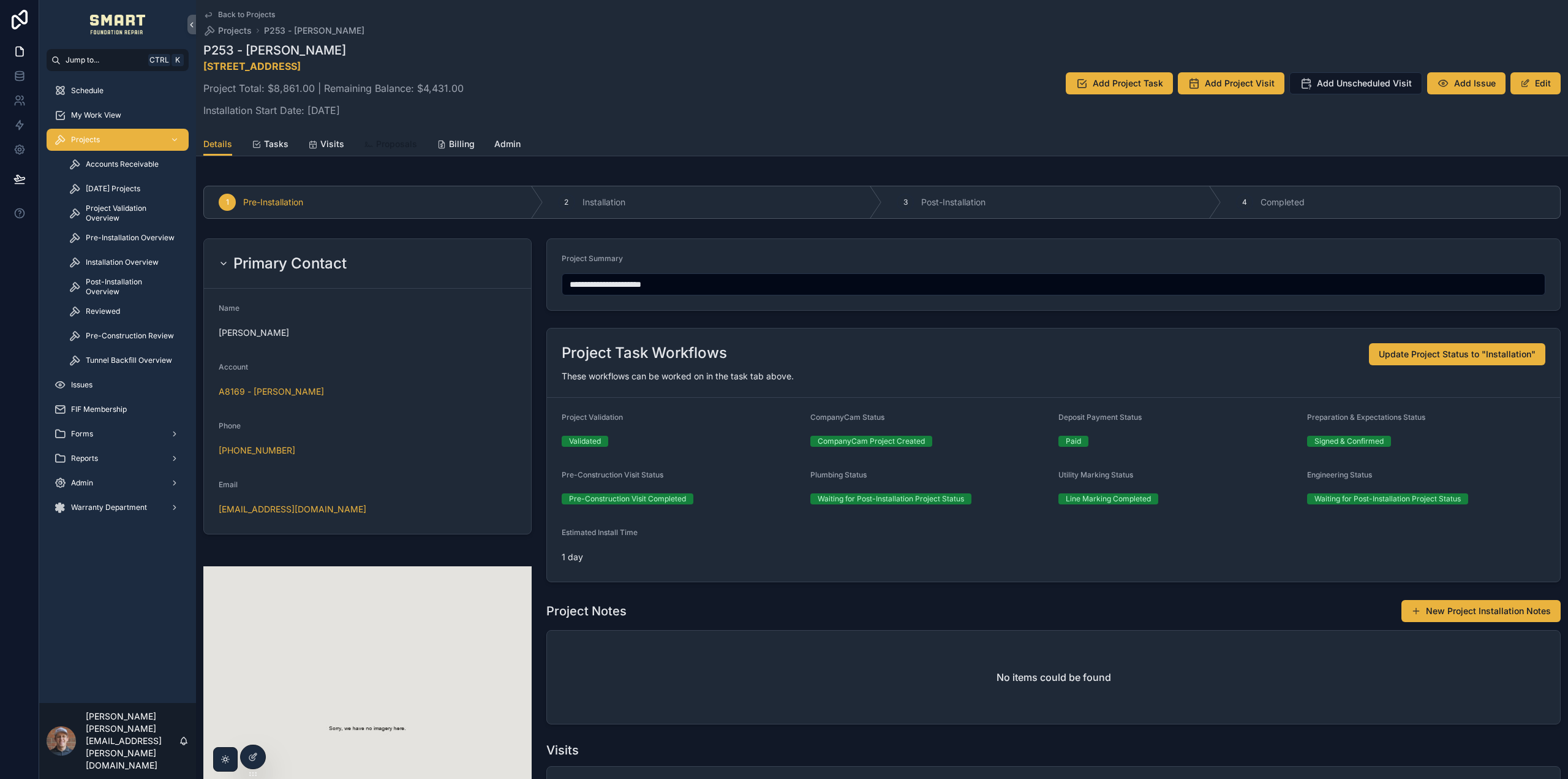
click at [379, 143] on span "Proposals" at bounding box center [397, 144] width 41 height 12
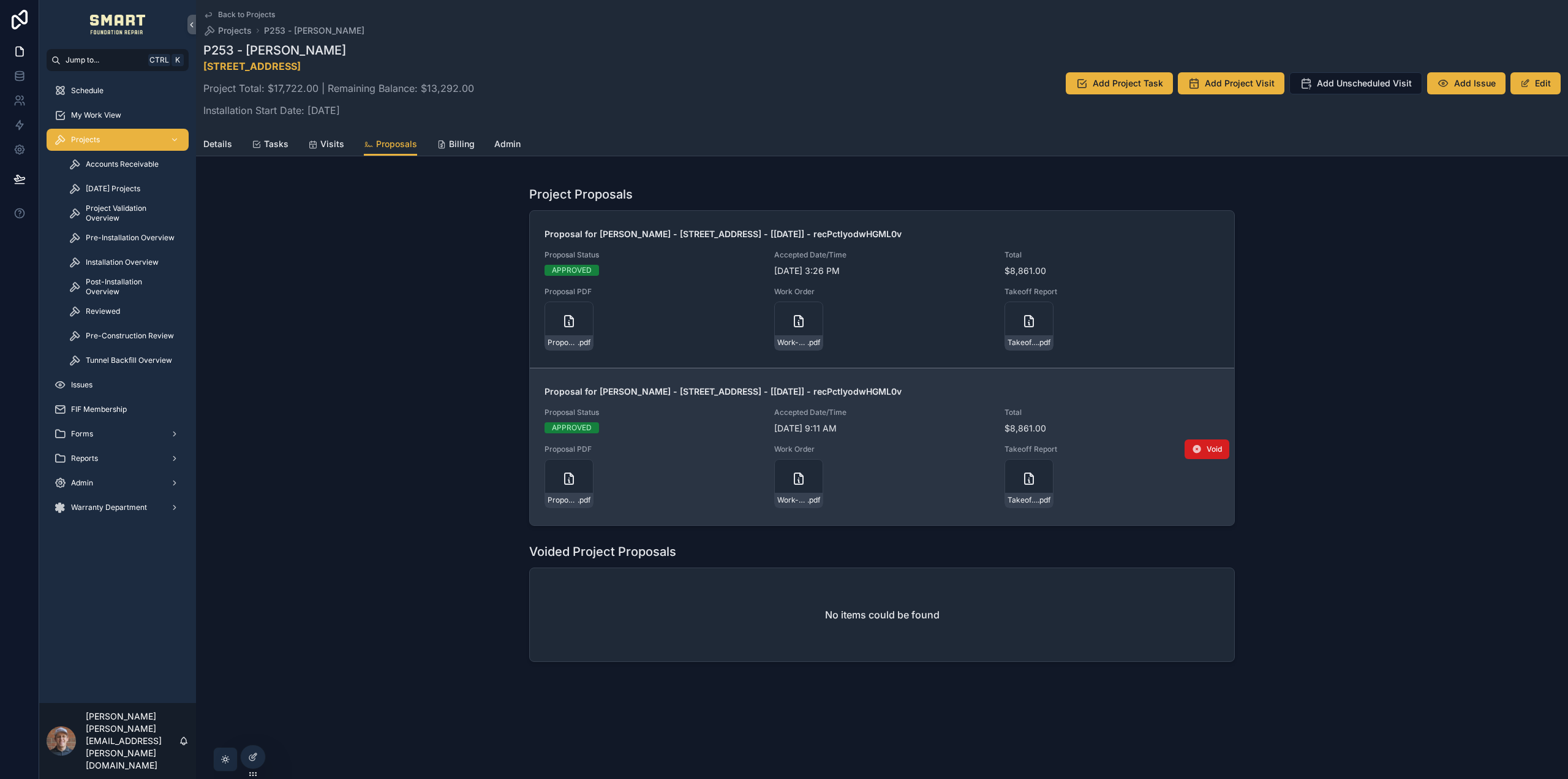
click at [1215, 448] on span "Void" at bounding box center [1214, 450] width 16 height 10
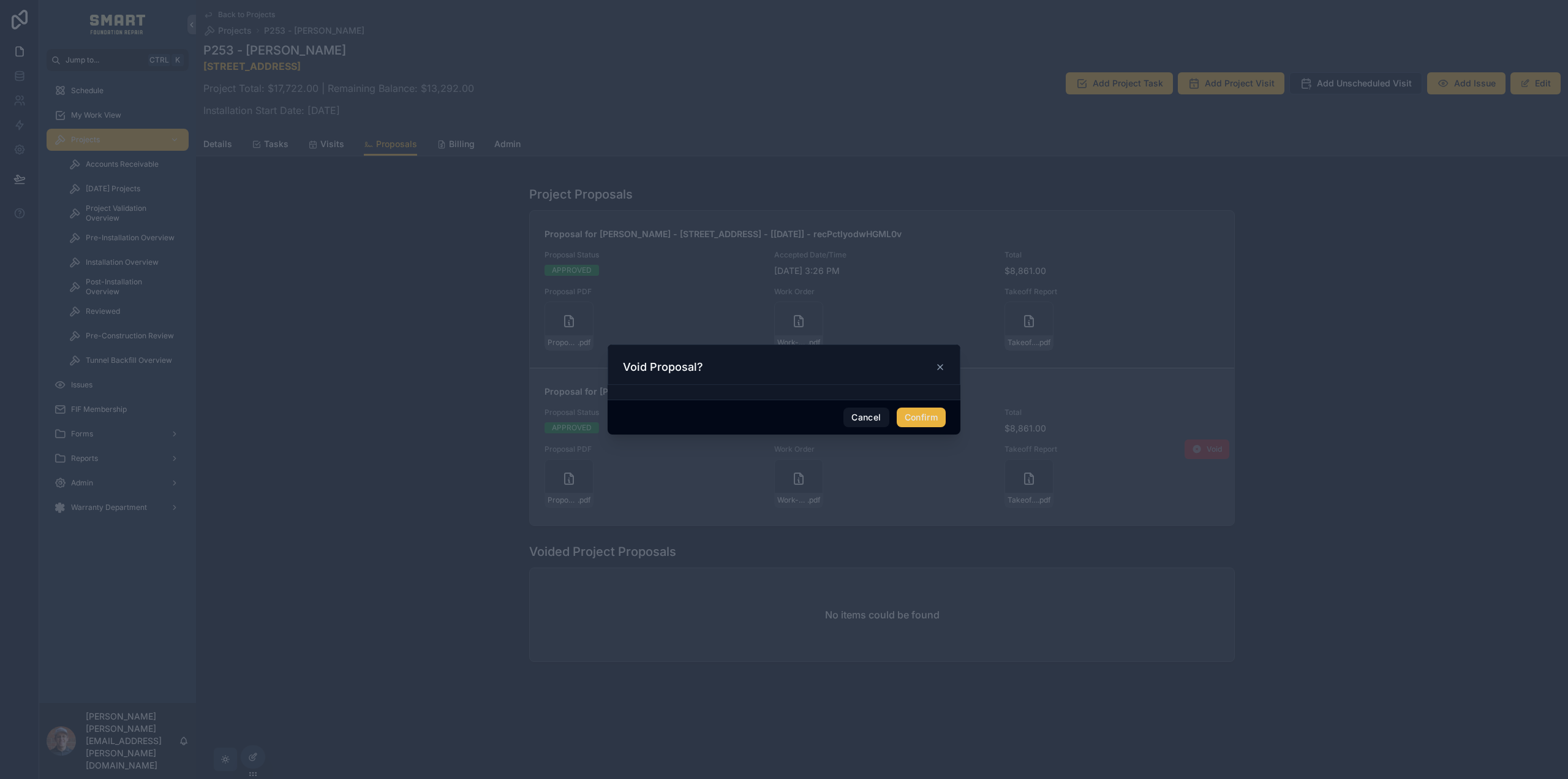
click at [919, 410] on button "Confirm" at bounding box center [921, 417] width 49 height 19
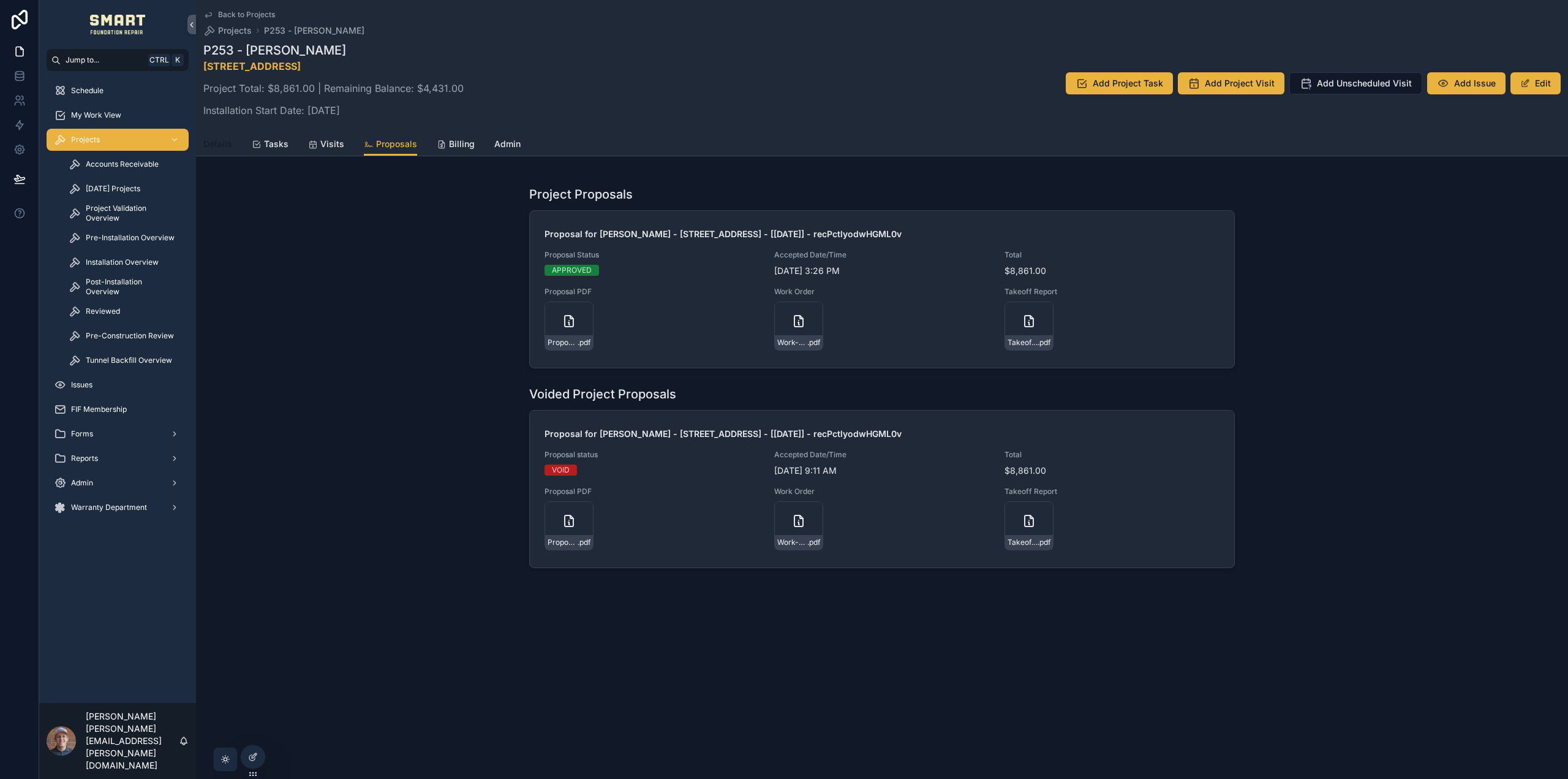
click at [223, 136] on link "Details" at bounding box center [218, 145] width 29 height 24
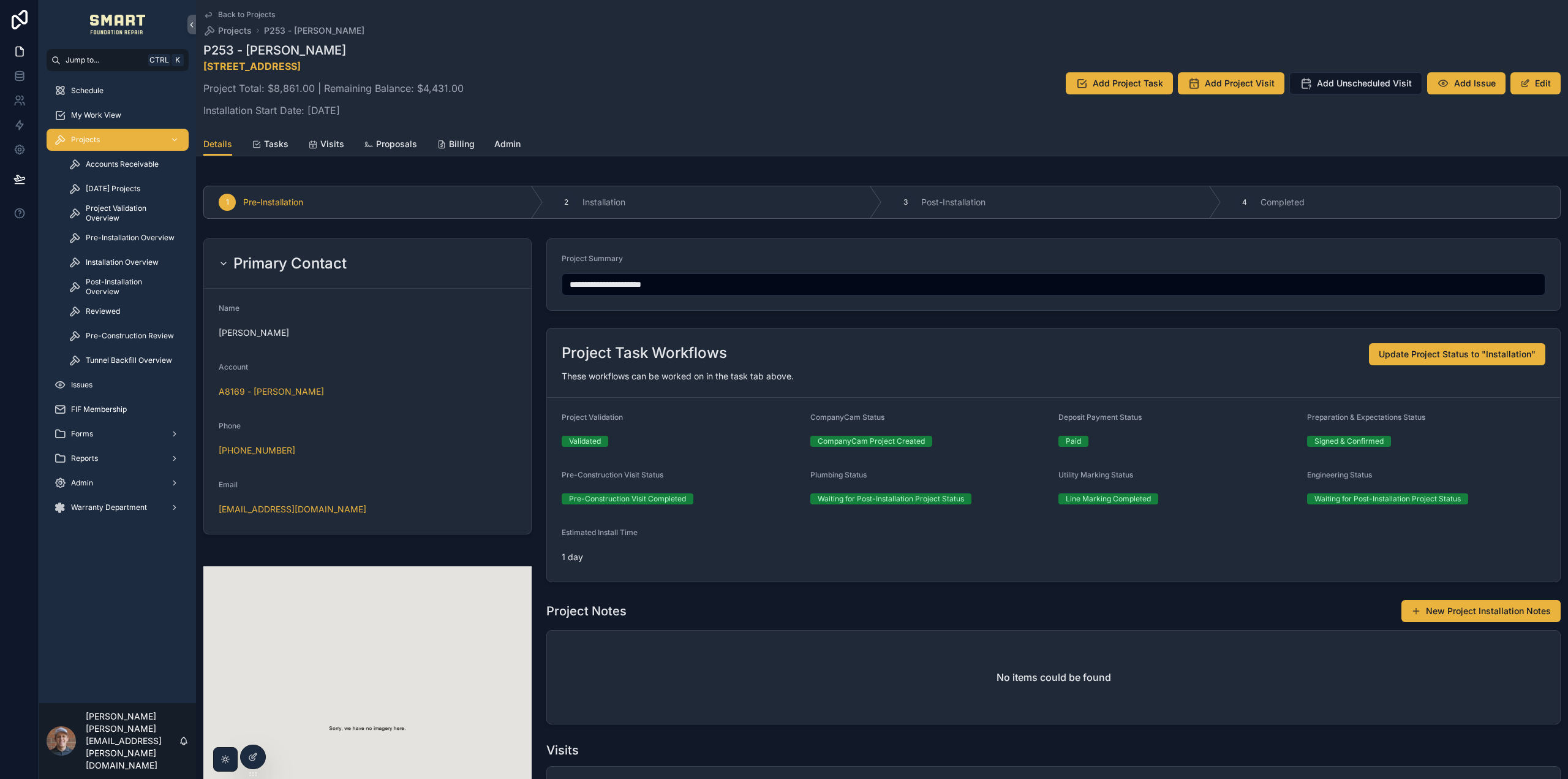
click at [290, 146] on div "Details Tasks Visits Proposals Billing Admin" at bounding box center [882, 144] width 1358 height 23
click at [284, 144] on span "Tasks" at bounding box center [276, 144] width 24 height 12
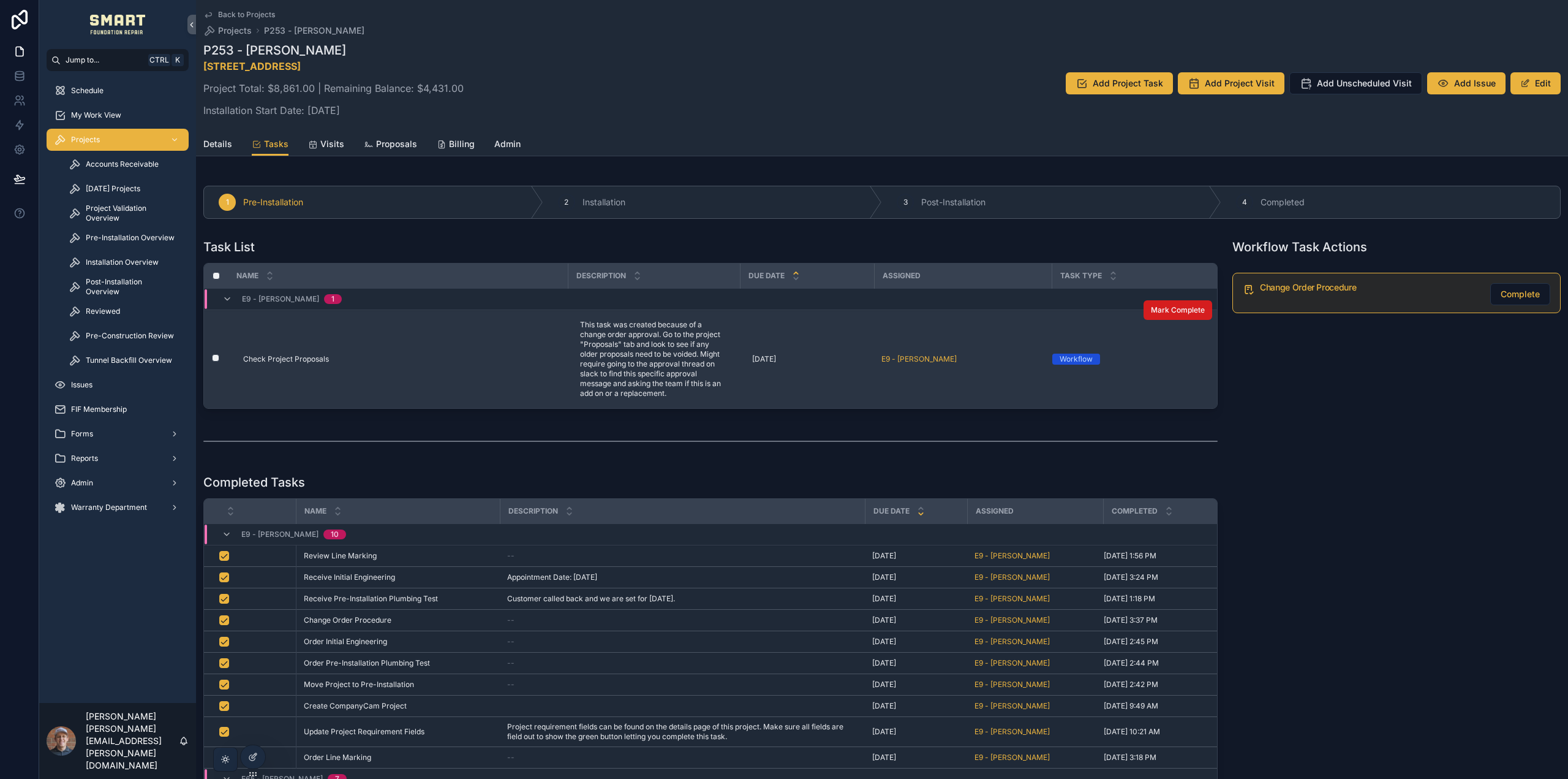
click at [1163, 310] on span "Mark Complete" at bounding box center [1178, 310] width 54 height 10
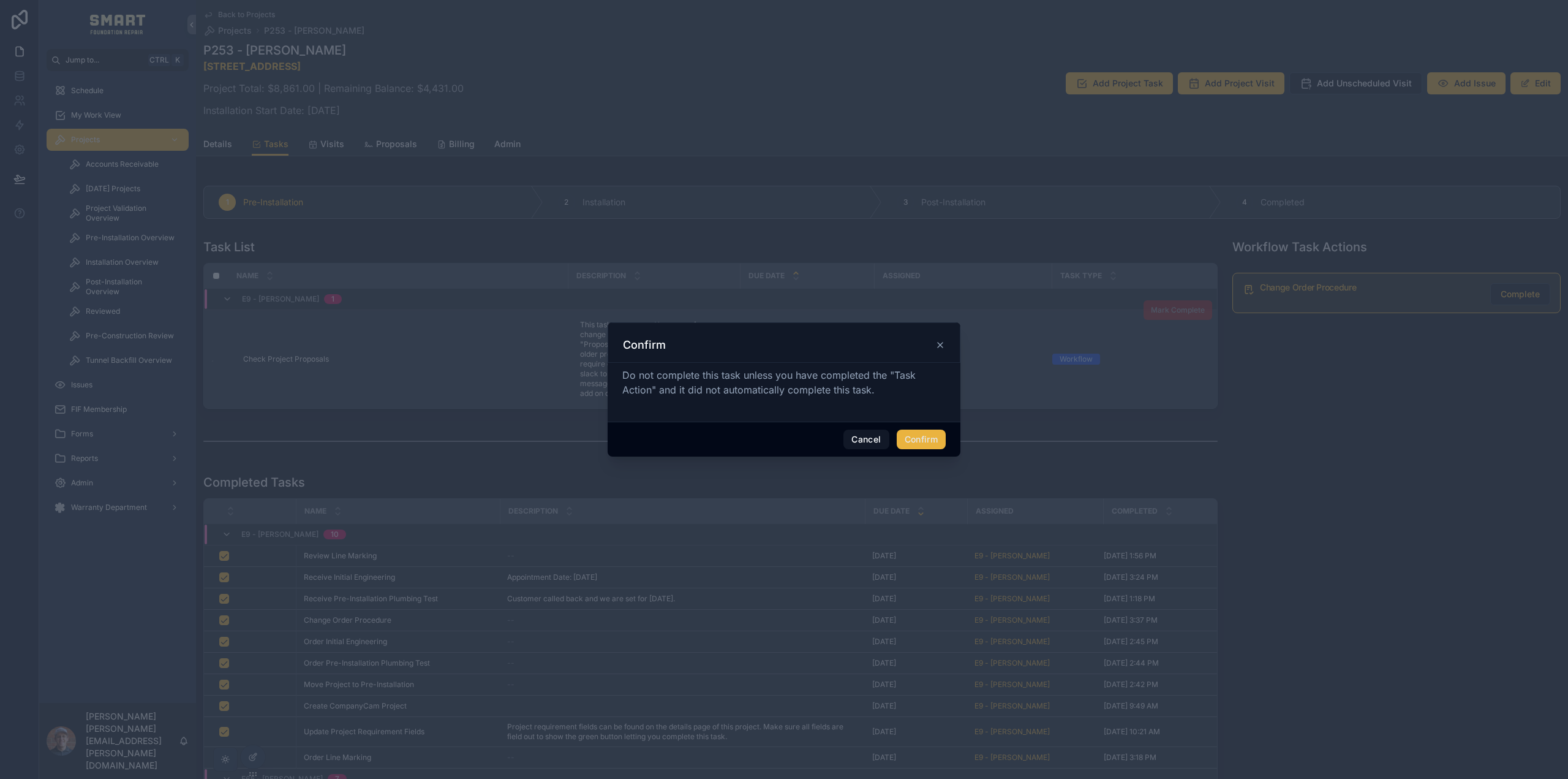
click at [934, 438] on button "Confirm" at bounding box center [921, 439] width 49 height 19
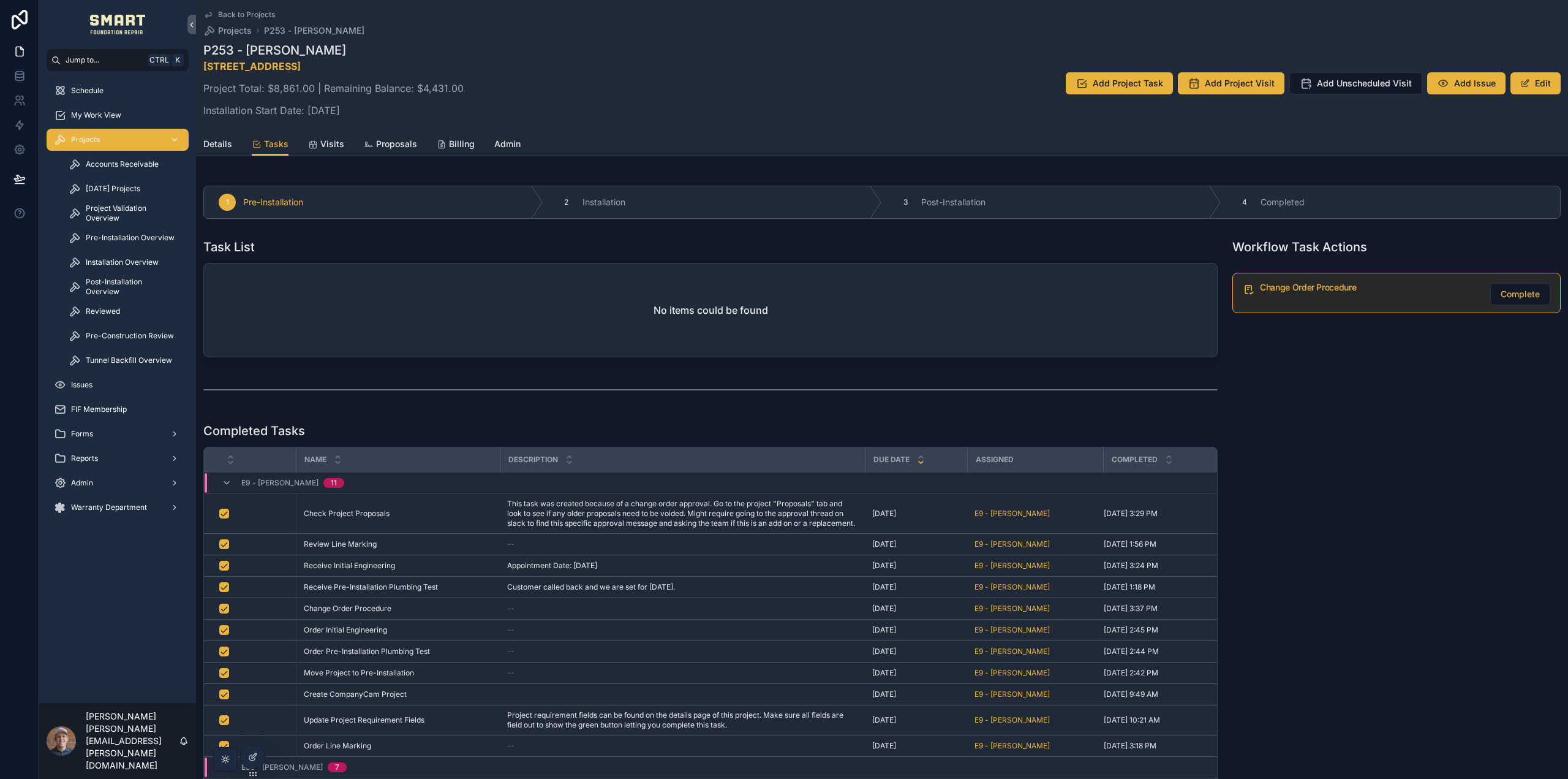
click at [110, 137] on div "Projects" at bounding box center [118, 139] width 128 height 19
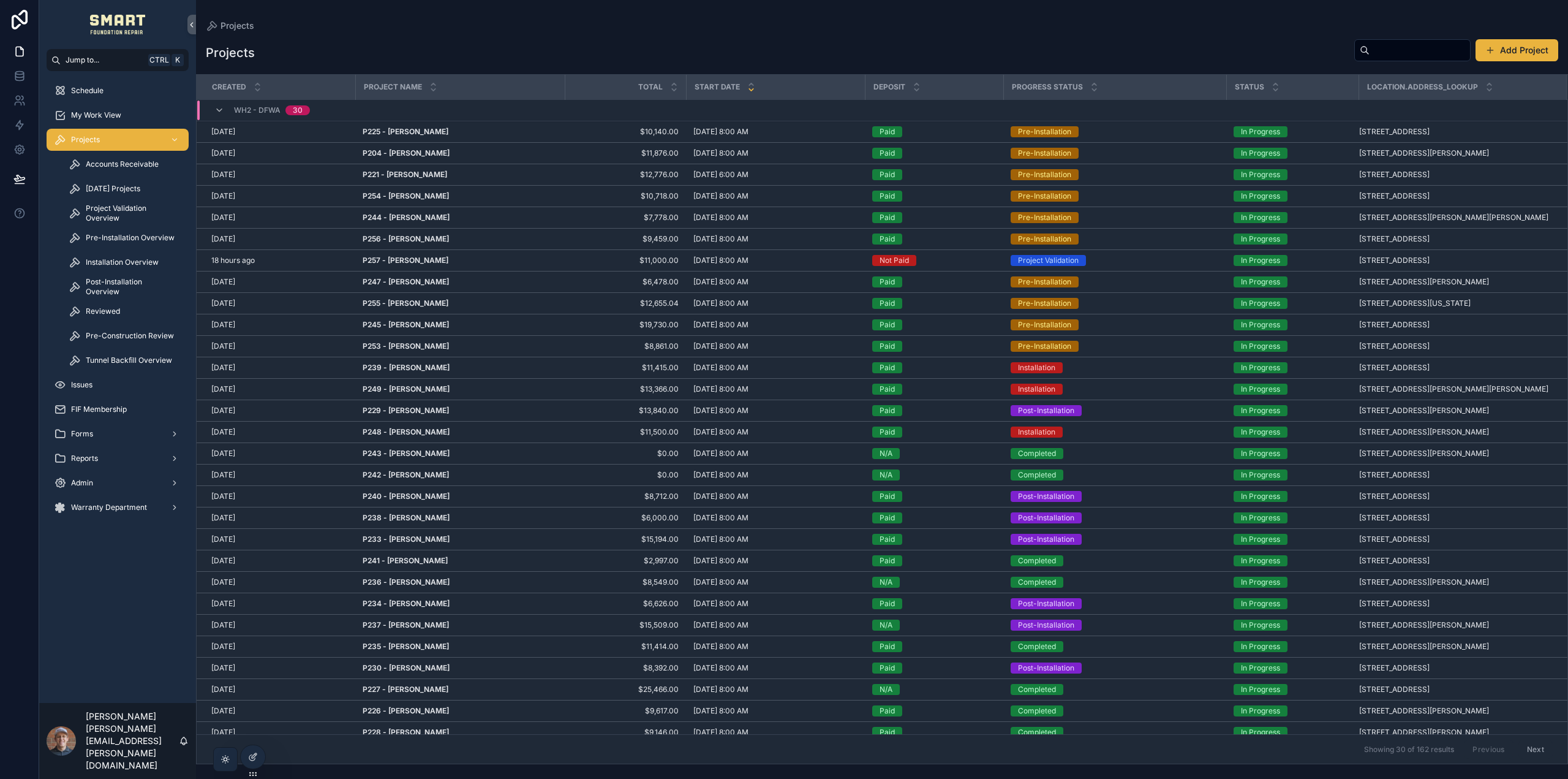
click at [1381, 51] on input "scrollable content" at bounding box center [1420, 50] width 100 height 17
type input "*****"
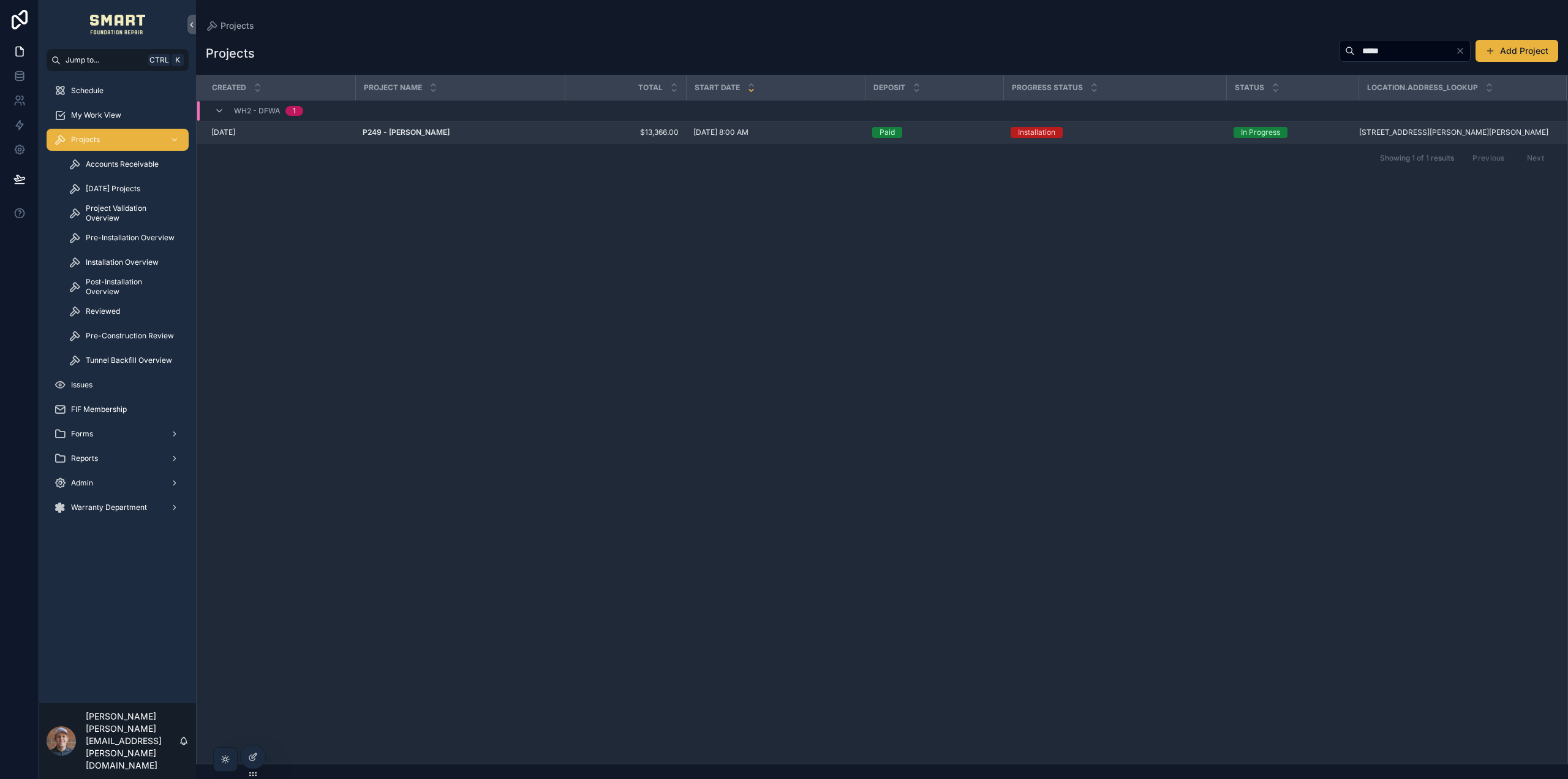
click at [421, 131] on strong "P249 - Mykah Yuhas" at bounding box center [406, 132] width 87 height 9
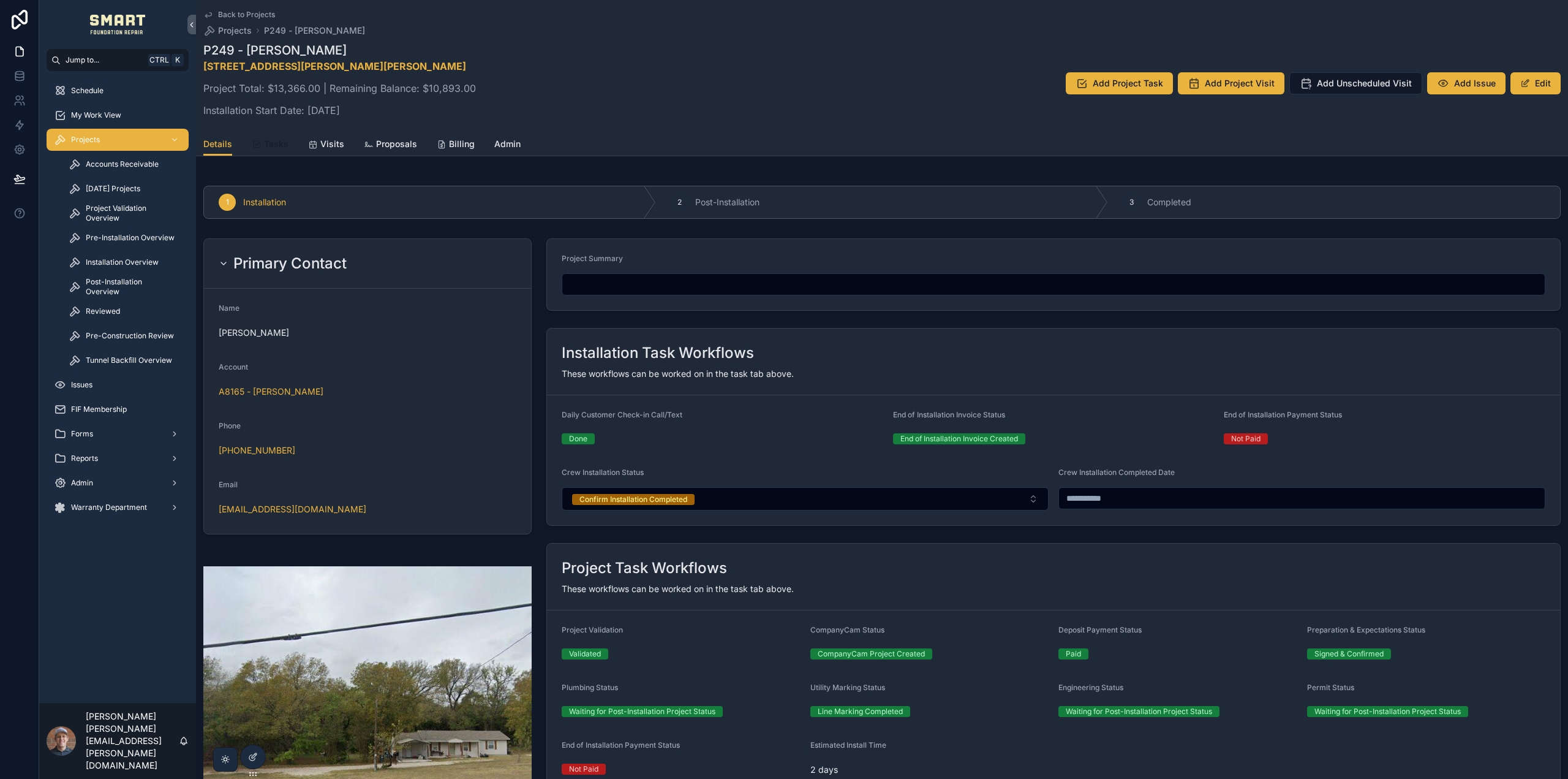
click at [261, 138] on div "Tasks" at bounding box center [270, 144] width 37 height 12
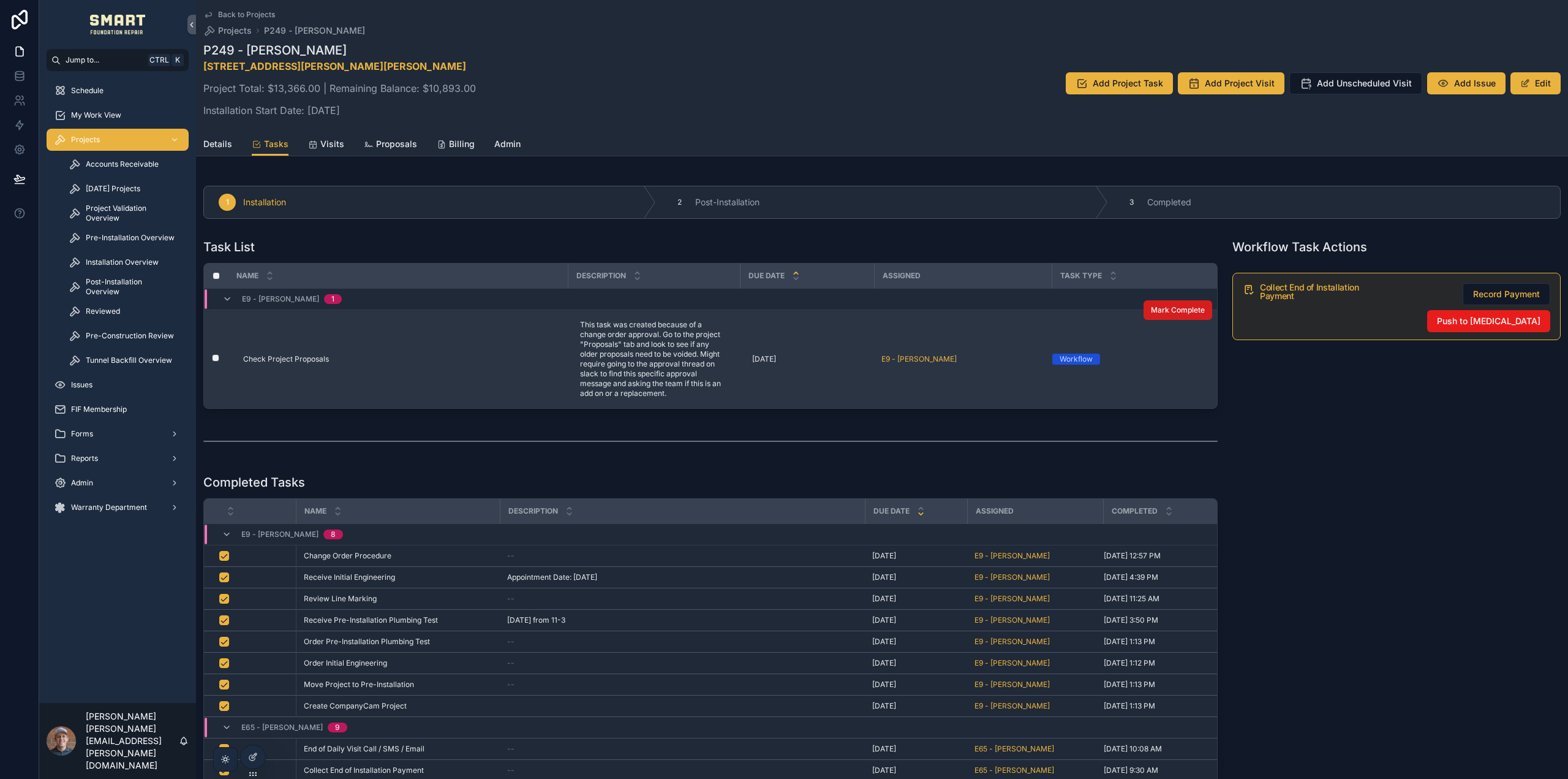
click at [1155, 313] on span "Mark Complete" at bounding box center [1178, 310] width 54 height 10
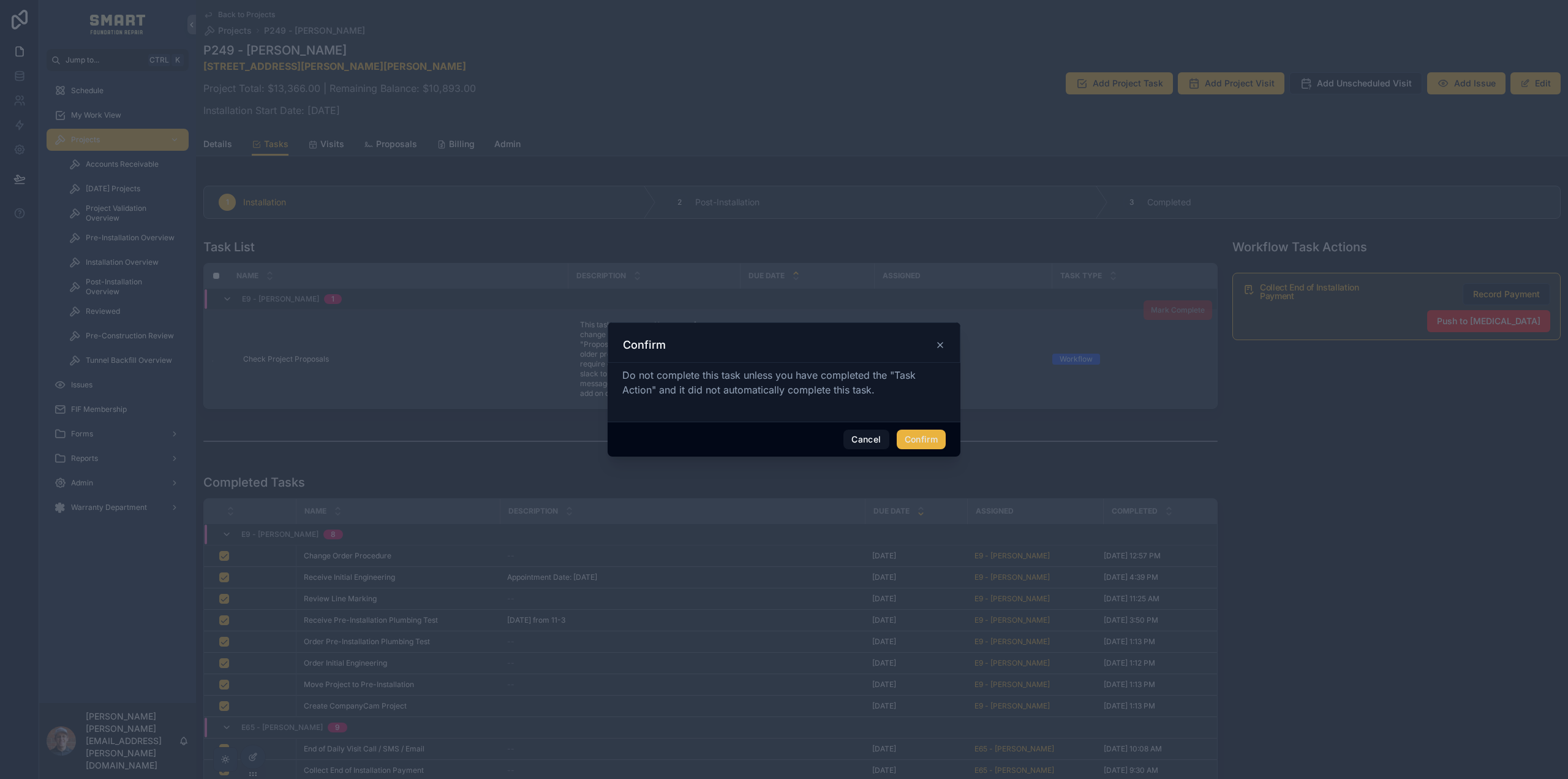
click at [932, 441] on button "Confirm" at bounding box center [921, 439] width 49 height 19
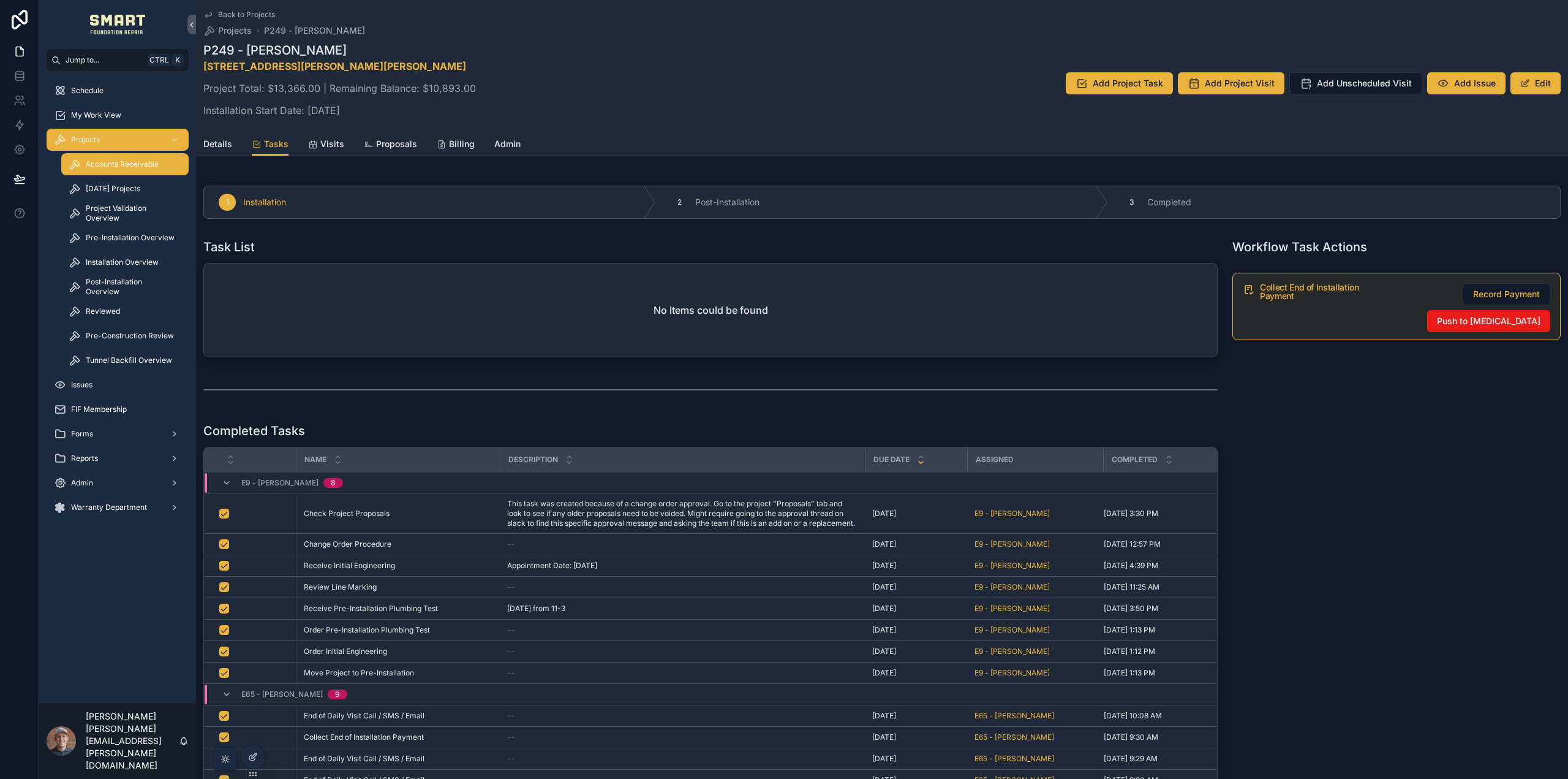
click at [126, 169] on span "Accounts Receivable" at bounding box center [122, 164] width 73 height 10
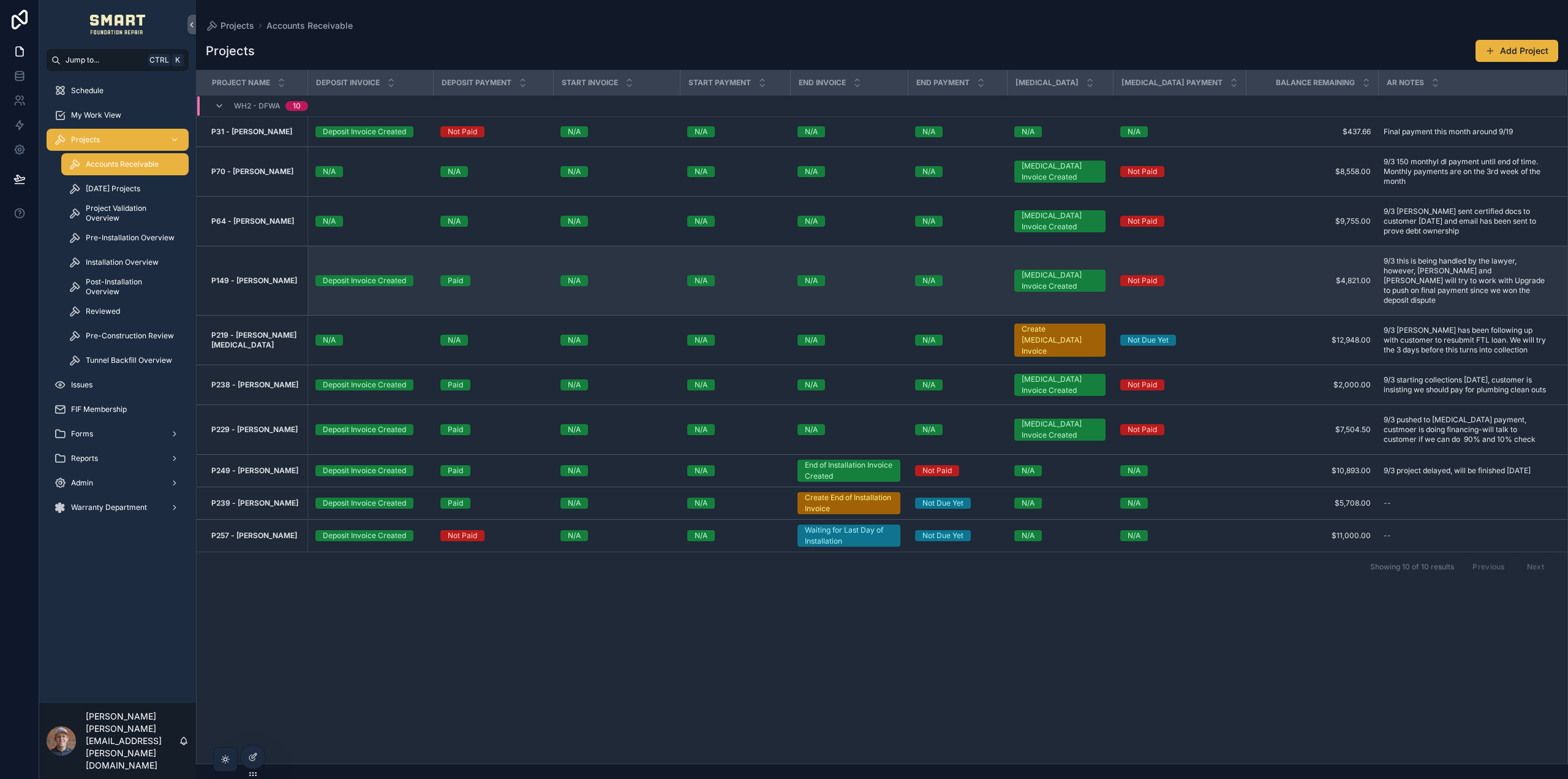
click at [256, 276] on strong "P149 - Jessica Moore" at bounding box center [255, 280] width 86 height 9
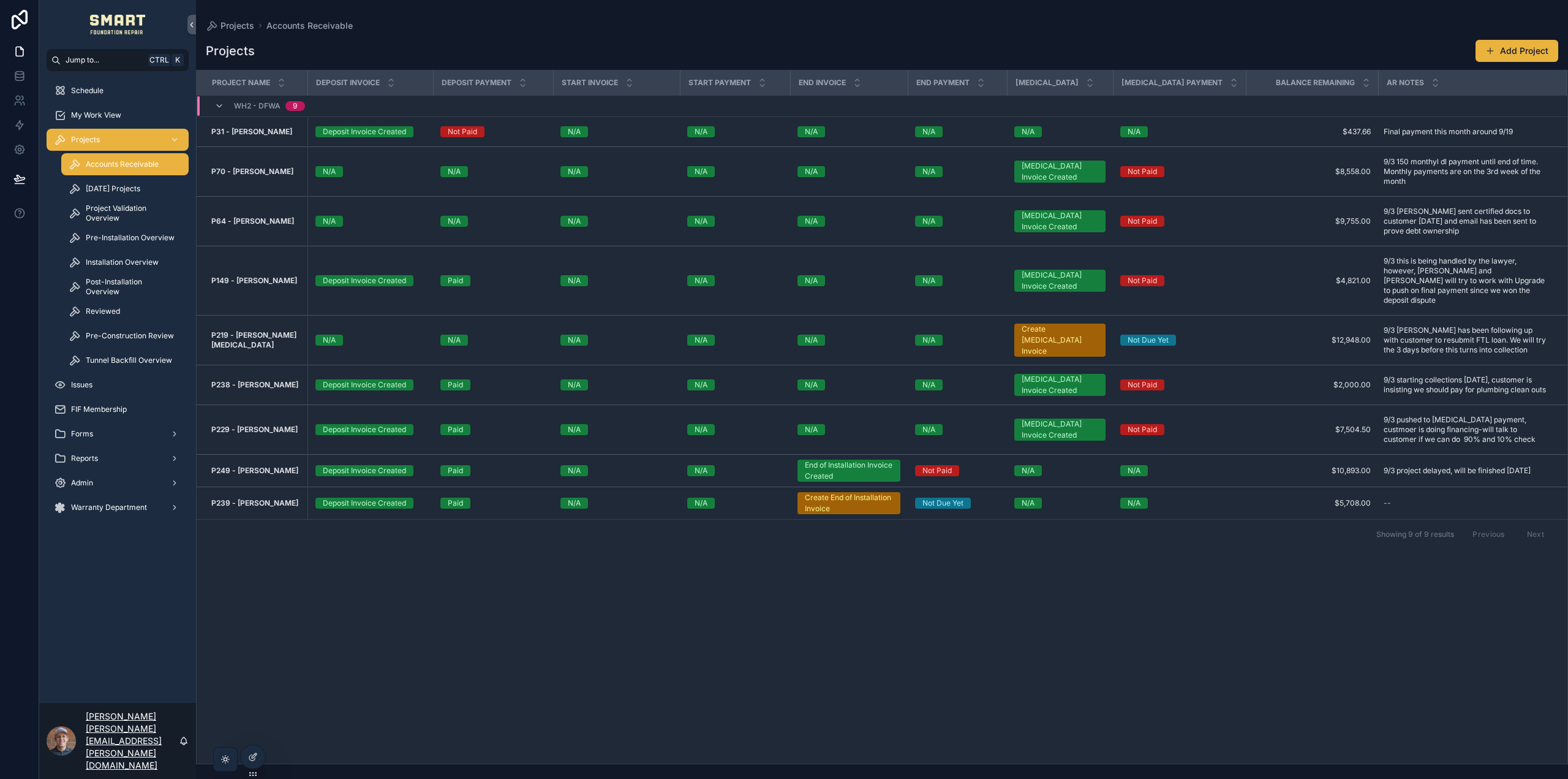
click at [100, 750] on p "[PERSON_NAME] [PERSON_NAME][EMAIL_ADDRESS][PERSON_NAME][DOMAIN_NAME]" at bounding box center [133, 741] width 93 height 61
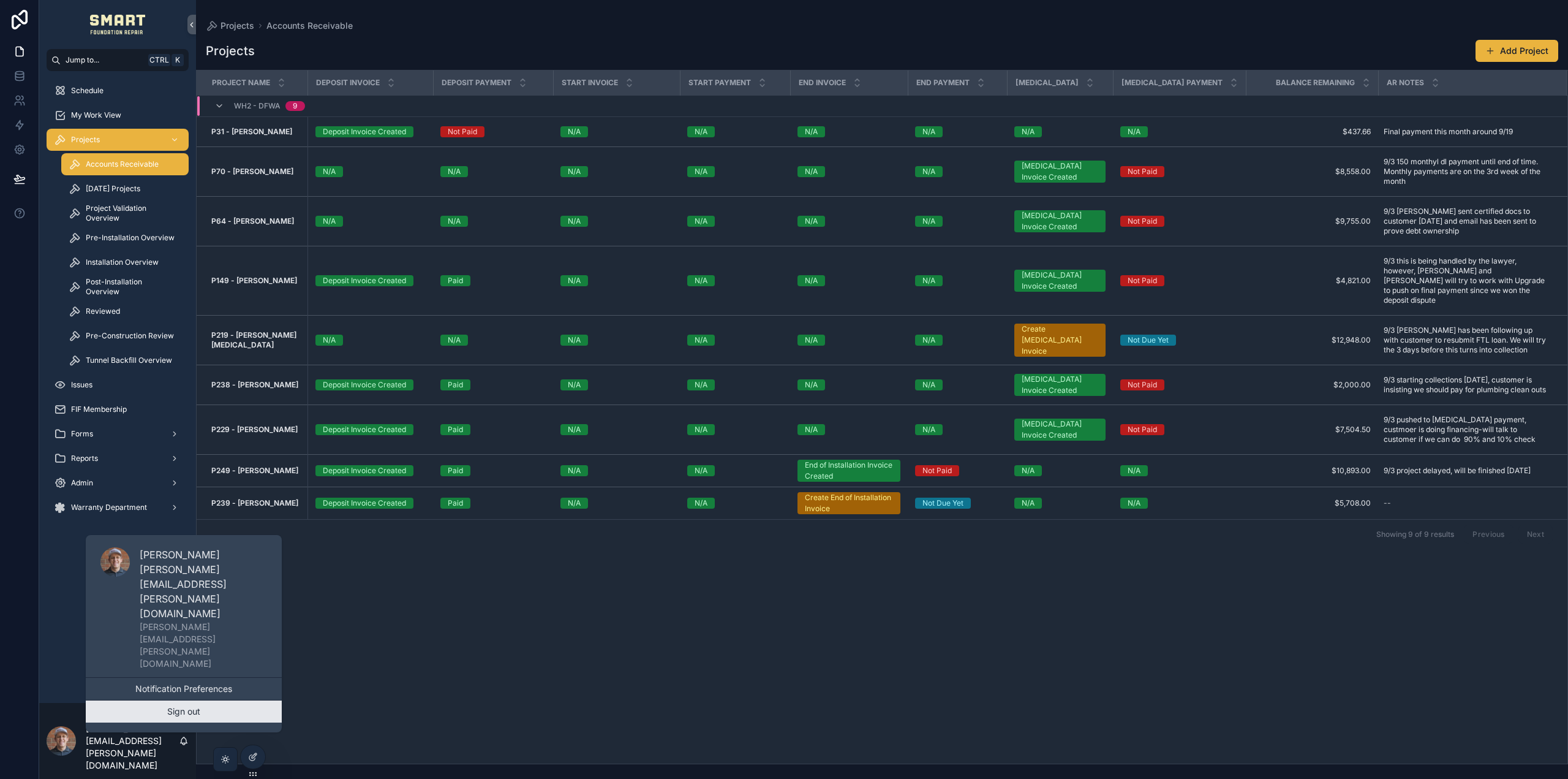
click at [199, 715] on button "Sign out" at bounding box center [184, 711] width 196 height 22
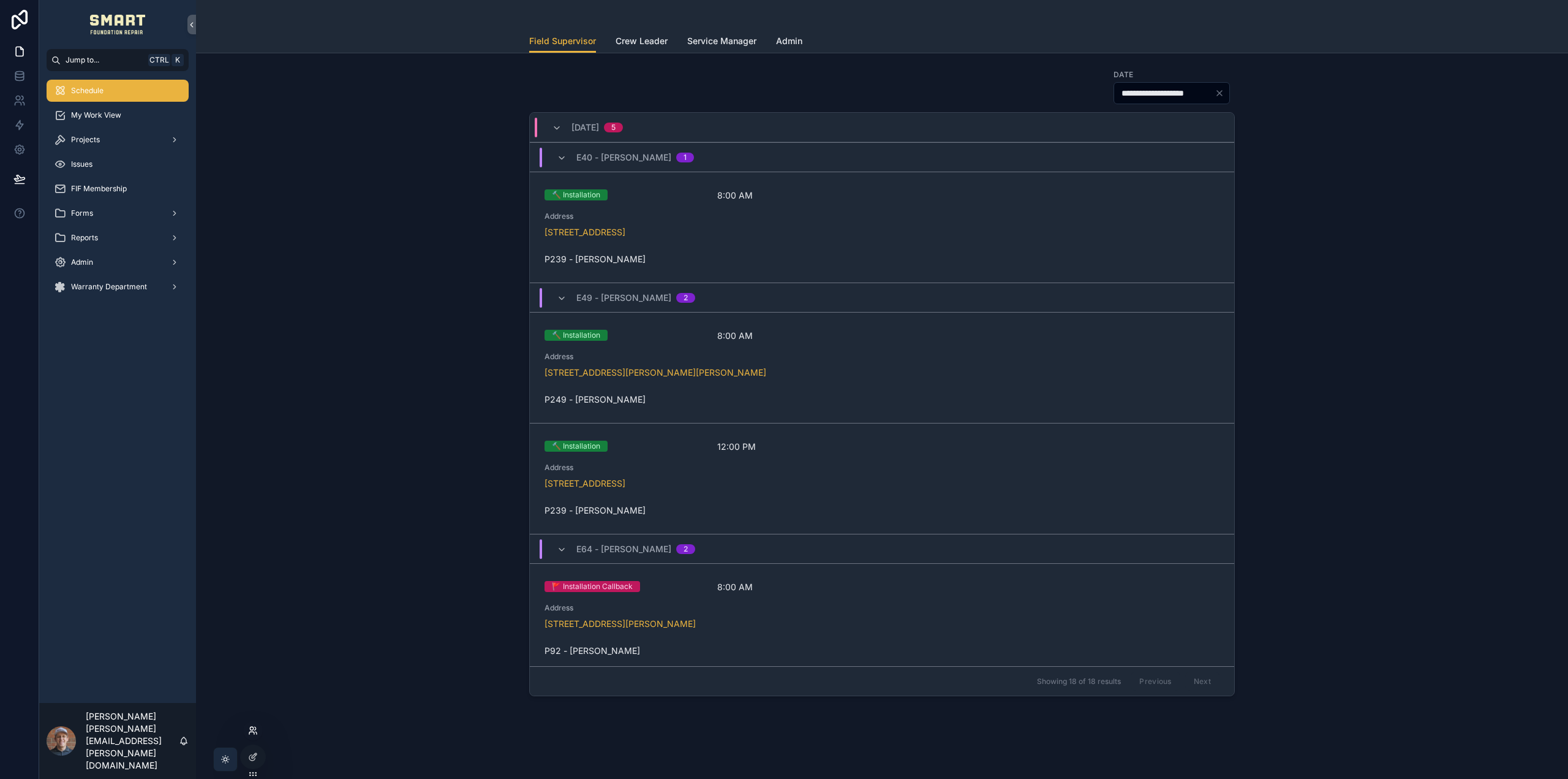
click at [255, 729] on icon at bounding box center [253, 730] width 10 height 10
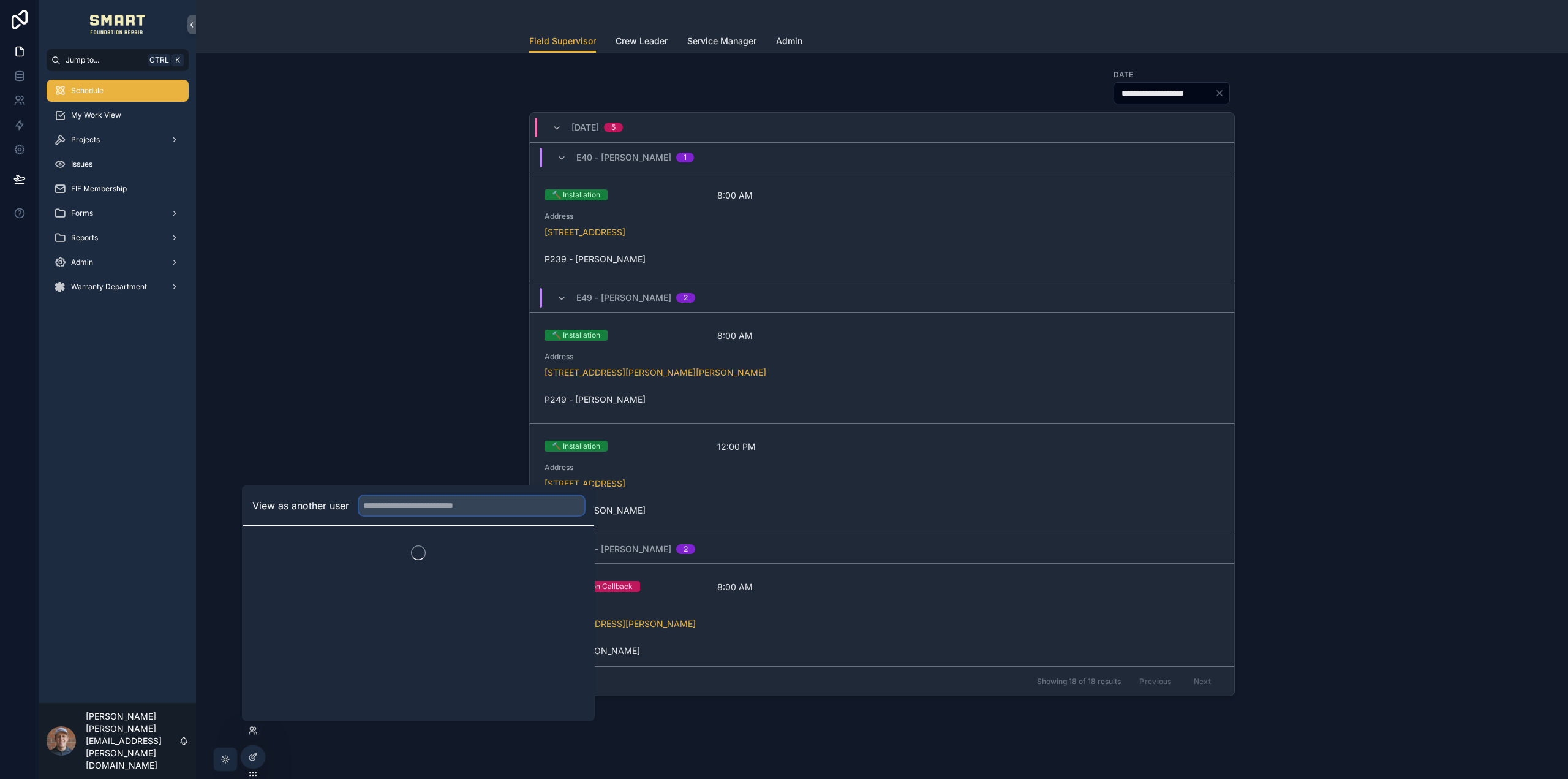
click at [398, 508] on input "text" at bounding box center [472, 505] width 225 height 19
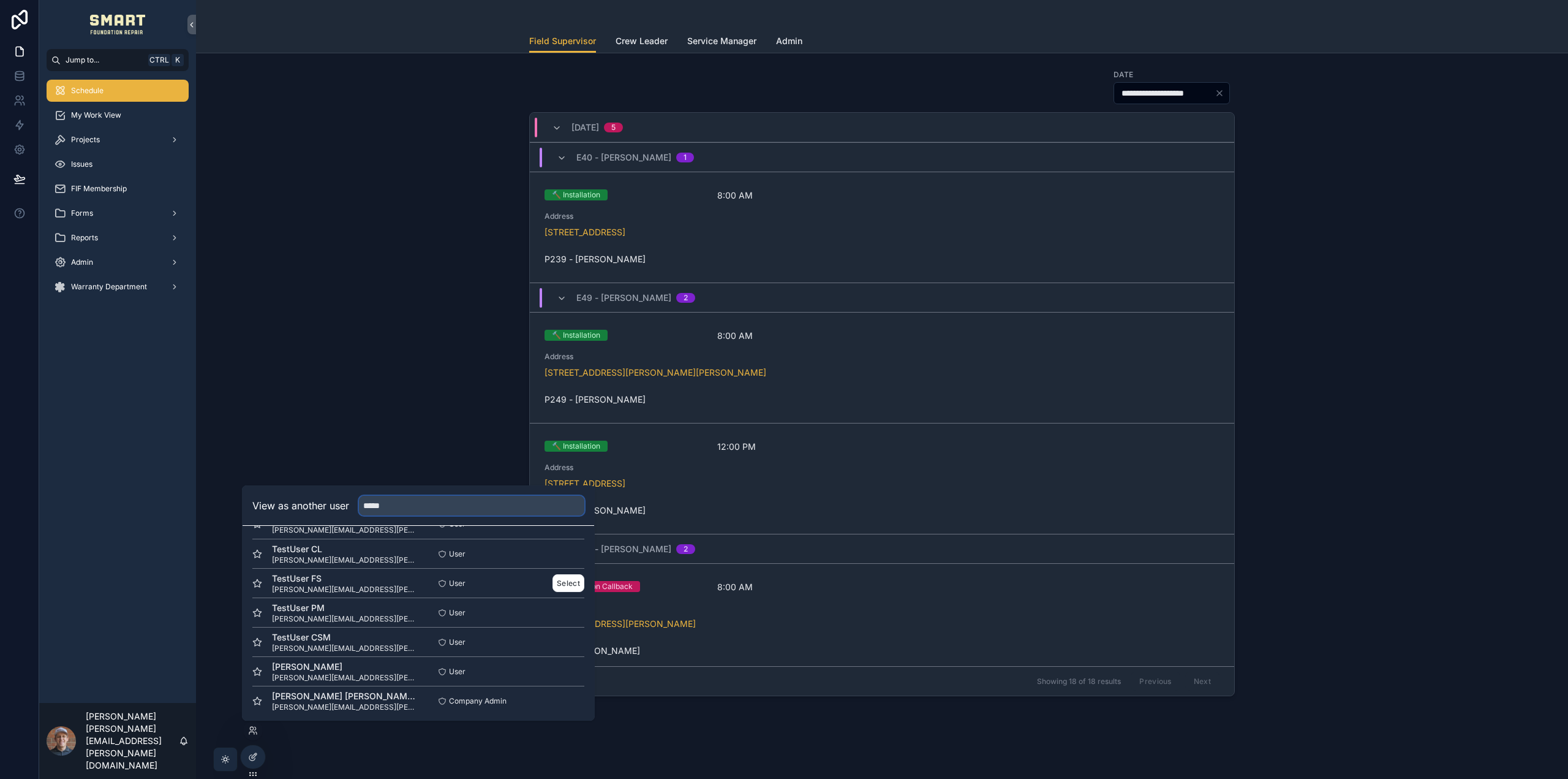
scroll to position [31, 0]
type input "*****"
click at [566, 664] on button "Select" at bounding box center [568, 666] width 32 height 18
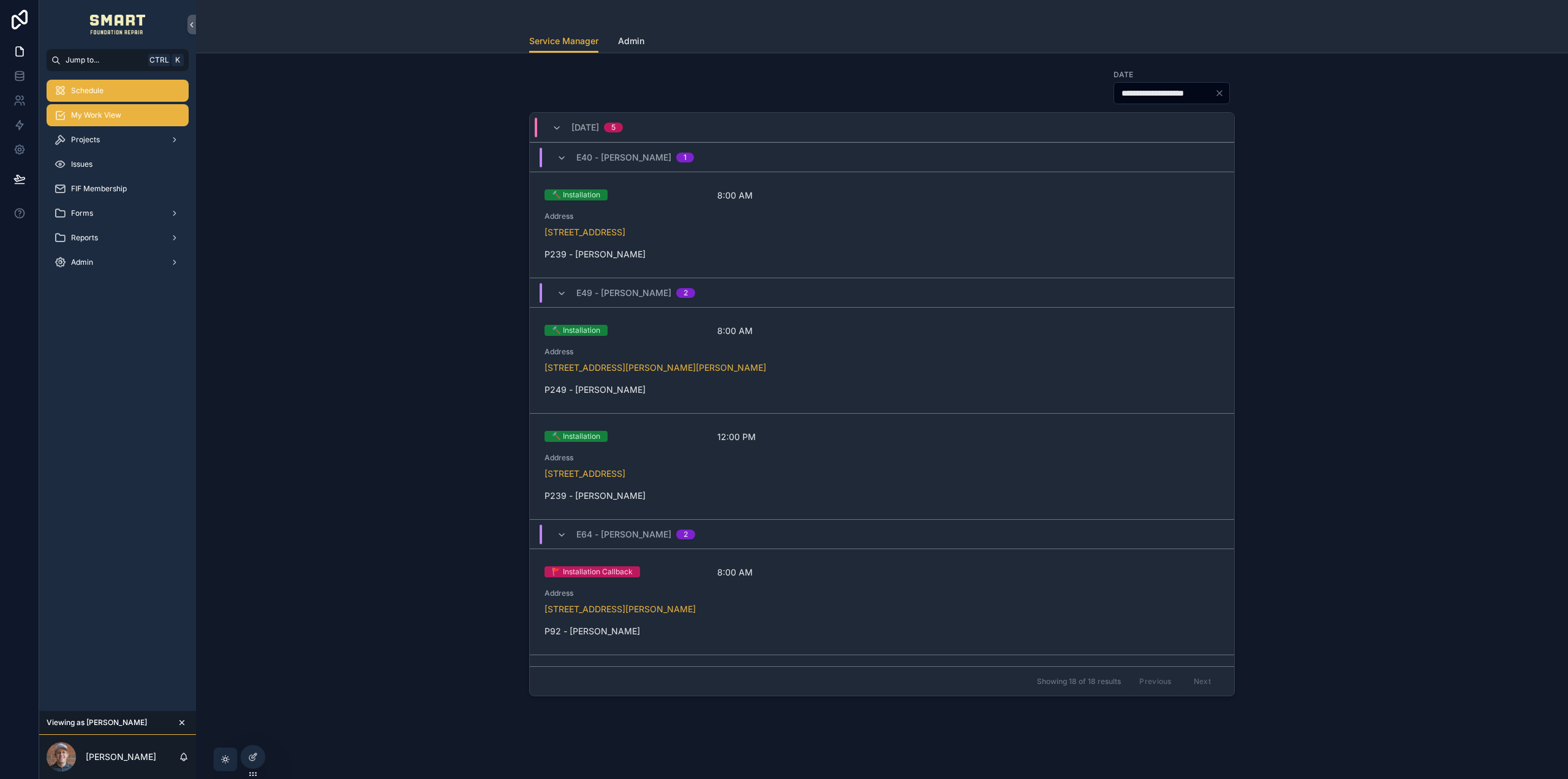
click at [126, 113] on div "My Work View" at bounding box center [118, 115] width 128 height 19
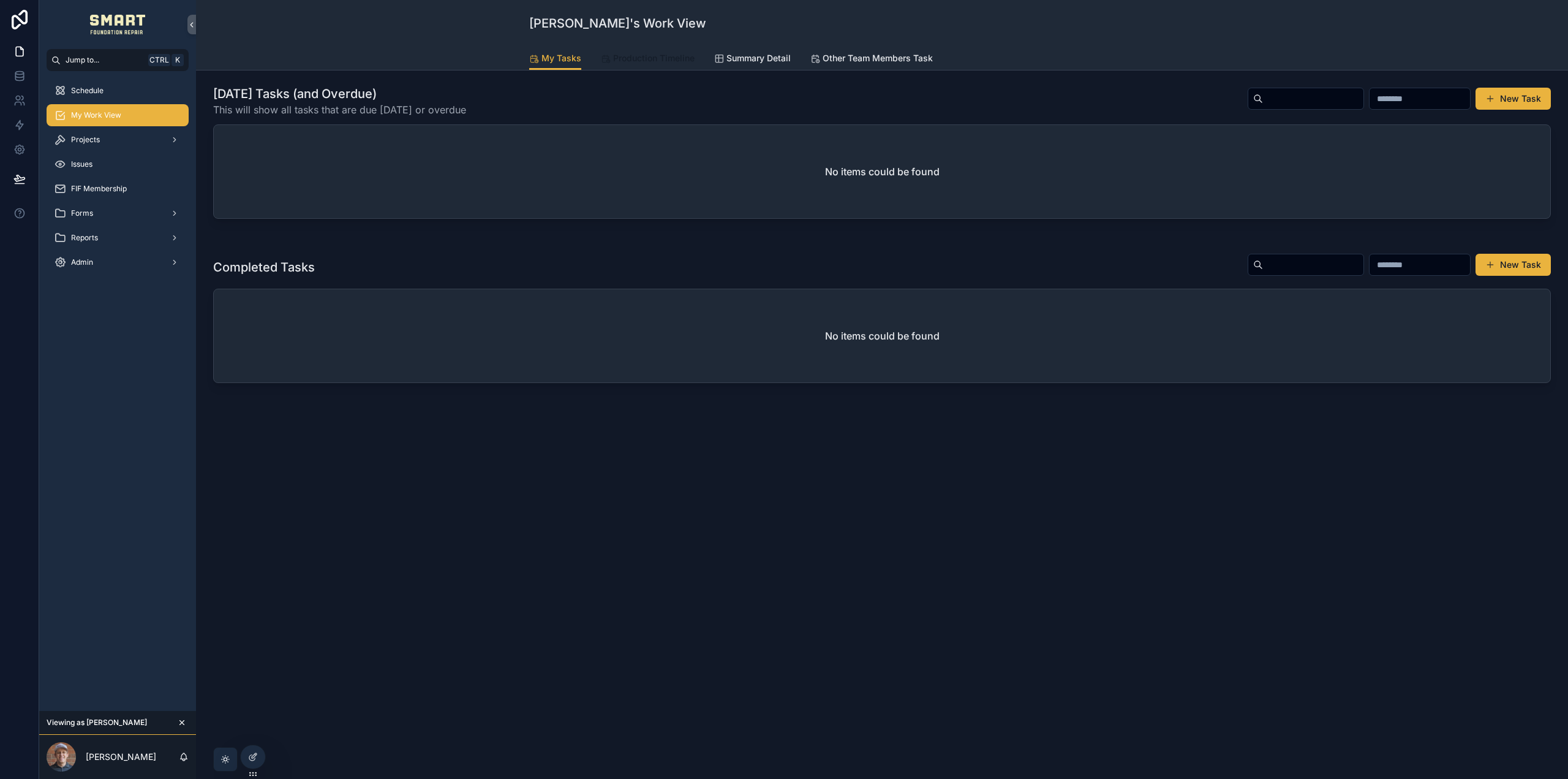
click at [645, 61] on span "Production Timeline" at bounding box center [654, 59] width 82 height 12
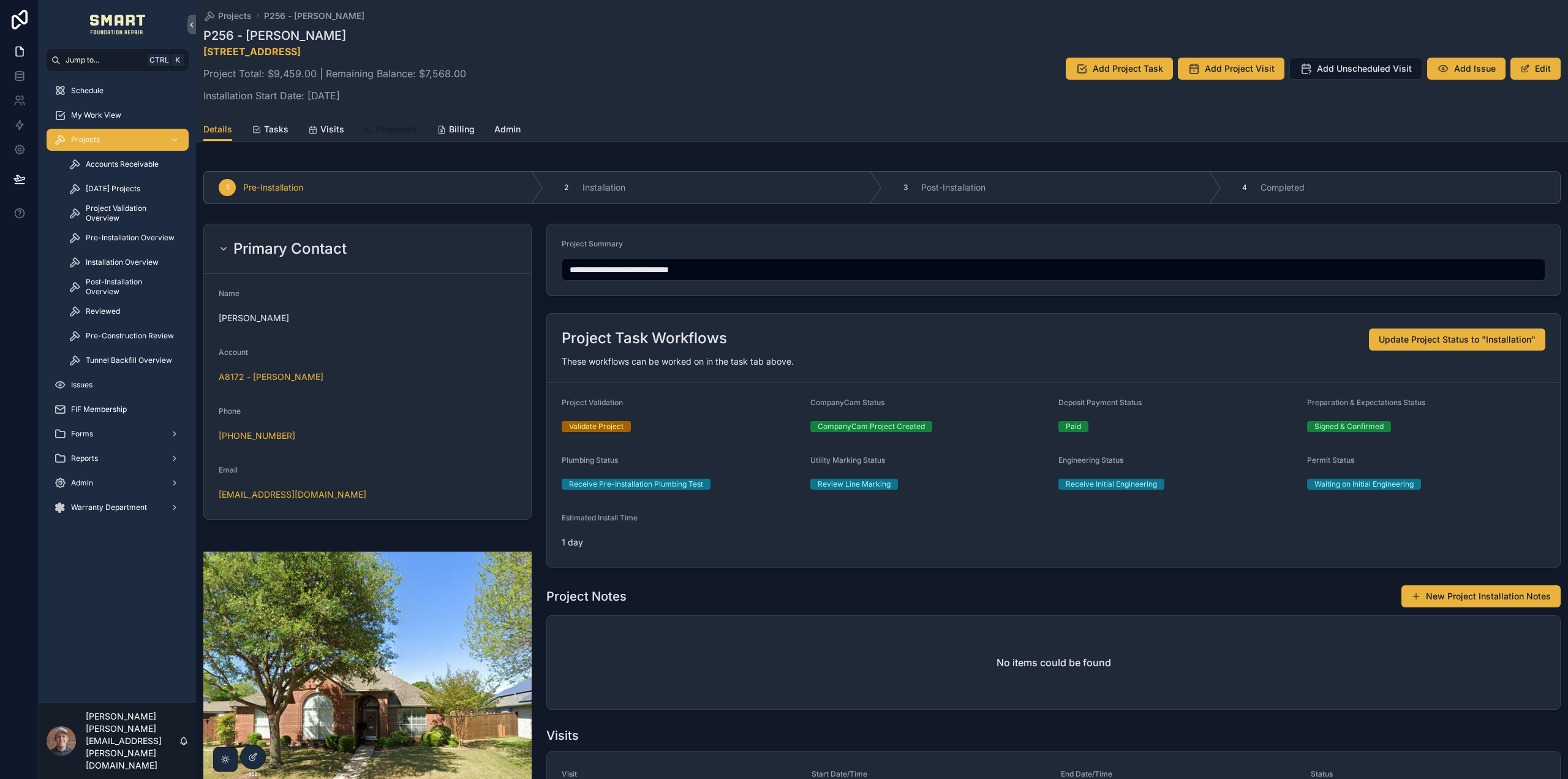
click at [401, 126] on span "Proposals" at bounding box center [397, 130] width 41 height 12
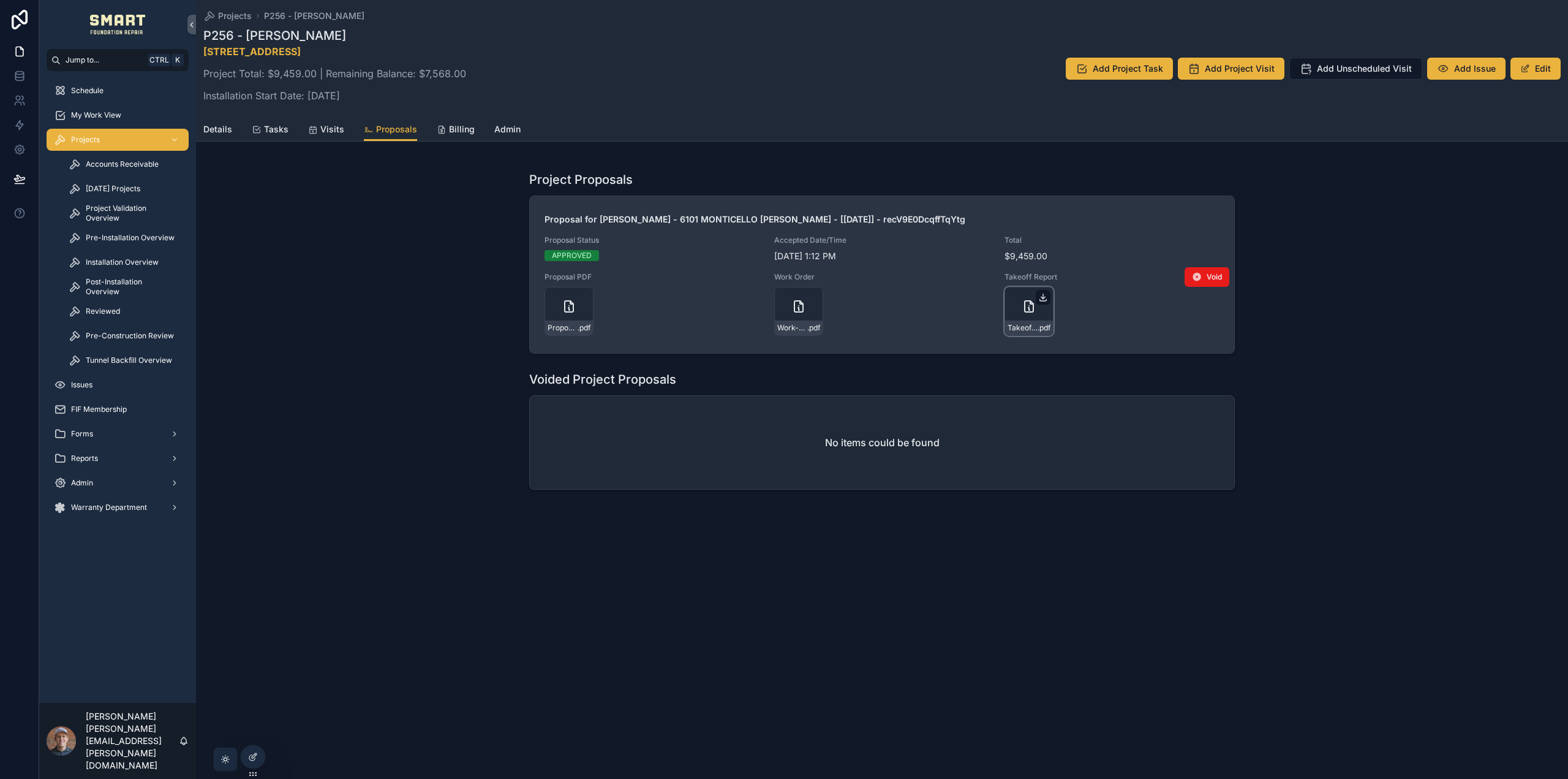
click at [1041, 296] on icon "scrollable content" at bounding box center [1043, 297] width 10 height 10
click at [268, 131] on span "Tasks" at bounding box center [276, 130] width 24 height 12
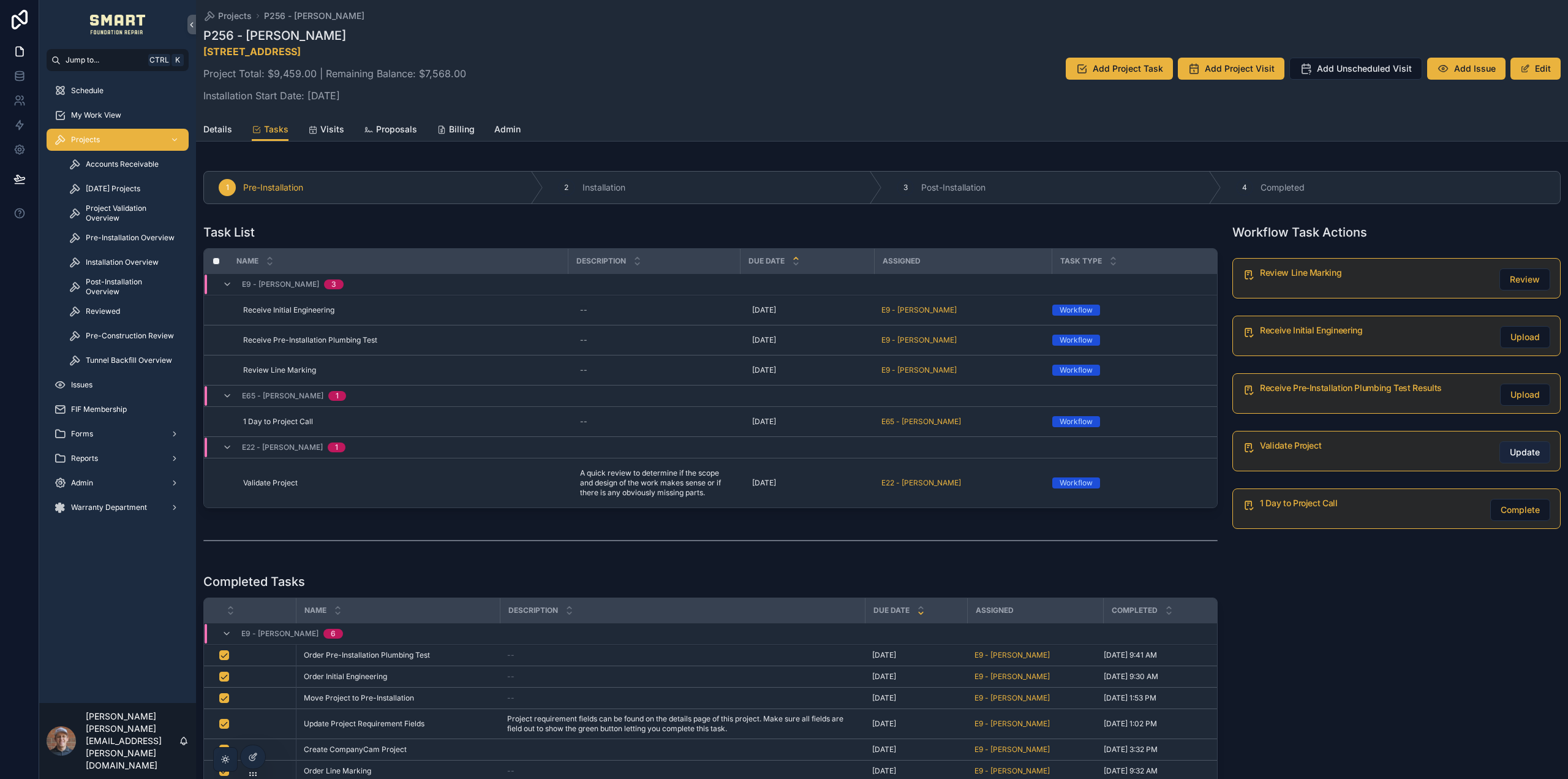
click at [1526, 453] on span "Update" at bounding box center [1525, 452] width 30 height 12
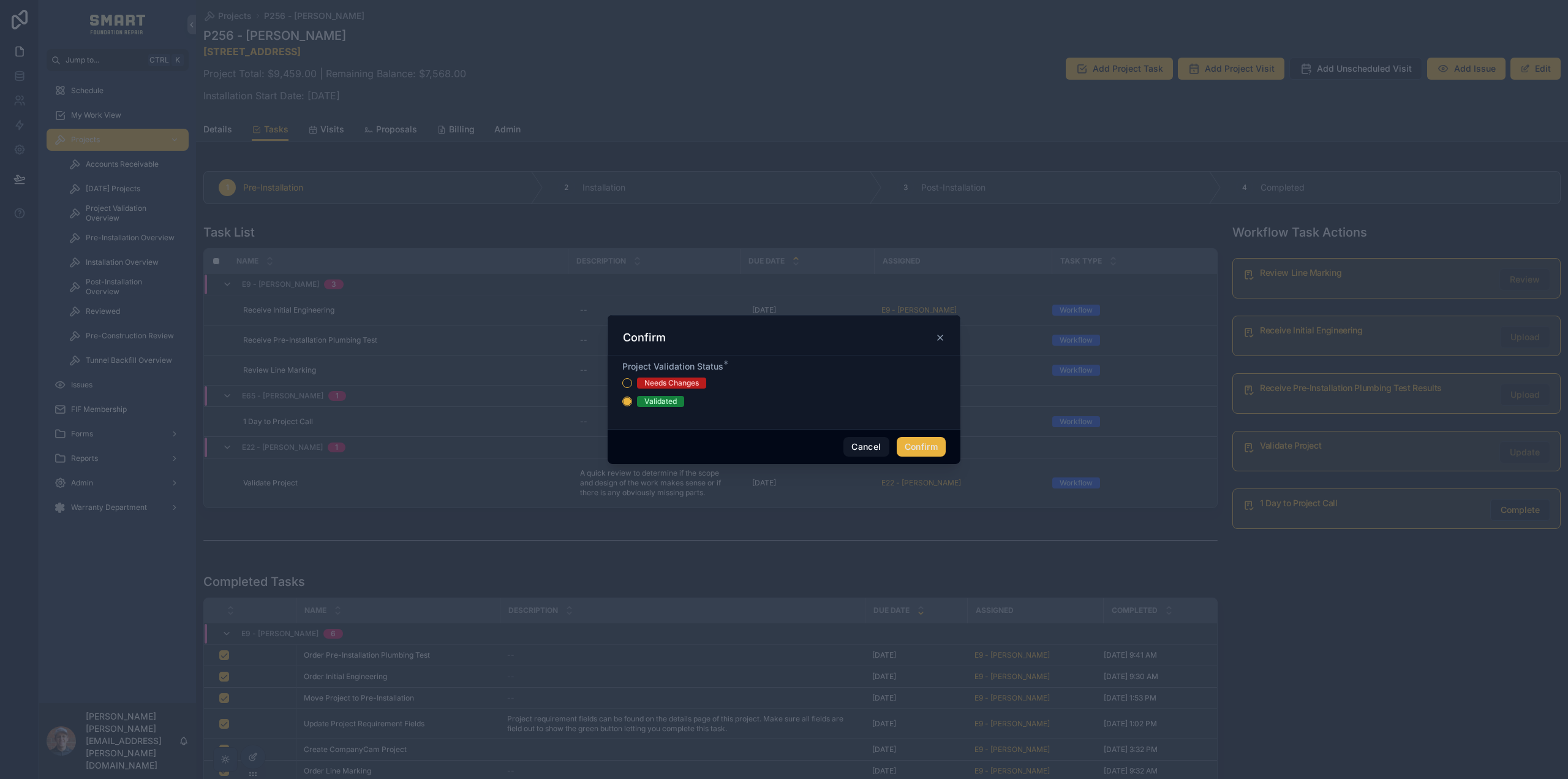
click at [934, 450] on button "Confirm" at bounding box center [921, 446] width 49 height 19
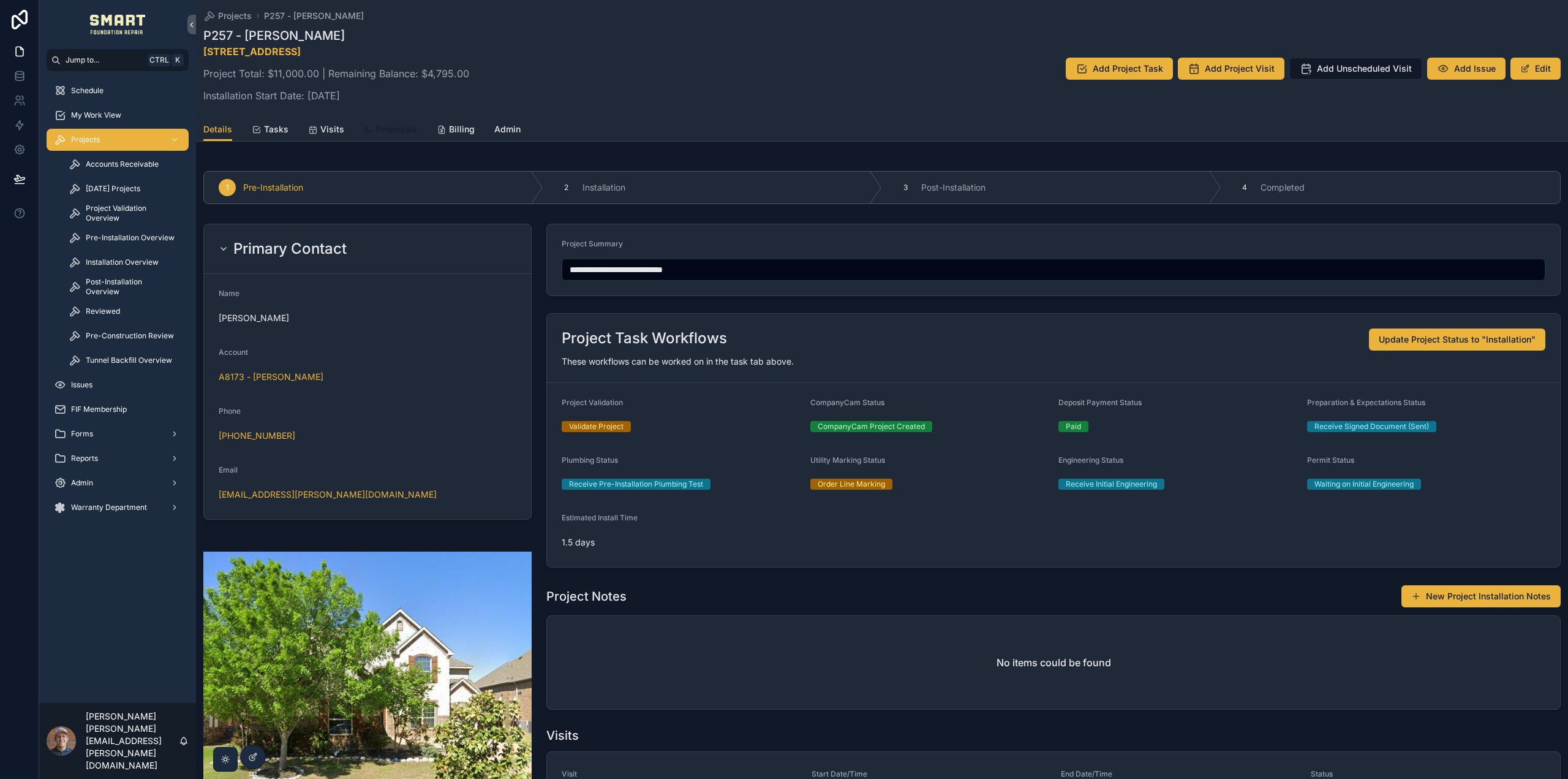
click at [381, 122] on link "Proposals" at bounding box center [391, 130] width 54 height 24
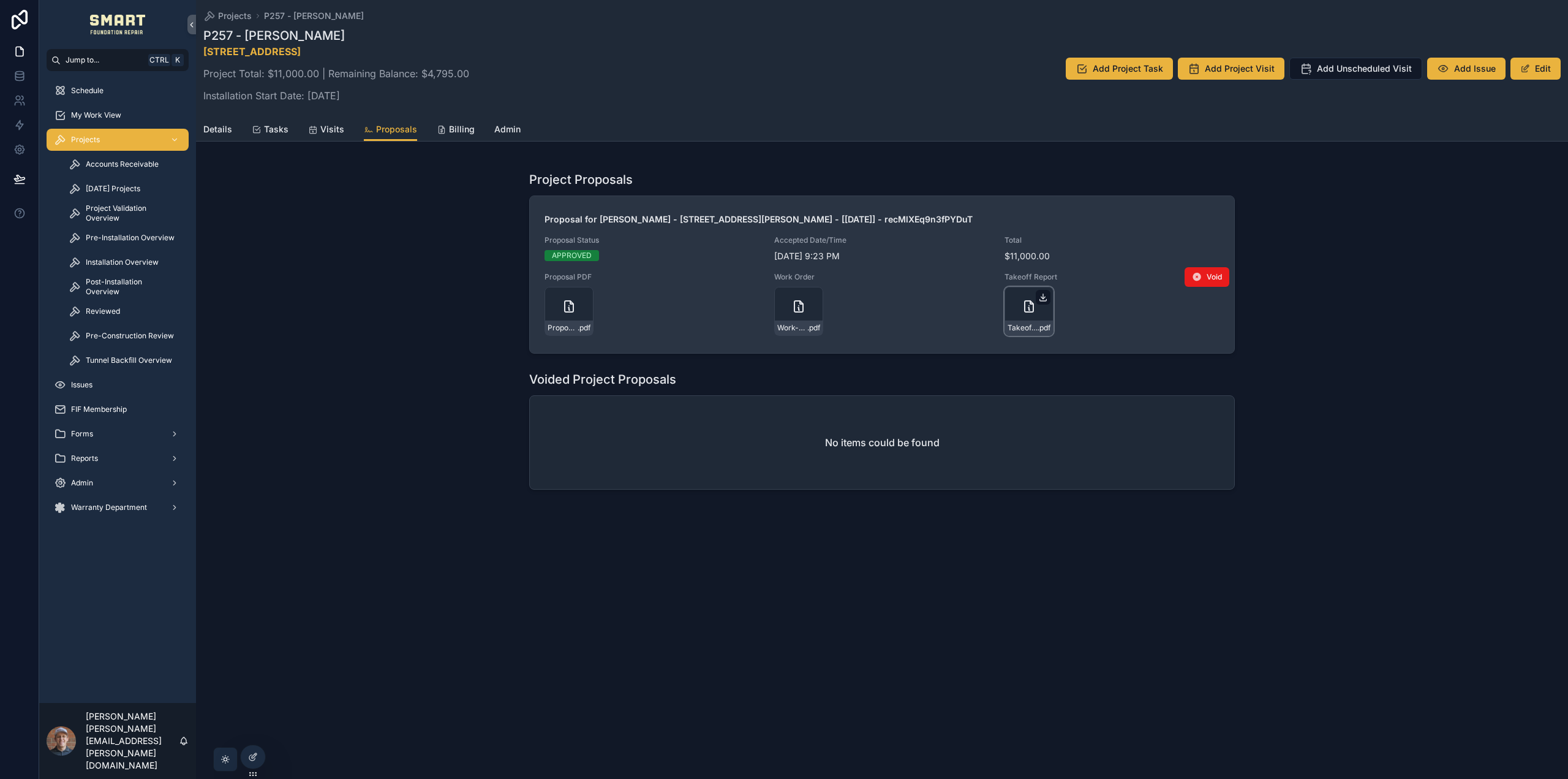
click at [1045, 296] on icon "scrollable content" at bounding box center [1043, 297] width 10 height 10
click at [279, 128] on span "Tasks" at bounding box center [276, 130] width 24 height 12
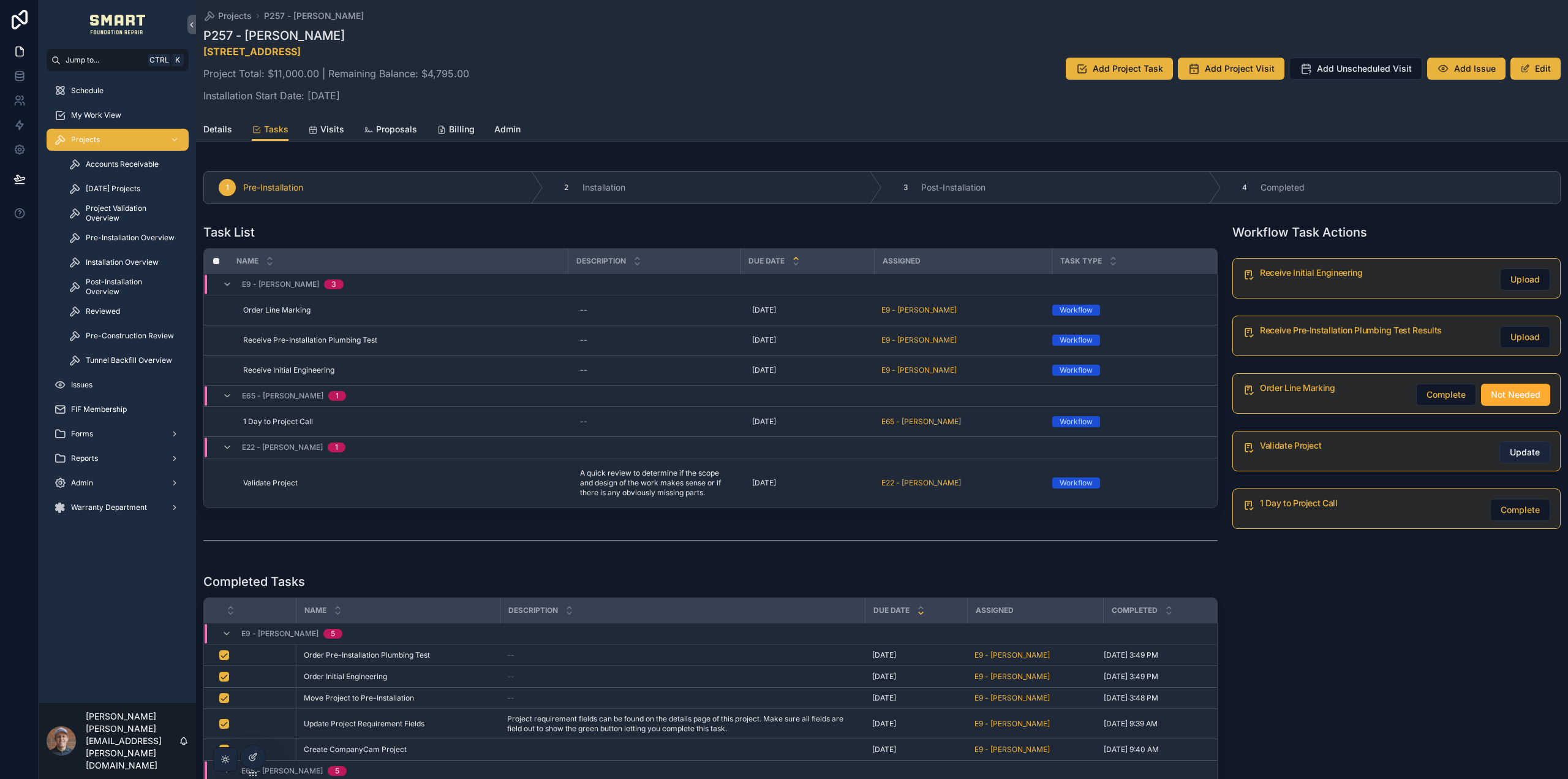
click at [1510, 450] on span "Update" at bounding box center [1525, 452] width 30 height 12
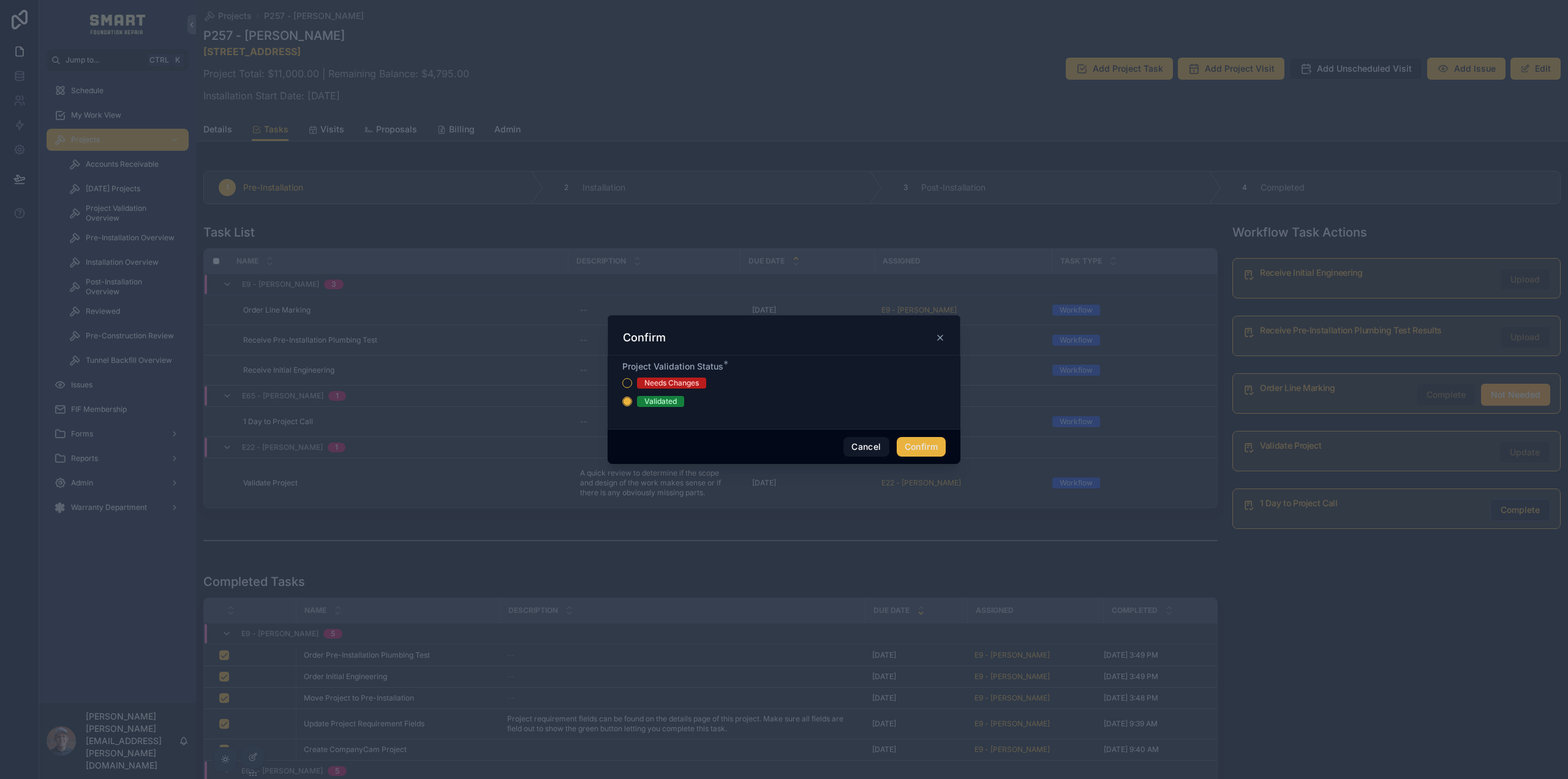
click at [913, 442] on button "Confirm" at bounding box center [921, 446] width 49 height 19
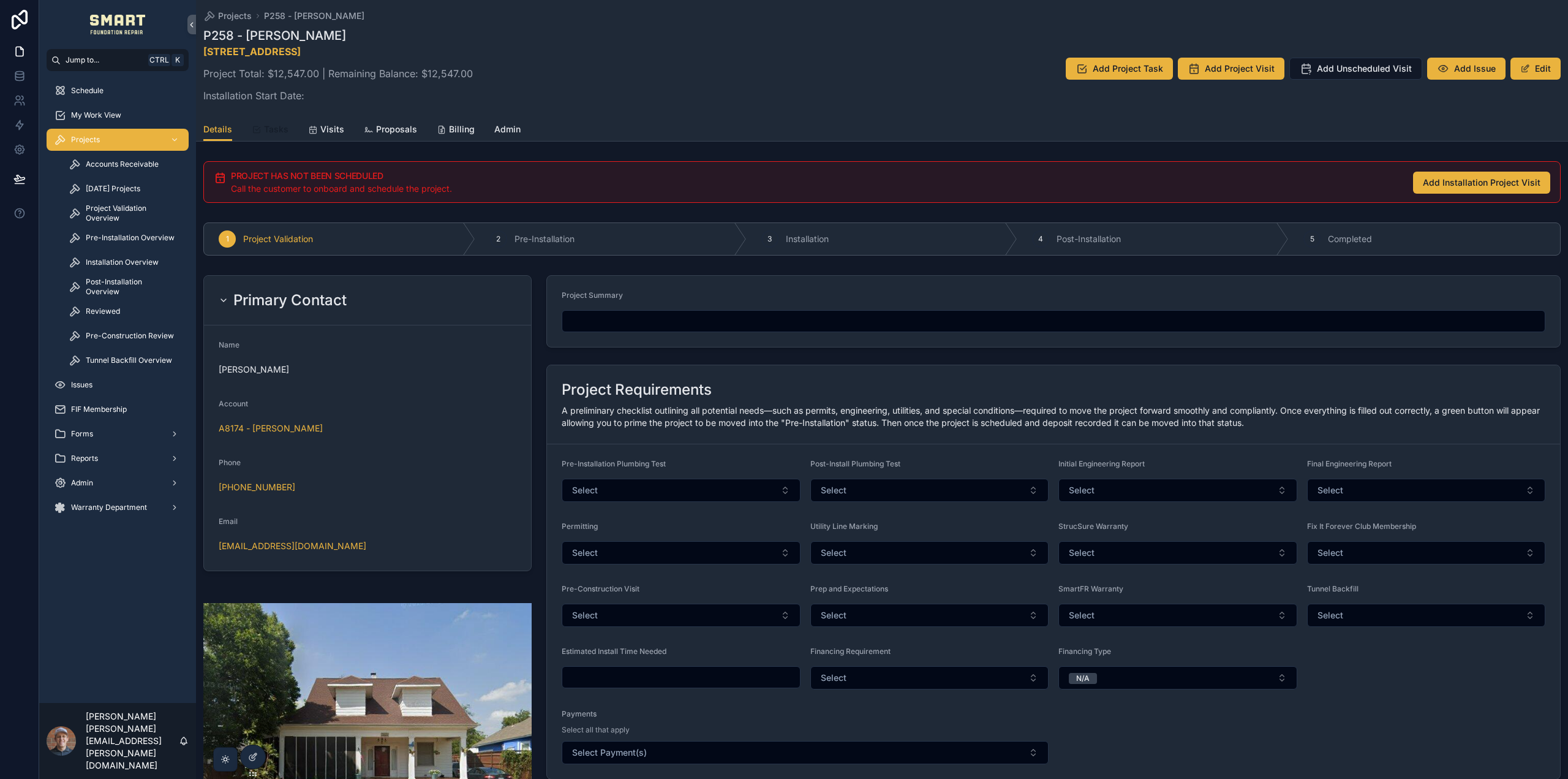
click at [284, 126] on span "Tasks" at bounding box center [276, 130] width 24 height 12
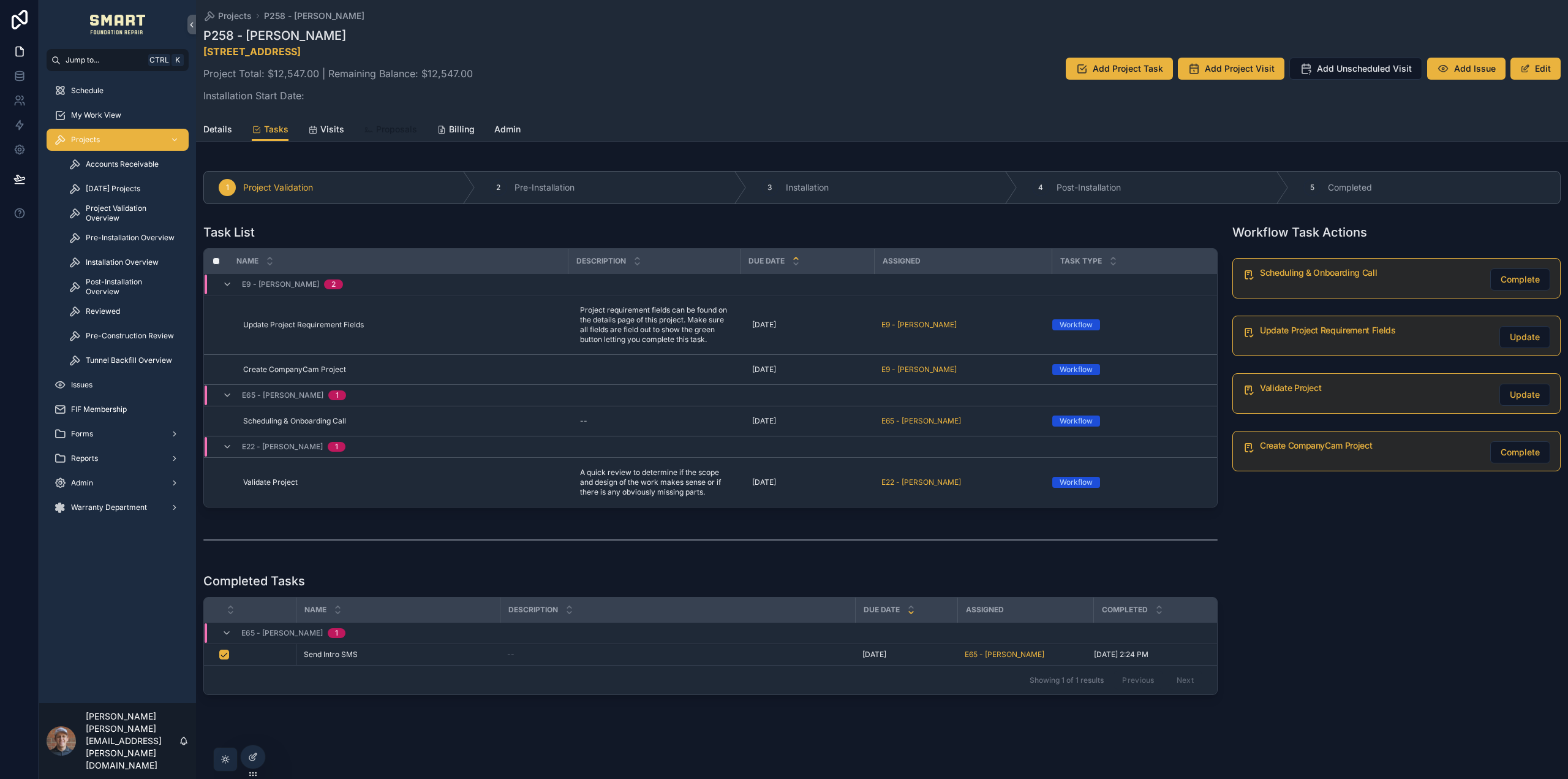
click at [403, 132] on span "Proposals" at bounding box center [397, 130] width 41 height 12
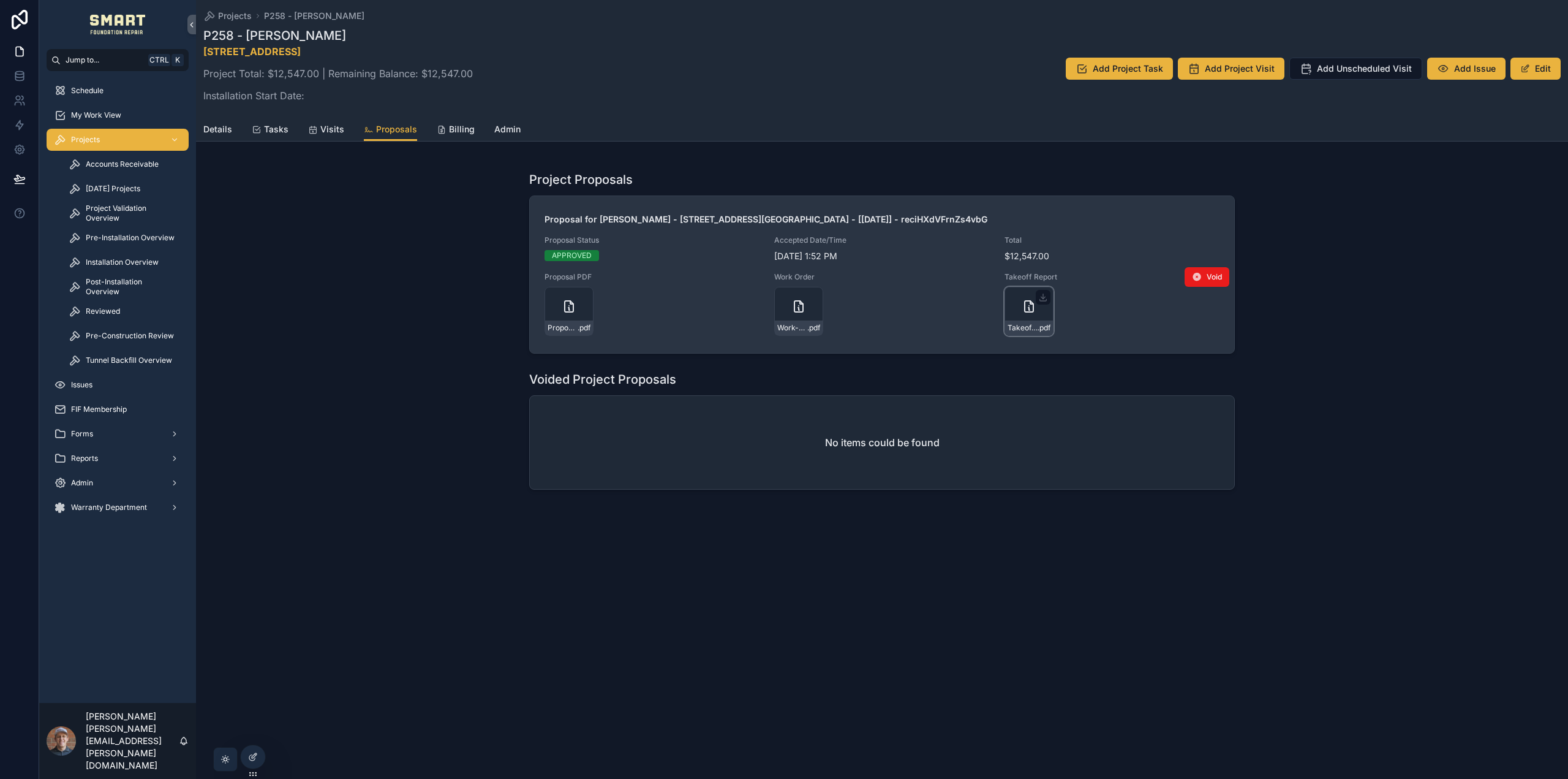
click at [1028, 305] on icon "scrollable content" at bounding box center [1030, 306] width 15 height 15
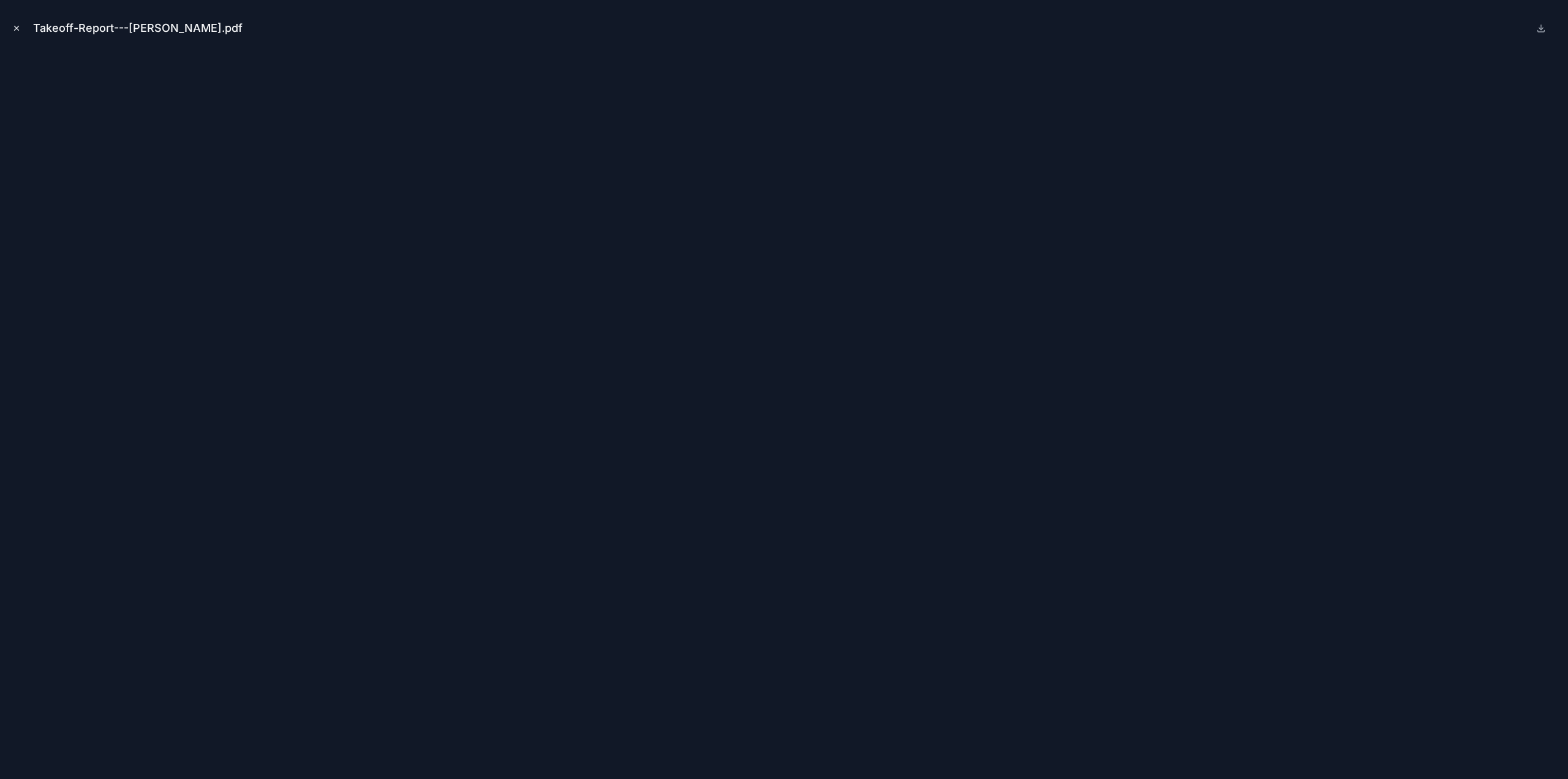
click at [10, 25] on button "Close modal" at bounding box center [17, 28] width 14 height 14
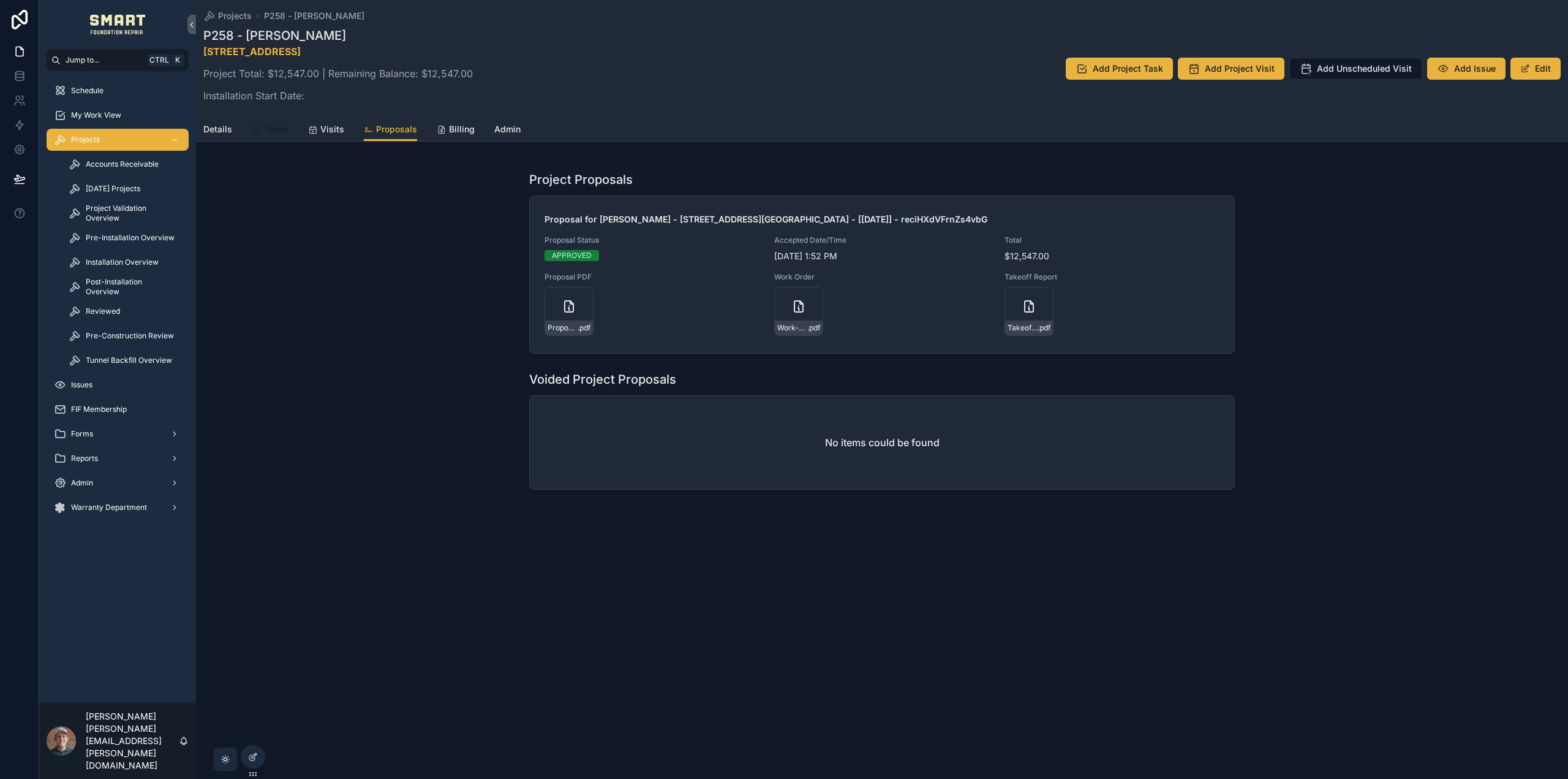
click at [266, 128] on span "Tasks" at bounding box center [276, 130] width 24 height 12
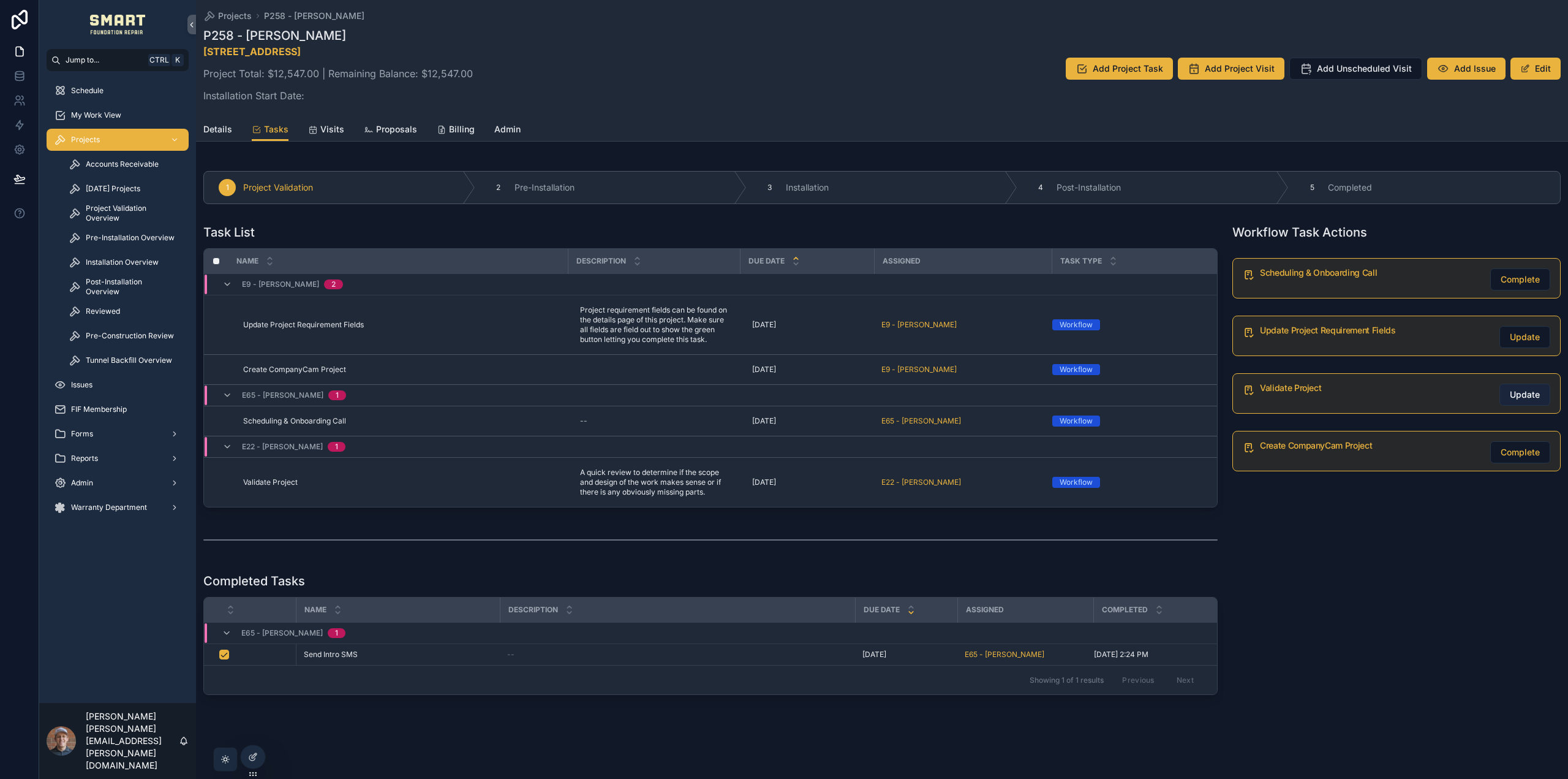
click at [1519, 396] on span "Update" at bounding box center [1525, 395] width 30 height 12
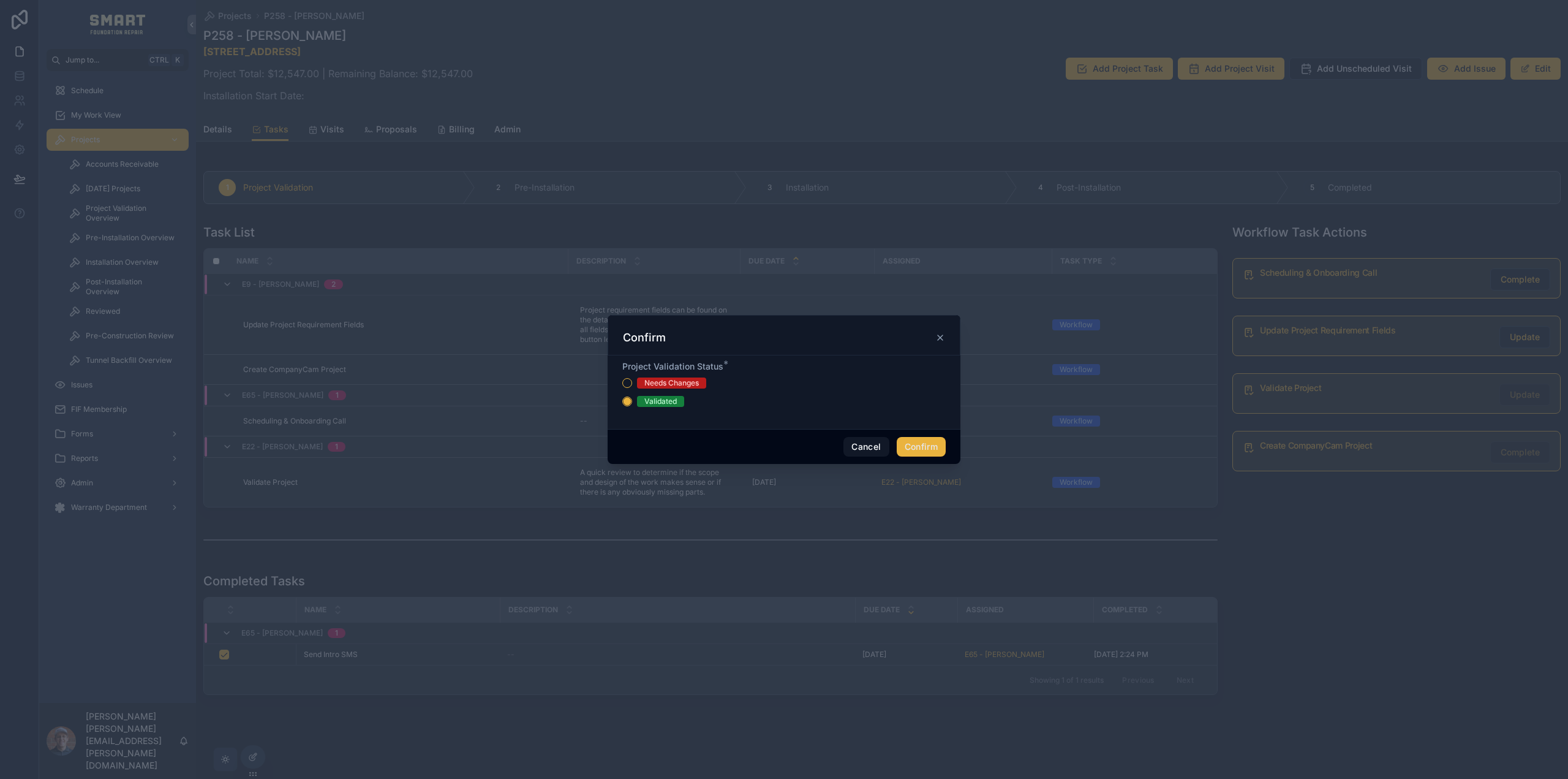
click at [929, 445] on button "Confirm" at bounding box center [921, 446] width 49 height 19
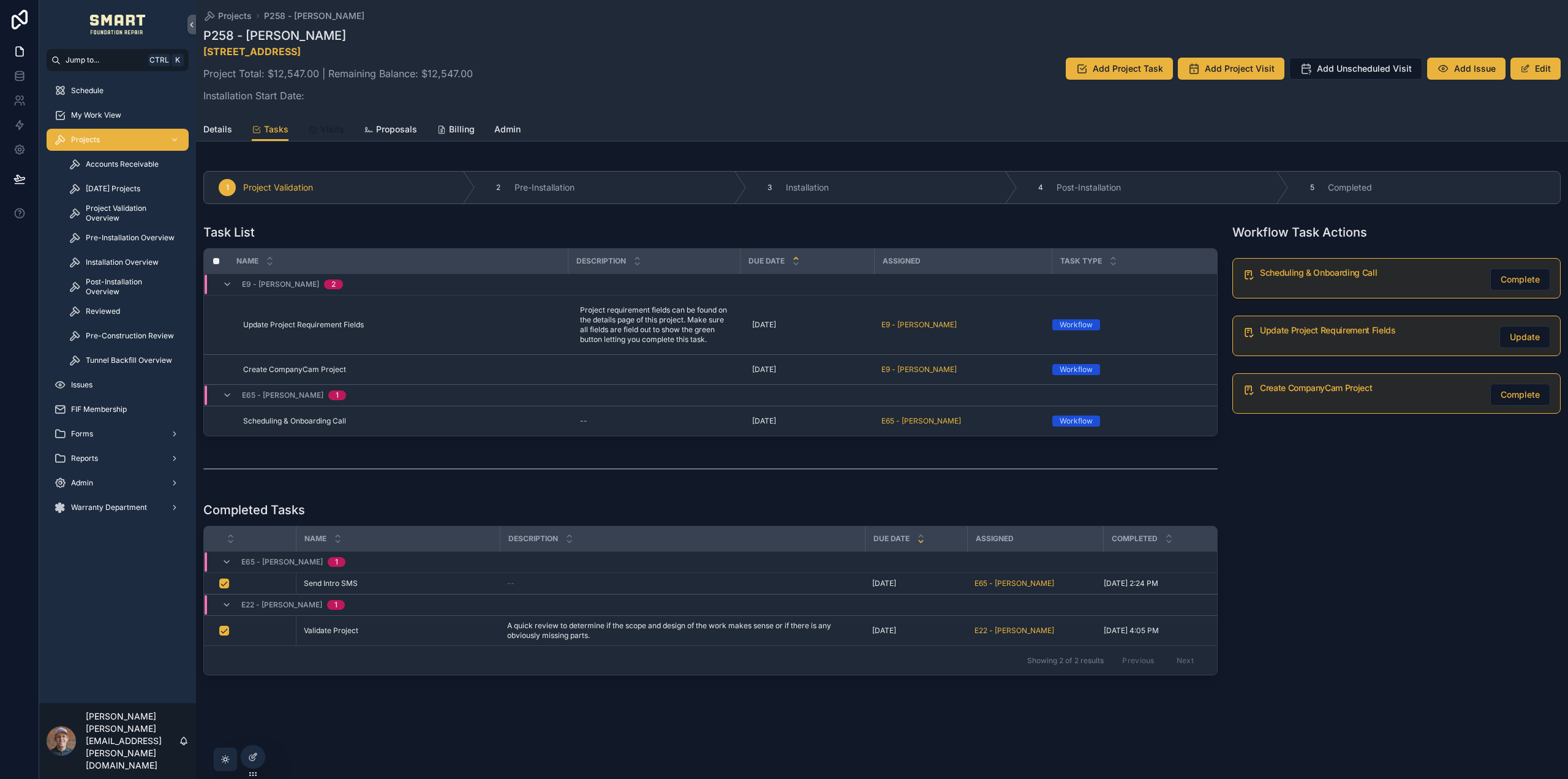
click at [314, 124] on div "Visits" at bounding box center [326, 130] width 36 height 12
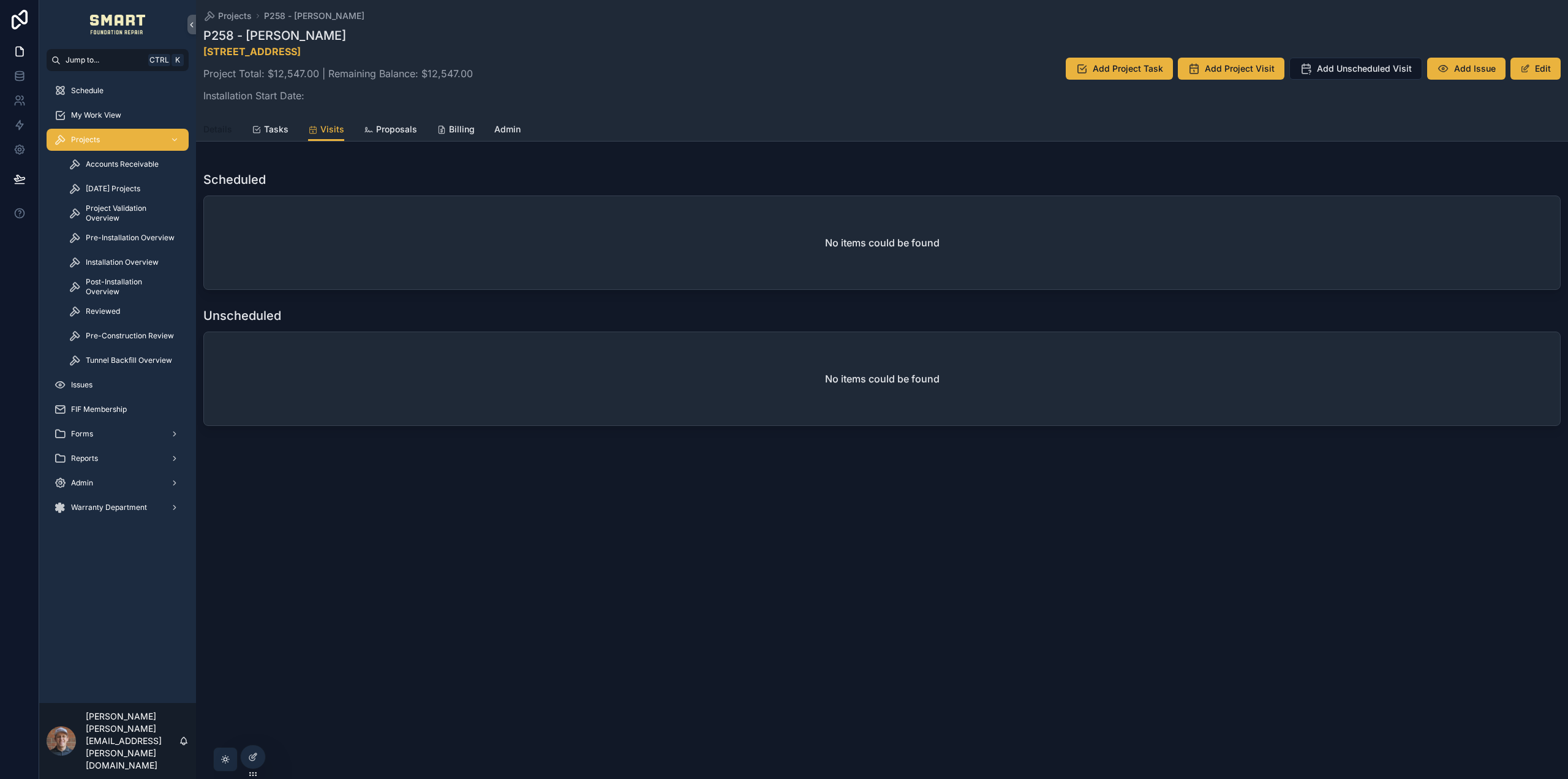
click at [216, 134] on span "Details" at bounding box center [218, 130] width 29 height 12
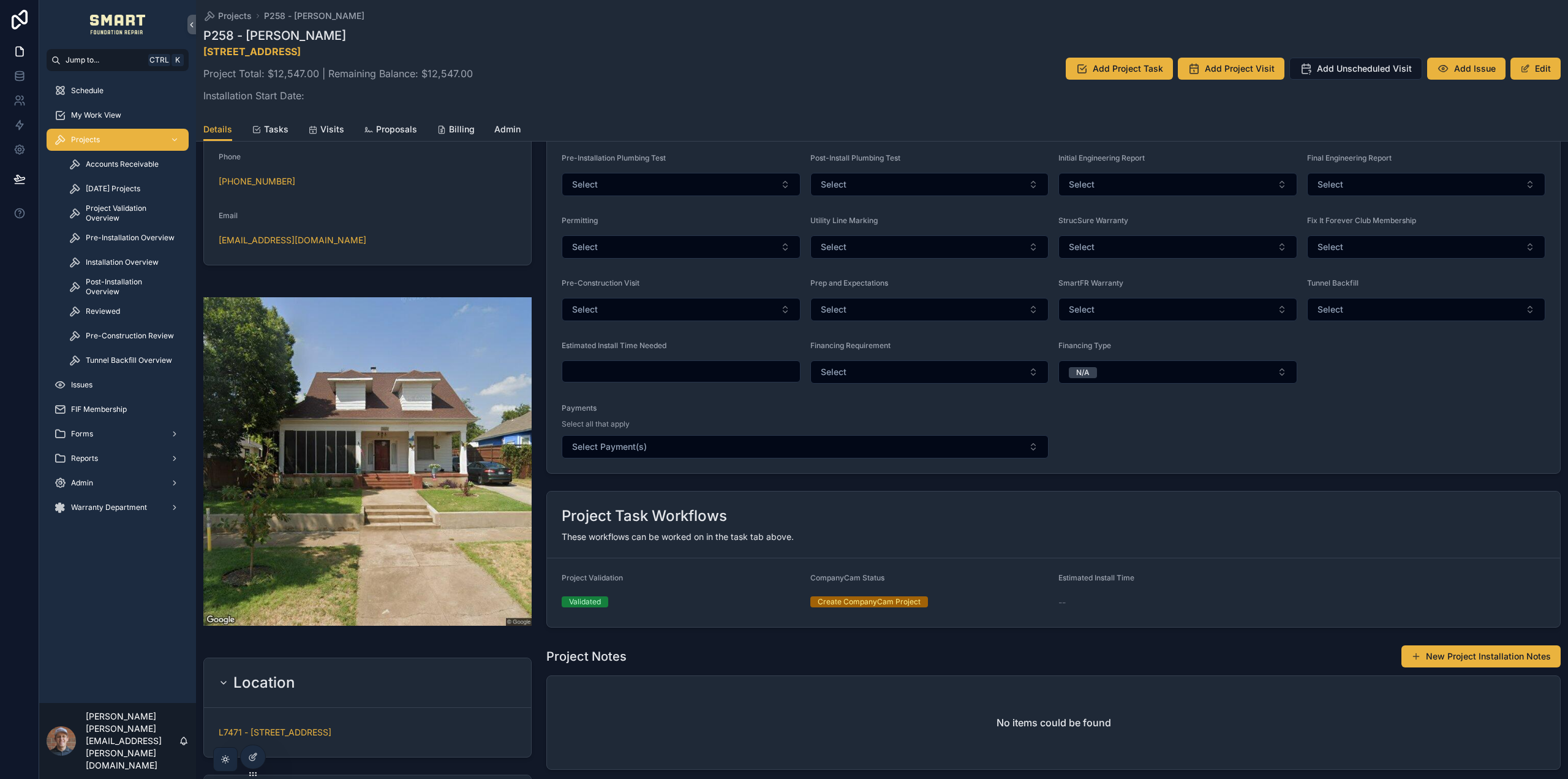
scroll to position [306, 0]
click at [400, 126] on span "Proposals" at bounding box center [397, 130] width 41 height 12
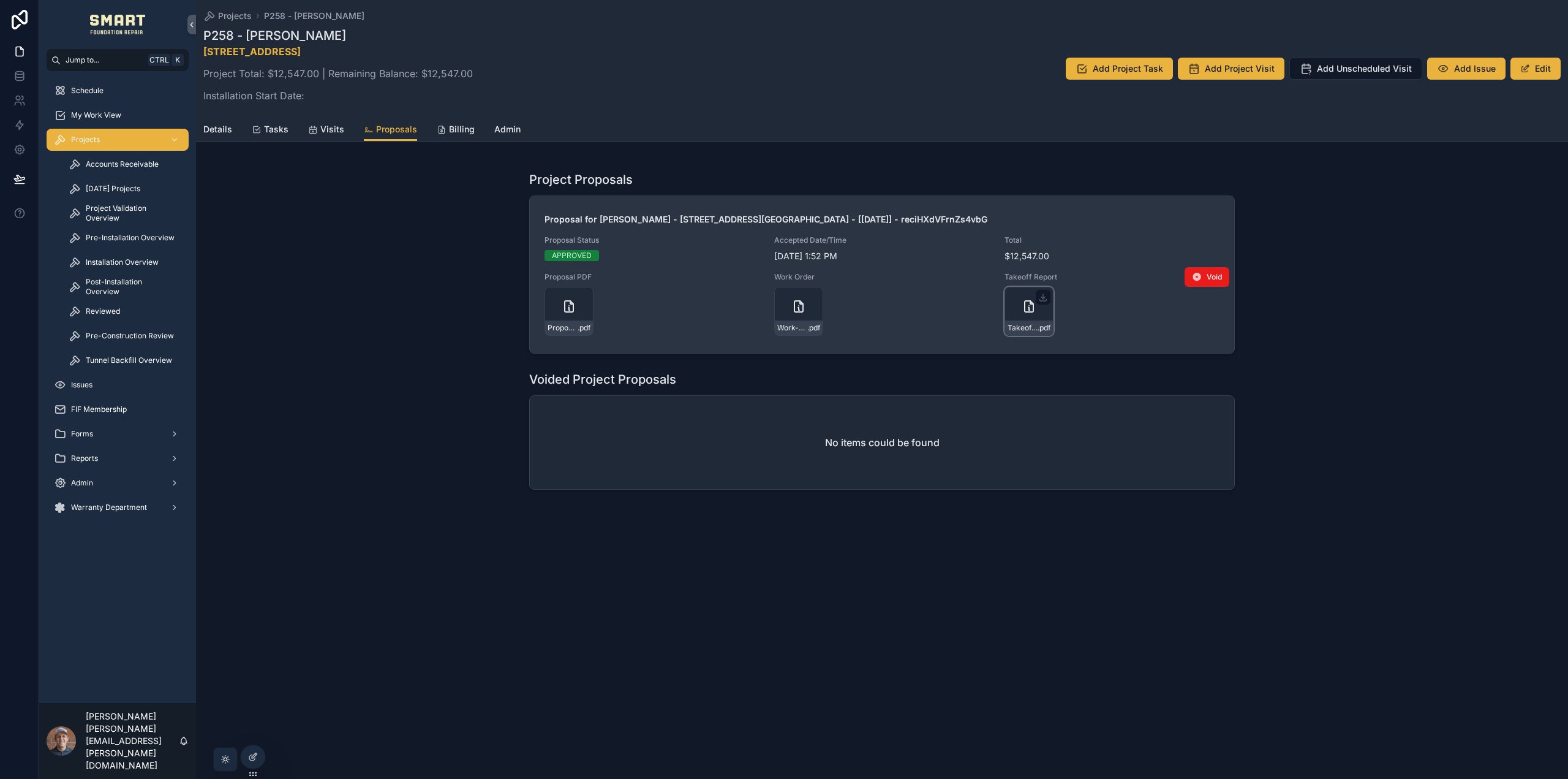
click at [1036, 311] on div "Takeoff-Report---Gamboa .pdf" at bounding box center [1029, 311] width 49 height 49
